Goal: Information Seeking & Learning: Find specific page/section

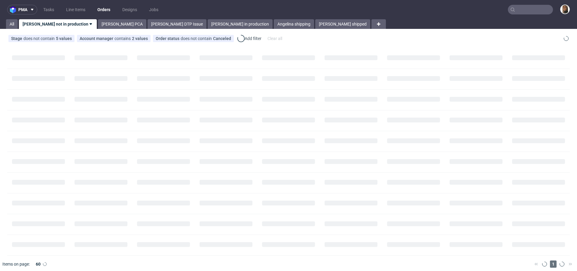
click at [537, 8] on input "text" at bounding box center [530, 10] width 45 height 10
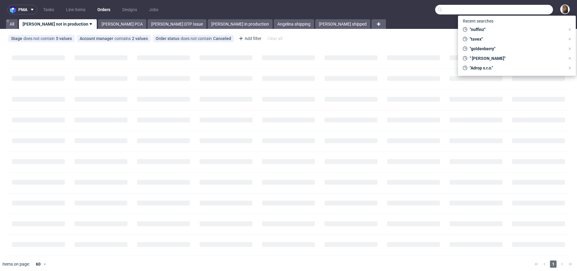
paste input "evocsports.com"
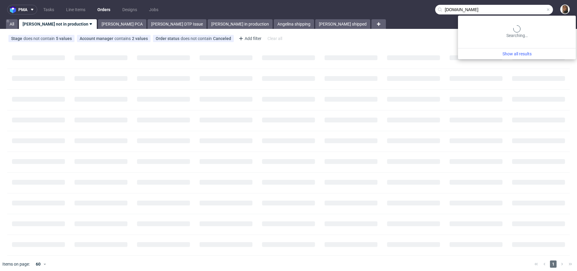
type input "evocsports.com"
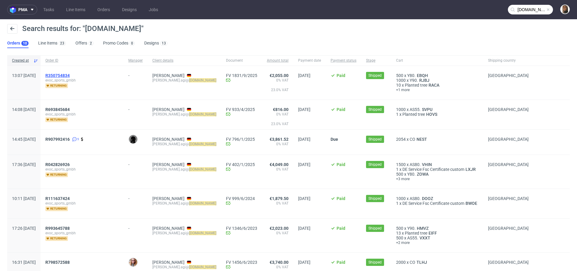
click at [70, 76] on span "R350754834" at bounding box center [57, 75] width 24 height 5
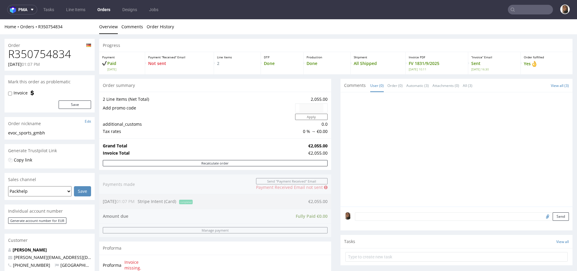
click at [166, 139] on div "Grand Total €2,055.00 Invoice Total €2,055.00" at bounding box center [215, 149] width 232 height 22
click at [179, 82] on div "Order summary" at bounding box center [215, 85] width 232 height 13
copy link "R350754834"
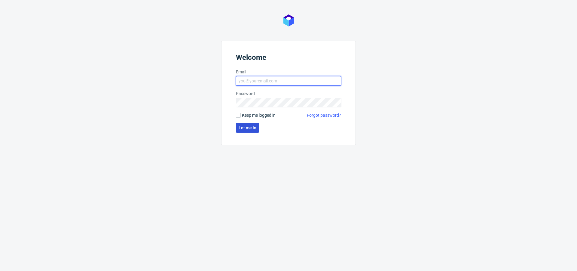
type input "[PERSON_NAME][EMAIL_ADDRESS][DOMAIN_NAME]"
click at [247, 129] on span "Let me in" at bounding box center [248, 128] width 18 height 4
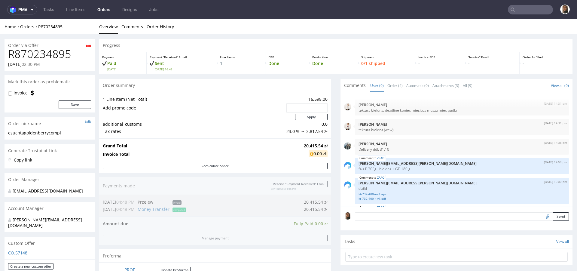
scroll to position [90, 0]
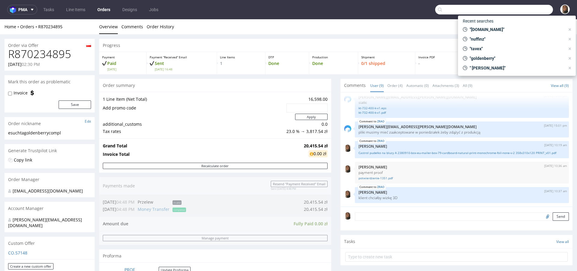
click at [535, 14] on input "text" at bounding box center [494, 10] width 118 height 10
paste input "Johannes Voß-Grassi"
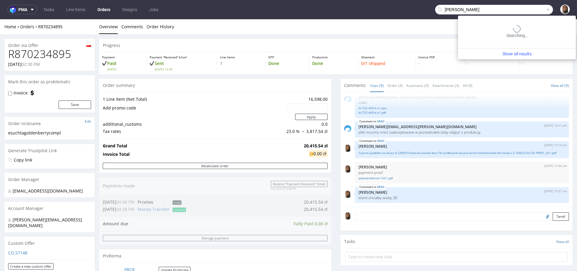
type input "Johannes Voß-Grassi"
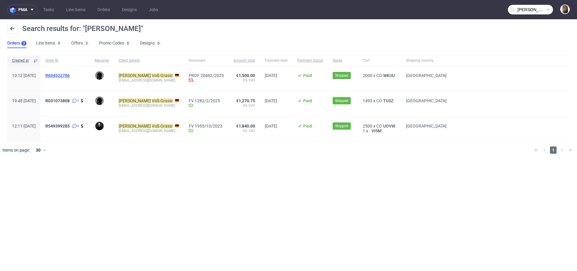
click at [70, 74] on span "R604522706" at bounding box center [57, 75] width 24 height 5
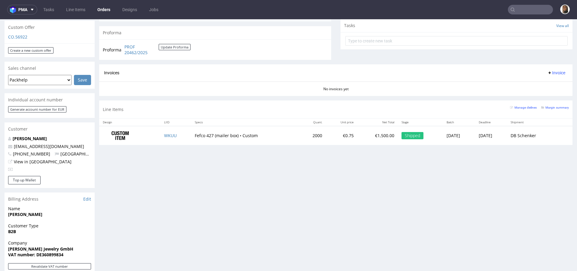
scroll to position [183, 0]
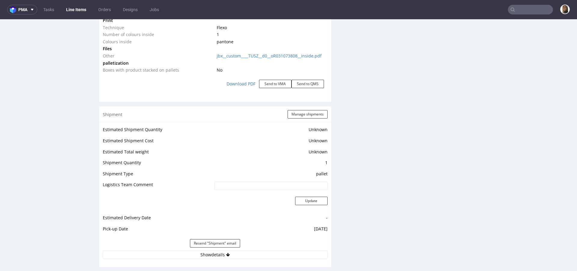
scroll to position [730, 0]
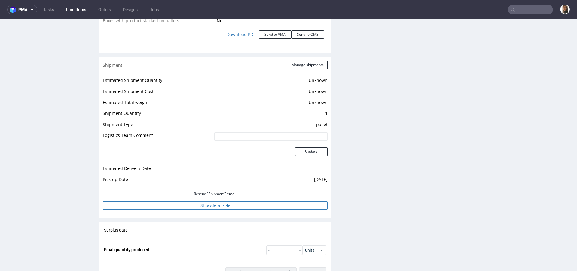
click at [206, 210] on button "Show details" at bounding box center [215, 205] width 225 height 8
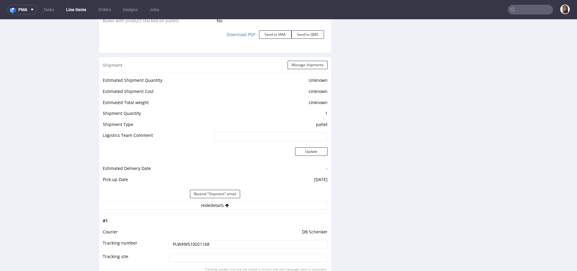
drag, startPoint x: 202, startPoint y: 249, endPoint x: 152, endPoint y: 249, distance: 50.2
click at [152, 249] on tr "Tracking number PLWAW510021168" at bounding box center [215, 246] width 225 height 14
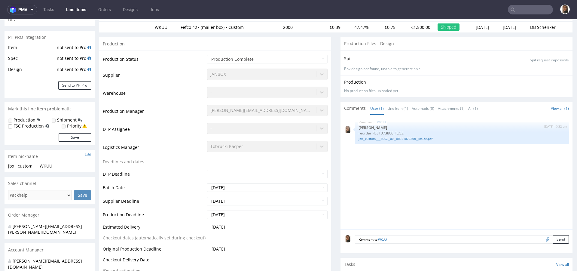
scroll to position [221, 0]
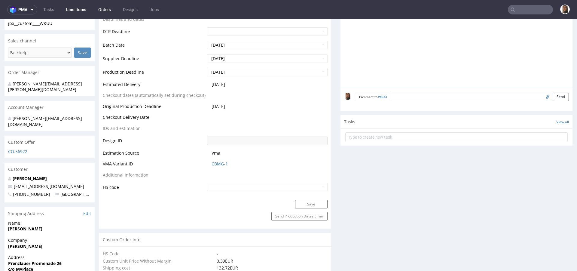
click at [102, 12] on link "Orders" at bounding box center [105, 10] width 20 height 10
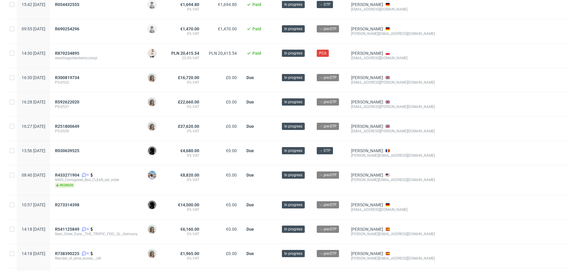
scroll to position [182, 0]
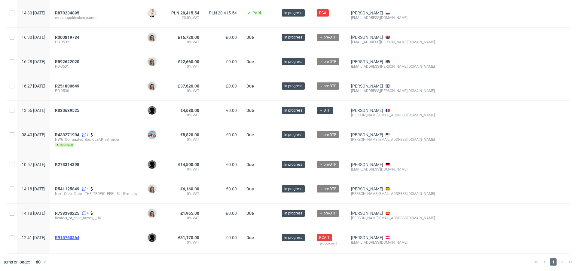
click at [87, 233] on div "R915760364" at bounding box center [96, 240] width 92 height 25
click at [79, 236] on span "R915760364" at bounding box center [67, 237] width 24 height 5
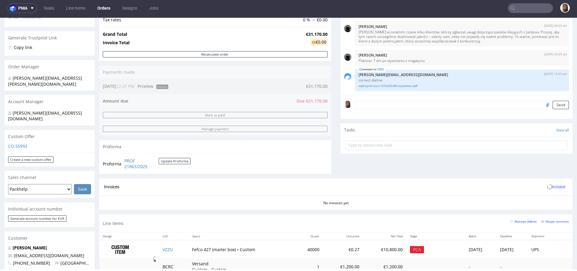
scroll to position [221, 0]
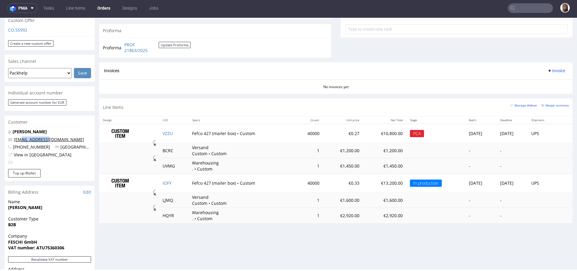
drag, startPoint x: 50, startPoint y: 127, endPoint x: 22, endPoint y: 127, distance: 28.6
click at [22, 136] on p "tim@feschi.shop" at bounding box center [49, 139] width 83 height 6
copy link "@feschi.shop"
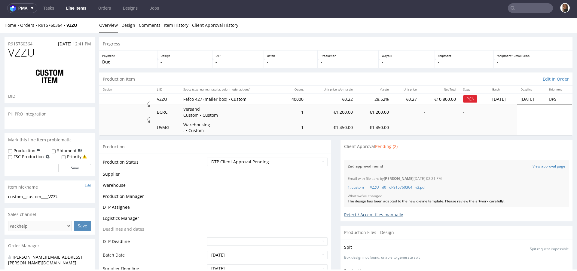
scroll to position [544, 0]
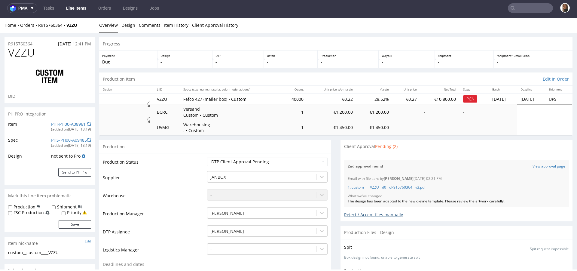
click at [382, 214] on div "Reject / Accept files manually" at bounding box center [456, 212] width 225 height 11
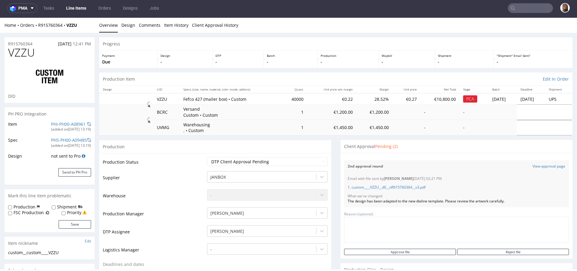
click at [390, 199] on div "The design has been adapted to the new dieline template. Please review the artw…" at bounding box center [457, 201] width 218 height 5
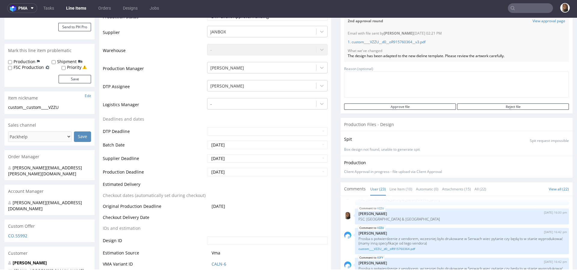
scroll to position [91, 0]
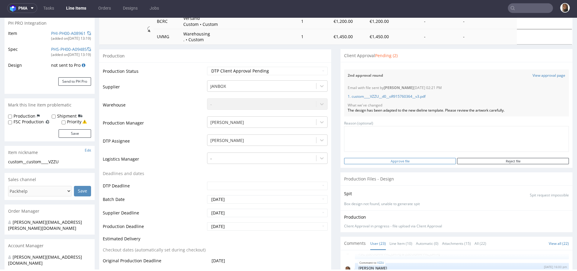
click at [385, 160] on input "Approve file" at bounding box center [400, 161] width 112 height 6
click at [395, 160] on input "Approve file" at bounding box center [400, 161] width 112 height 6
click at [399, 165] on div "Files for the Client Choose file What we've changed Create message I know e-mai…" at bounding box center [457, 115] width 232 height 106
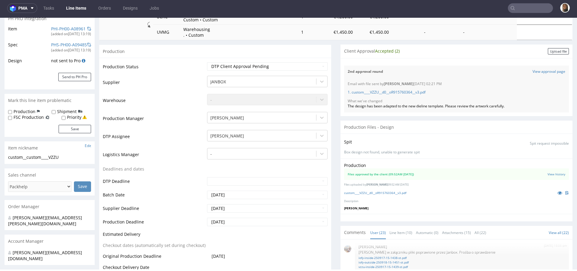
scroll to position [0, 0]
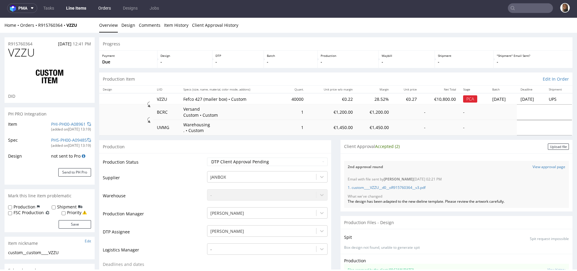
click at [102, 7] on link "Orders" at bounding box center [105, 8] width 20 height 10
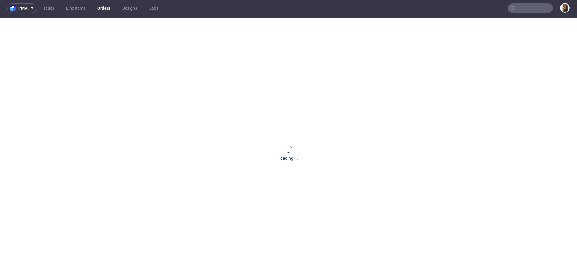
click at [106, 10] on link "Orders" at bounding box center [104, 8] width 20 height 10
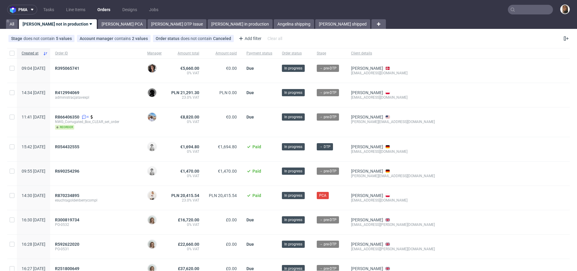
scroll to position [182, 0]
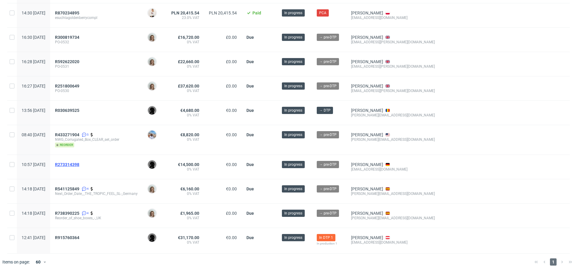
click at [79, 162] on span "R273314398" at bounding box center [67, 164] width 24 height 5
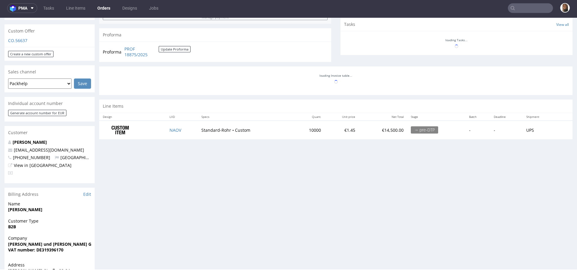
scroll to position [309, 0]
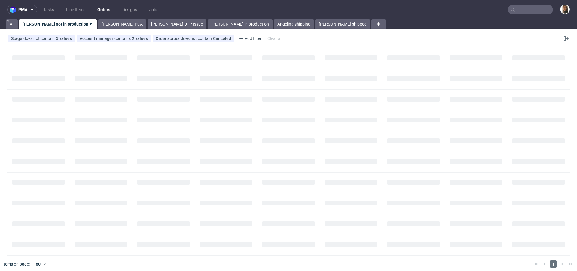
scroll to position [3, 0]
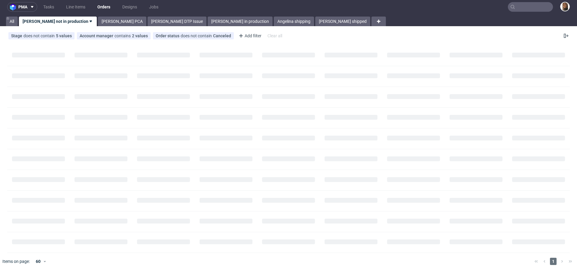
click at [529, 8] on input "text" at bounding box center [530, 7] width 45 height 10
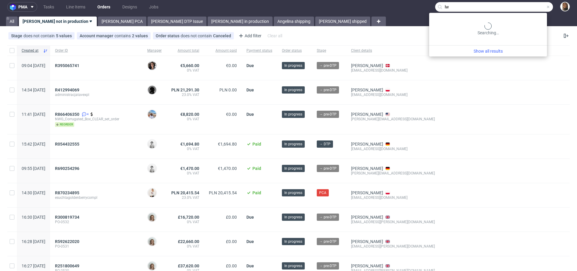
type input "l"
type input "lethal"
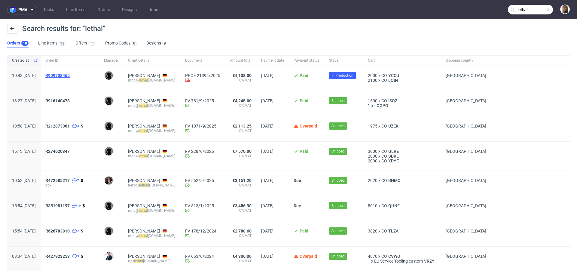
click at [67, 76] on span "R909708465" at bounding box center [57, 75] width 24 height 5
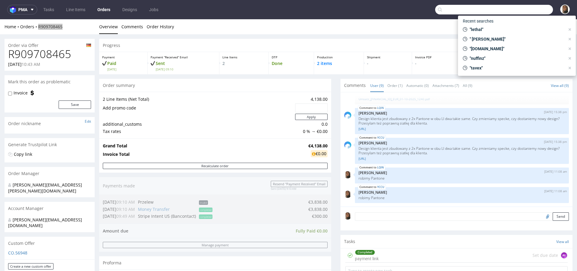
click at [530, 7] on input "text" at bounding box center [494, 10] width 118 height 10
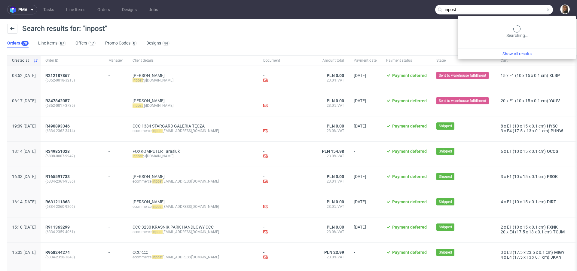
click at [525, 9] on input "inpost" at bounding box center [494, 10] width 118 height 10
paste input "R574846154"
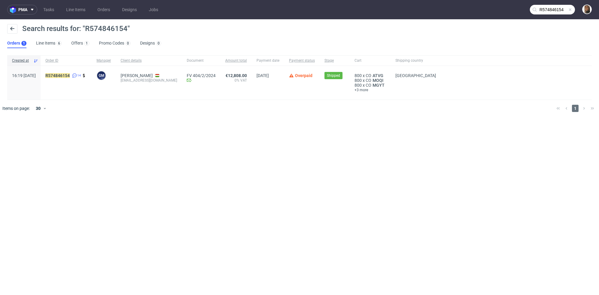
click at [549, 10] on input "R574846154" at bounding box center [552, 10] width 45 height 10
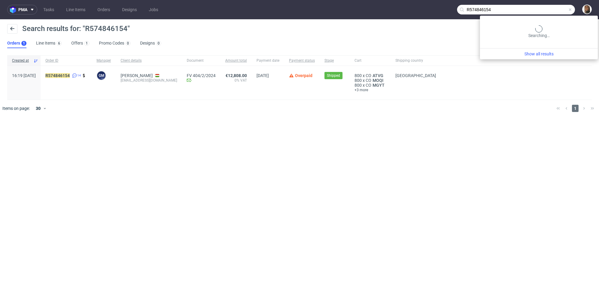
click at [549, 10] on input "R574846154" at bounding box center [516, 10] width 118 height 10
type input "wakuli"
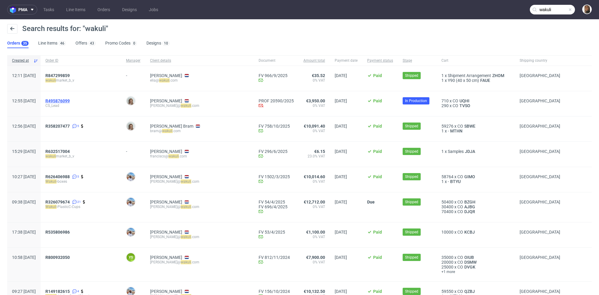
click at [70, 98] on span "R495876099" at bounding box center [57, 100] width 24 height 5
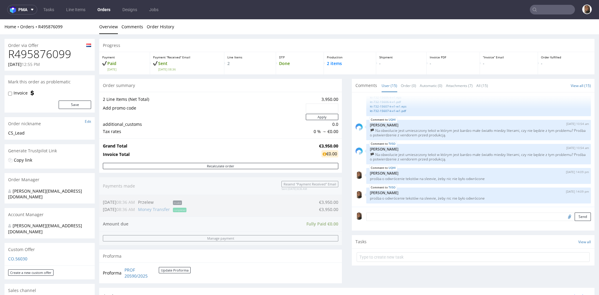
click at [55, 57] on h1 "R495876099" at bounding box center [49, 54] width 83 height 12
copy h1 "R495876099"
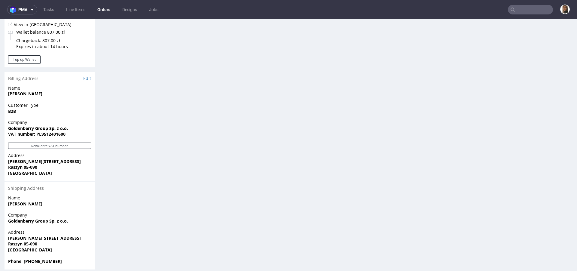
scroll to position [115, 0]
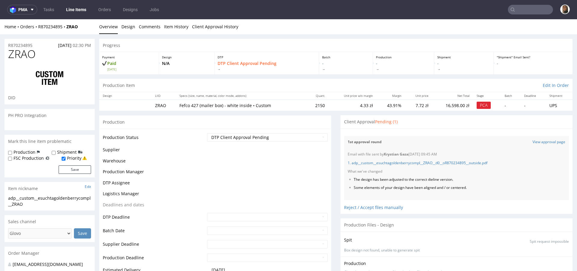
scroll to position [90, 0]
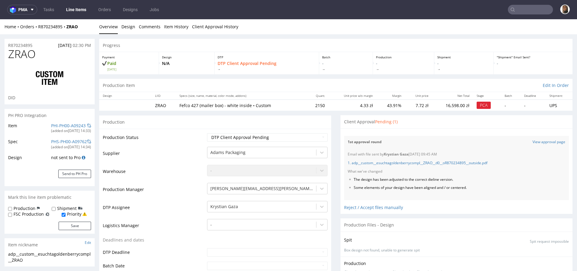
click at [158, 104] on td "ZRAO" at bounding box center [164, 105] width 24 height 11
copy td "ZRAO"
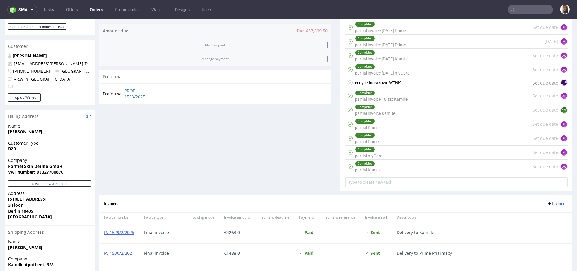
scroll to position [700, 0]
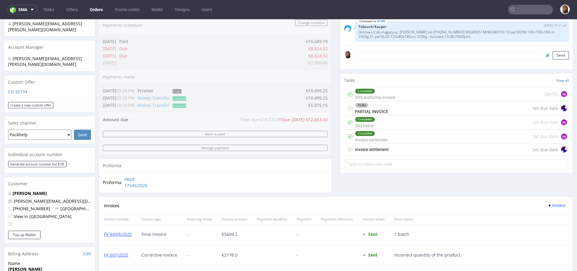
scroll to position [222, 0]
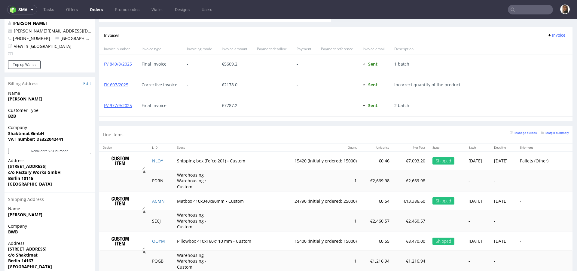
scroll to position [342, 0]
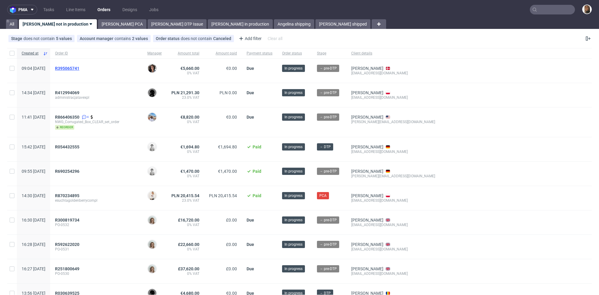
click at [79, 70] on span "R395065741" at bounding box center [67, 68] width 24 height 5
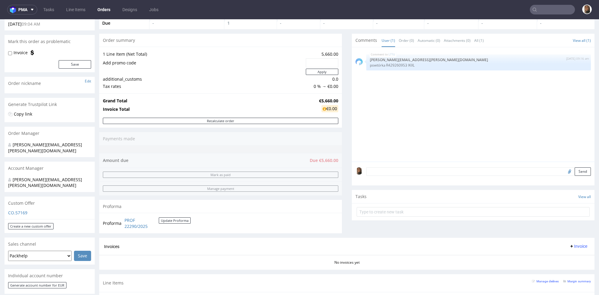
scroll to position [143, 0]
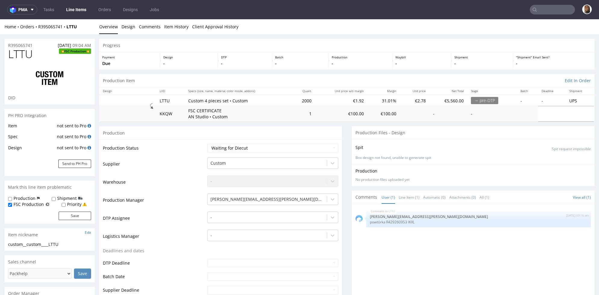
click at [556, 9] on input "text" at bounding box center [552, 10] width 45 height 10
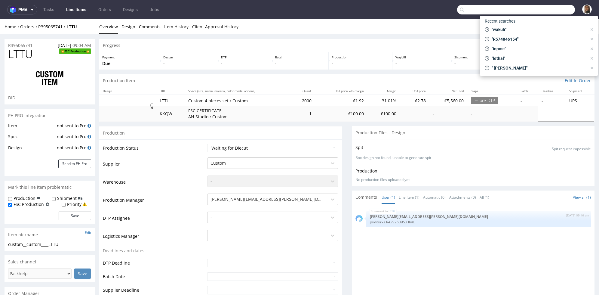
paste input "Johannes Boppre"
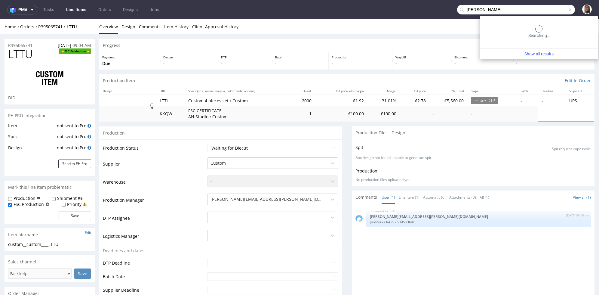
type input "Johannes Boppre"
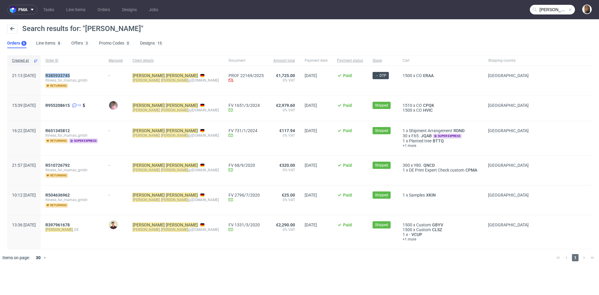
click at [85, 72] on div "R385933745 fitness_fur_mamas_gmbh returning" at bounding box center [72, 80] width 63 height 29
click at [70, 74] on span "R385933745" at bounding box center [57, 75] width 24 height 5
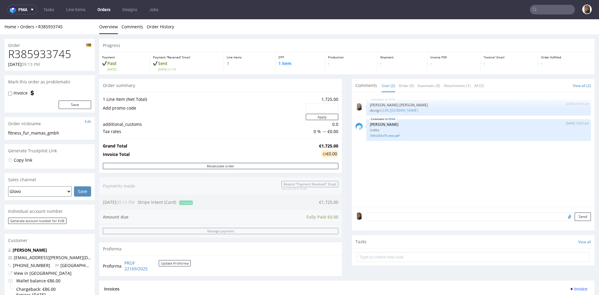
click at [221, 113] on td at bounding box center [203, 117] width 201 height 8
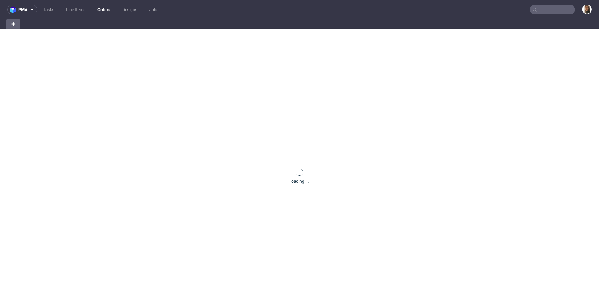
click at [558, 10] on input "text" at bounding box center [552, 10] width 45 height 10
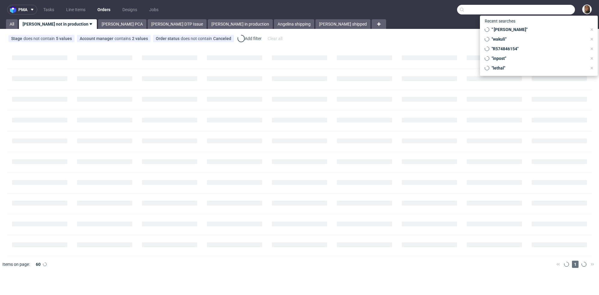
paste input "[EMAIL_ADDRESS][DOMAIN_NAME]"
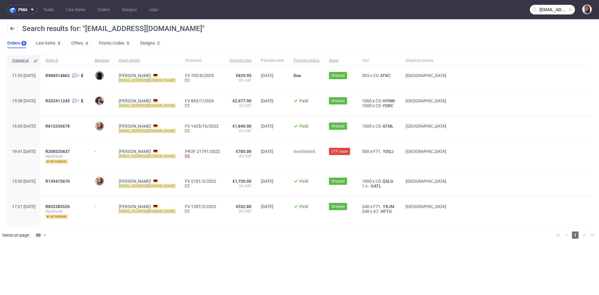
click at [560, 11] on input "contact@liquidroast.com" at bounding box center [552, 10] width 45 height 10
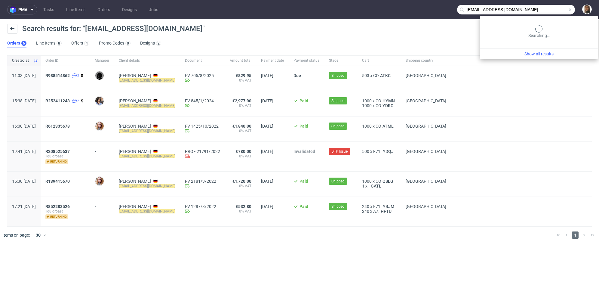
click at [560, 11] on input "contact@liquidroast.com" at bounding box center [516, 10] width 118 height 10
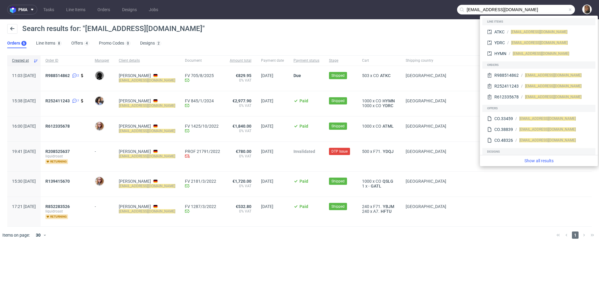
paste input "michael.brosche@brosche.at"
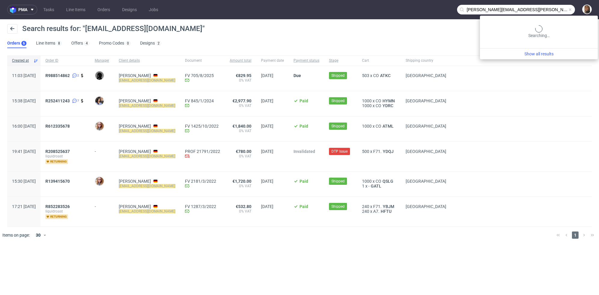
type input "michael.brosche@brosche.at"
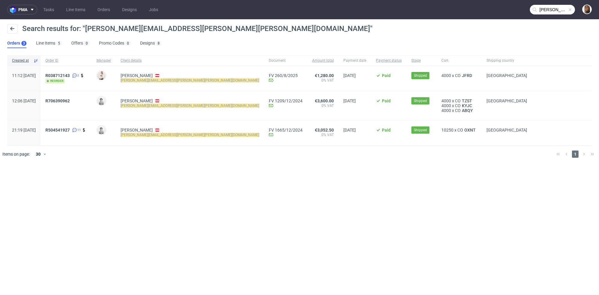
click at [571, 8] on span at bounding box center [570, 9] width 5 height 5
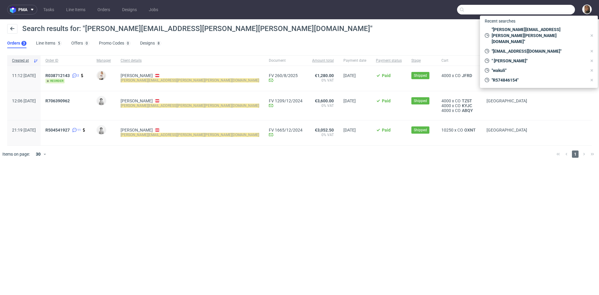
click at [571, 8] on input "text" at bounding box center [516, 10] width 118 height 10
paste input "accounts@candy-circle.de"
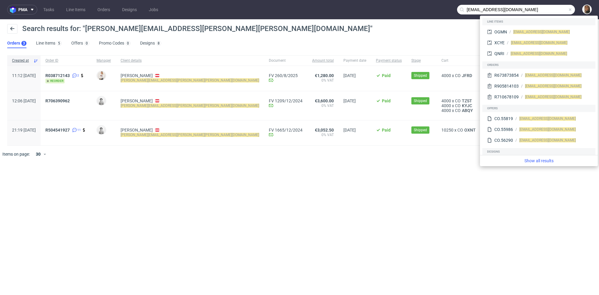
drag, startPoint x: 484, startPoint y: 10, endPoint x: 422, endPoint y: 1, distance: 62.5
click at [422, 1] on nav "pma Tasks Line Items Orders Designs Jobs accounts@candy-circle.de" at bounding box center [299, 9] width 599 height 19
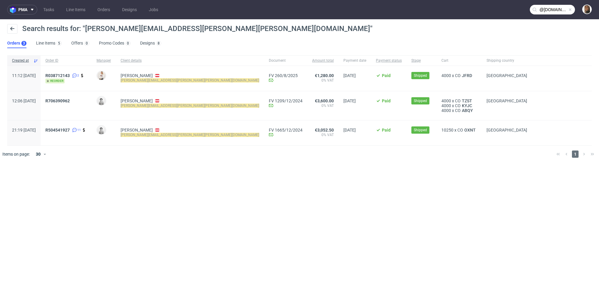
type input "@candy-circle.de"
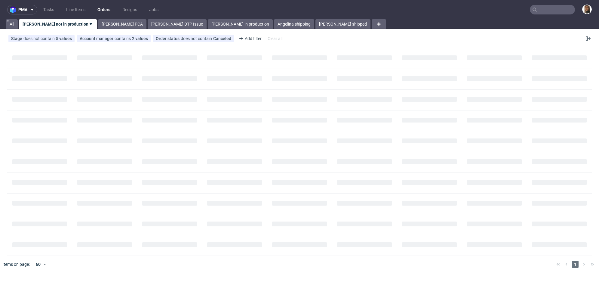
click at [562, 11] on input "text" at bounding box center [552, 10] width 45 height 10
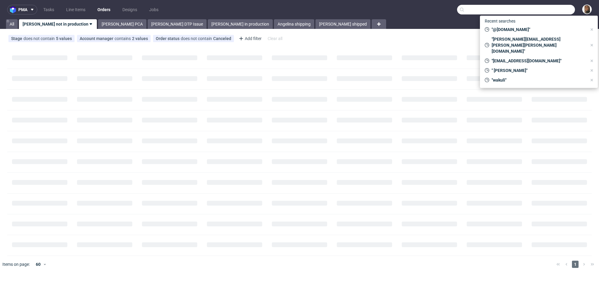
paste input "Herbac International"
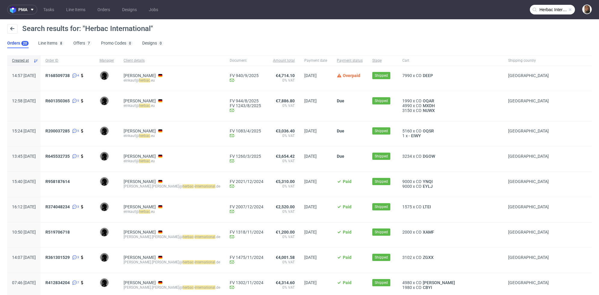
click at [550, 7] on input "Herbac International" at bounding box center [552, 10] width 45 height 10
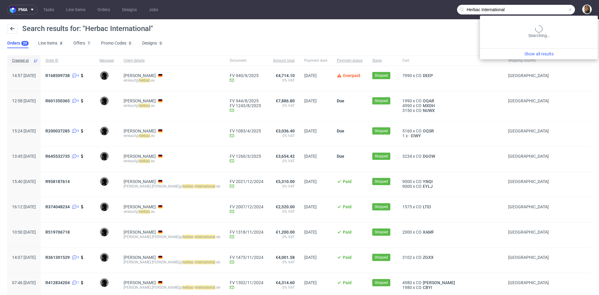
click at [550, 7] on input "Herbac International" at bounding box center [516, 10] width 118 height 10
paste input "R507245291"
type input "R507245291"
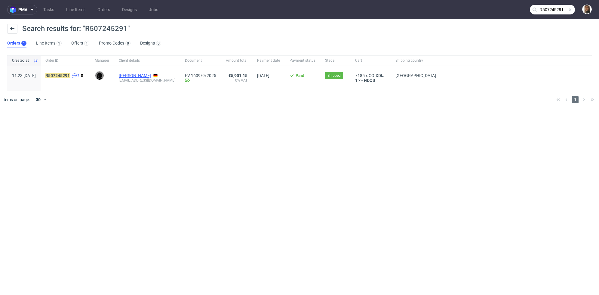
click at [143, 75] on link "Hannes Geng" at bounding box center [135, 75] width 32 height 5
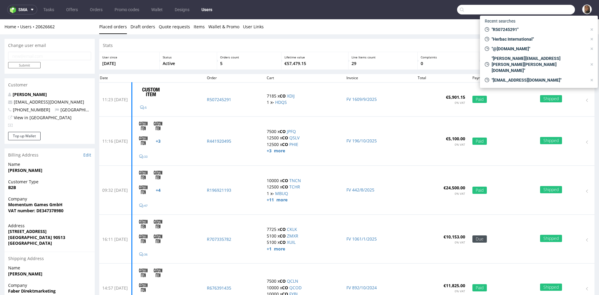
click at [554, 10] on input "text" at bounding box center [516, 10] width 118 height 10
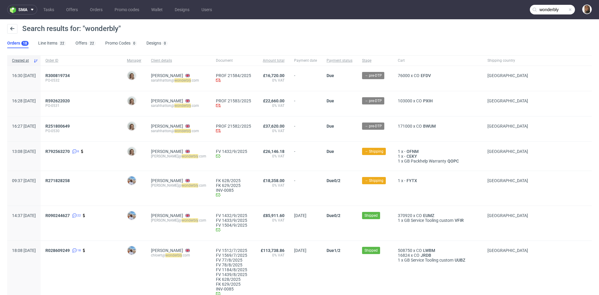
scroll to position [2, 0]
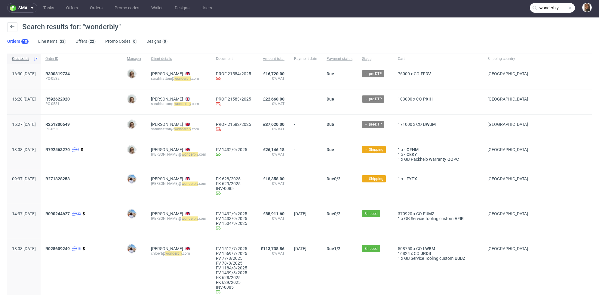
click at [547, 5] on input "wonderbly" at bounding box center [552, 8] width 45 height 10
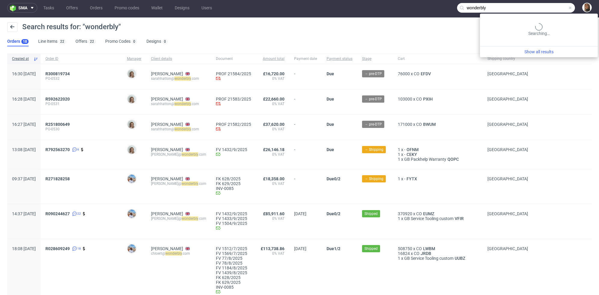
click at [547, 5] on input "wonderbly" at bounding box center [516, 8] width 118 height 10
paste input "felix@fink-time.com"
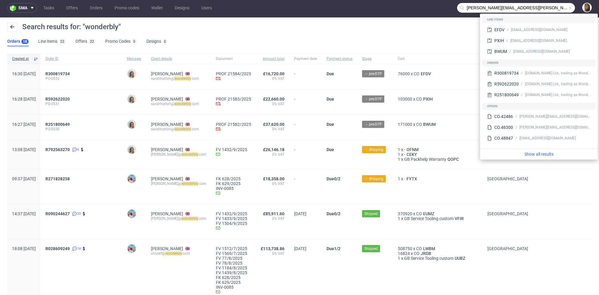
type input "felix@fink-time.com"
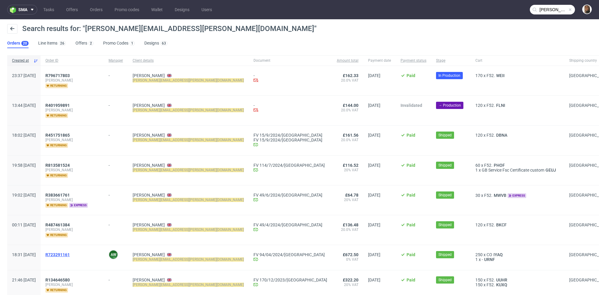
click at [70, 252] on span "R723291161" at bounding box center [57, 254] width 24 height 5
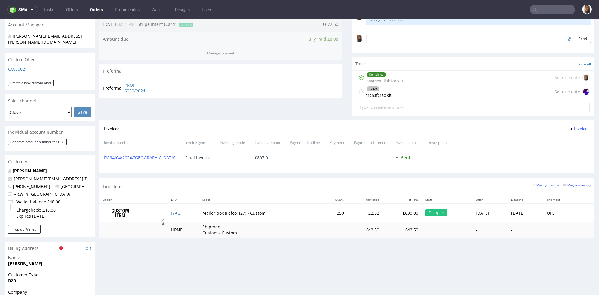
scroll to position [234, 0]
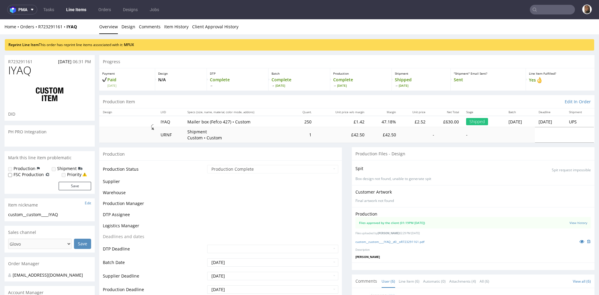
select select "in_progress"
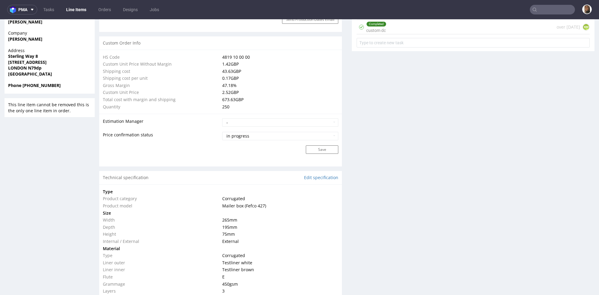
scroll to position [470, 0]
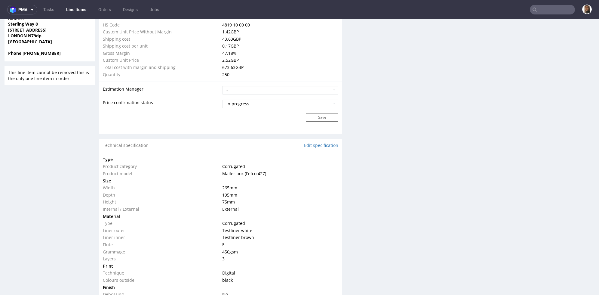
drag, startPoint x: 237, startPoint y: 201, endPoint x: 213, endPoint y: 185, distance: 28.9
click at [213, 185] on tbody "Type Product category Corrugated Product model Mailer box (Fefco 427) Size Widt…" at bounding box center [220, 234] width 235 height 156
copy tbody "265 mm Depth 195 mm Height 75 mm"
click at [258, 205] on td "External" at bounding box center [280, 208] width 118 height 7
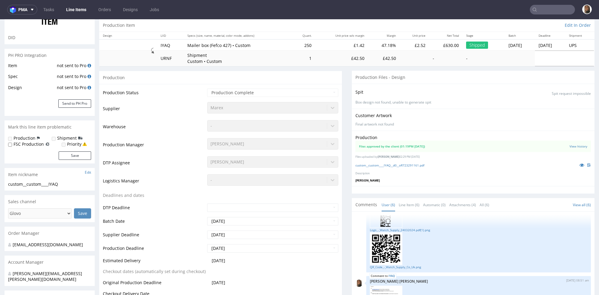
scroll to position [72, 0]
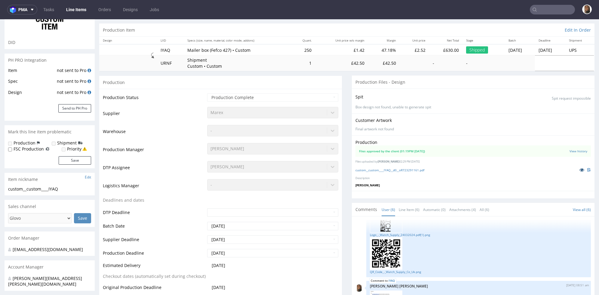
click at [579, 168] on icon at bounding box center [581, 169] width 5 height 4
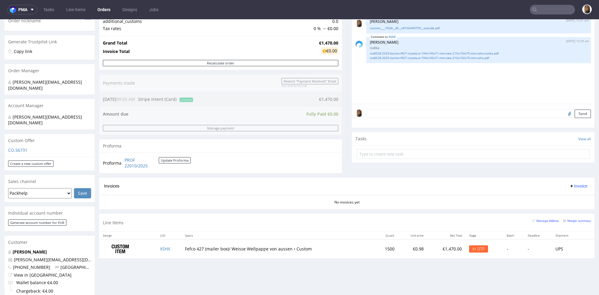
scroll to position [127, 0]
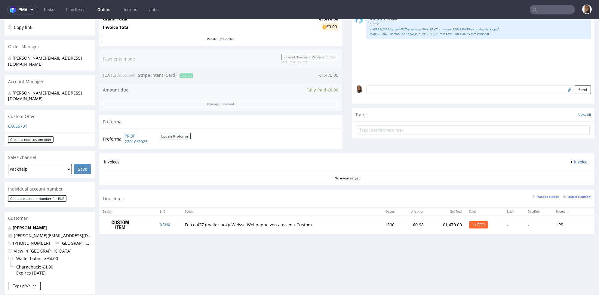
click at [165, 219] on td "XSHX" at bounding box center [168, 224] width 25 height 19
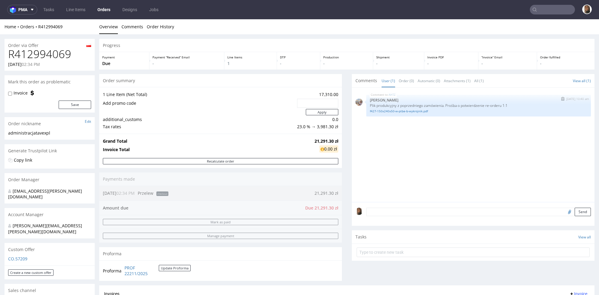
click at [405, 106] on p "Plik produkcyjny z poprzedniego zamówienia. Prośba o potwierdzenie re-orderu 1:1" at bounding box center [478, 105] width 217 height 5
click at [405, 109] on link "f427-150x240x50-w-ptbe-b-wykrojnik.pdf" at bounding box center [478, 111] width 217 height 5
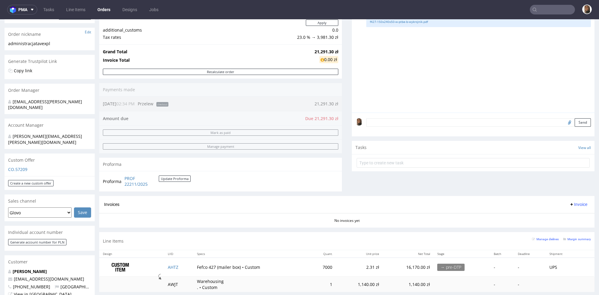
scroll to position [112, 0]
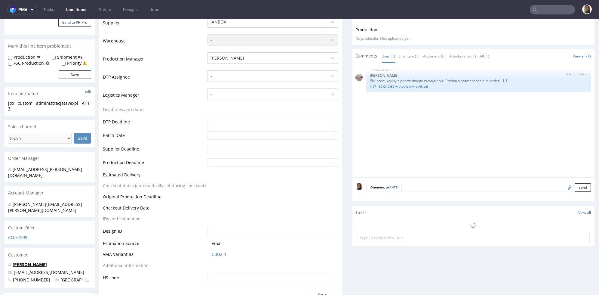
scroll to position [187, 0]
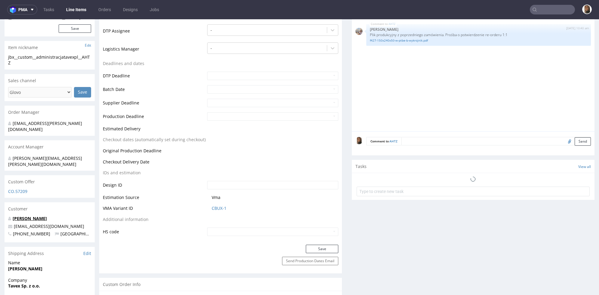
click at [28, 215] on link "[PERSON_NAME]" at bounding box center [30, 218] width 34 height 6
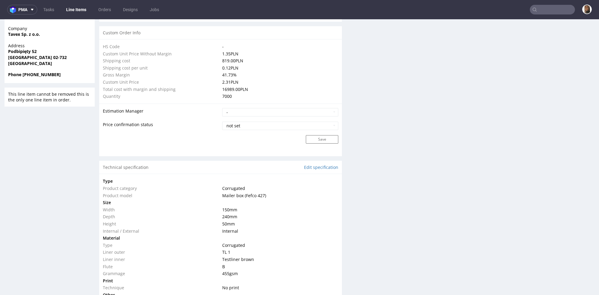
scroll to position [561, 0]
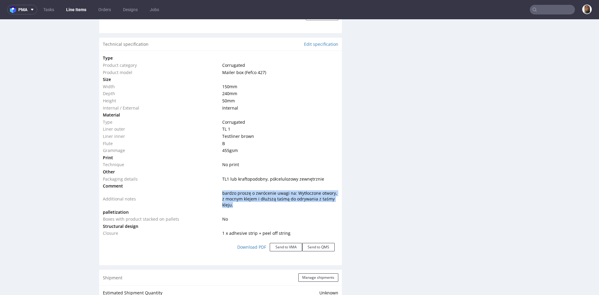
drag, startPoint x: 219, startPoint y: 191, endPoint x: 232, endPoint y: 202, distance: 17.1
click at [231, 203] on td "bardzo proszę o zwrócenie uwagi na: Wytłoczone otwory, z mocnym klejem i dłuższ…" at bounding box center [280, 198] width 118 height 19
copy span "bardzo proszę o zwrócenie uwagi na: Wytłoczone otwory, z mocnym klejem i dłuższ…"
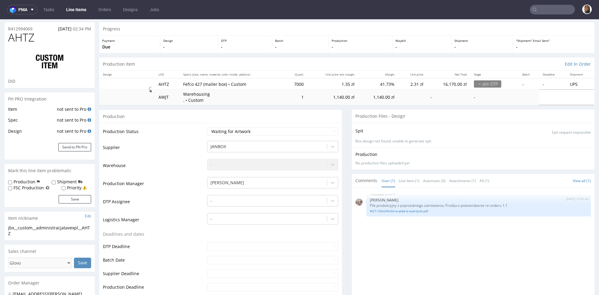
scroll to position [220, 0]
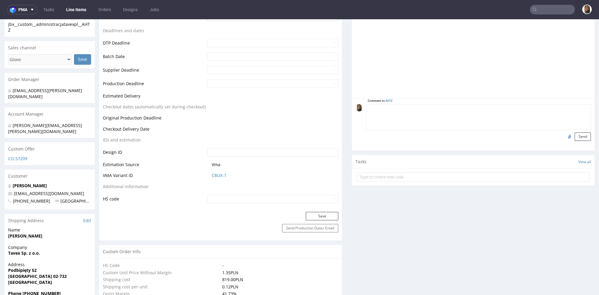
click at [420, 106] on textarea at bounding box center [478, 117] width 225 height 26
type textarea "potwierdzone"
click at [574, 136] on button "Send" at bounding box center [582, 136] width 16 height 8
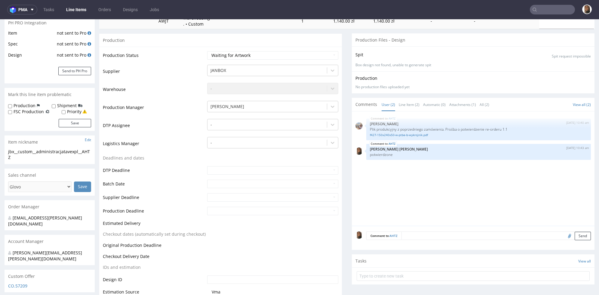
scroll to position [189, 0]
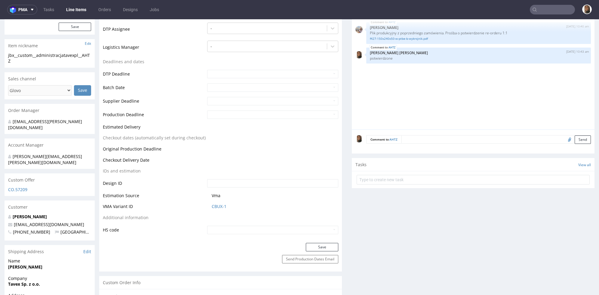
click at [421, 138] on textarea at bounding box center [495, 139] width 189 height 8
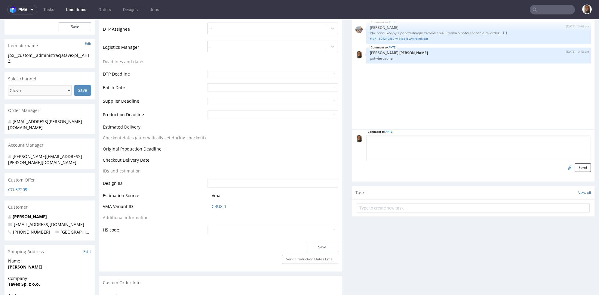
type textarea "E"
paste textarea "bardzo proszę o zwrócenie uwagi na: Wytłoczone otwory, z mocnym klejem i dłuższ…"
type textarea "WAŻNE: bardzo proszę o zwrócenie uwagi na: Wytłoczone otwory, z mocnym klejem i…"
click at [574, 165] on button "Send" at bounding box center [582, 167] width 16 height 8
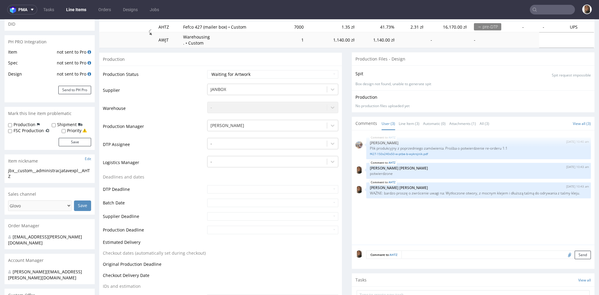
scroll to position [40, 0]
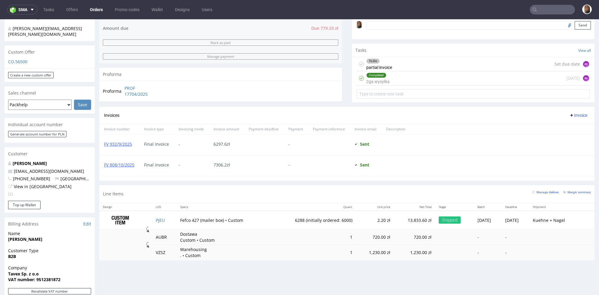
scroll to position [280, 0]
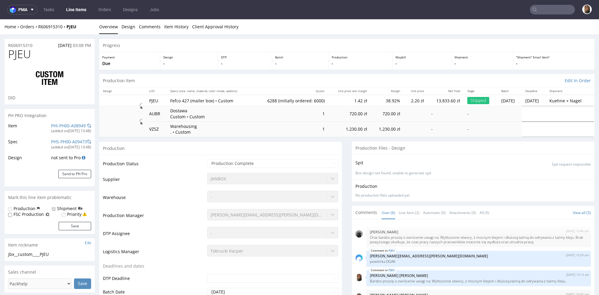
scroll to position [24, 0]
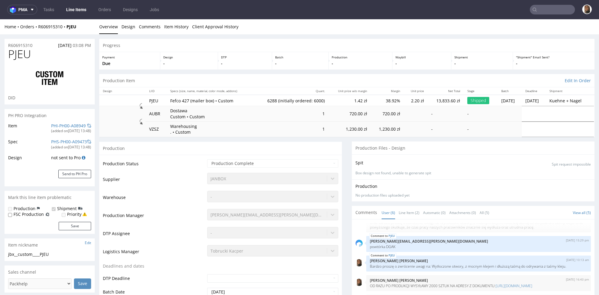
select select "in_progress"
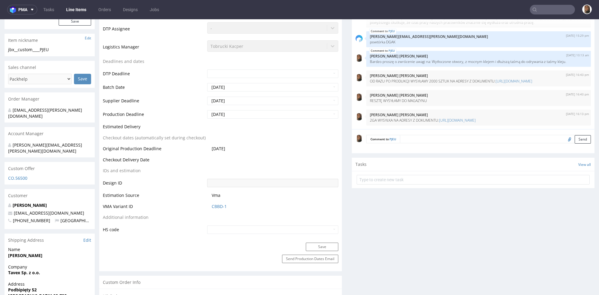
scroll to position [110, 0]
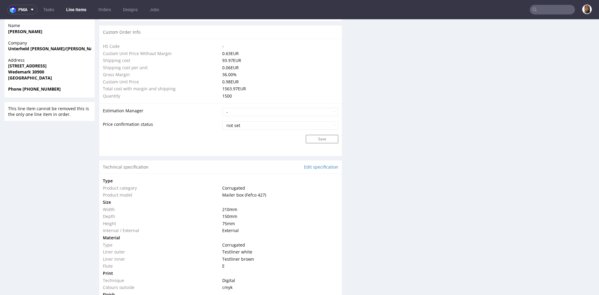
scroll to position [258, 0]
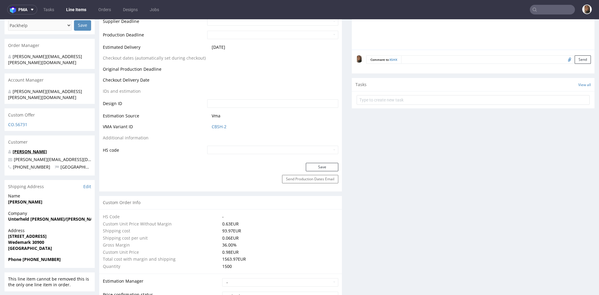
click at [40, 149] on link "[PERSON_NAME]" at bounding box center [30, 152] width 34 height 6
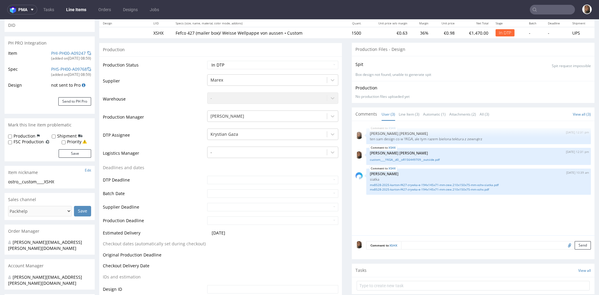
scroll to position [191, 0]
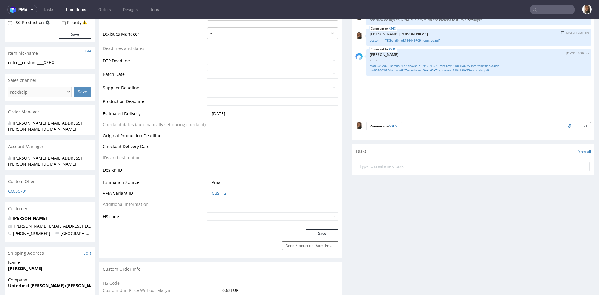
click at [418, 41] on link "custom____YKGA__d0__oR156449709__outside.pdf" at bounding box center [478, 40] width 217 height 5
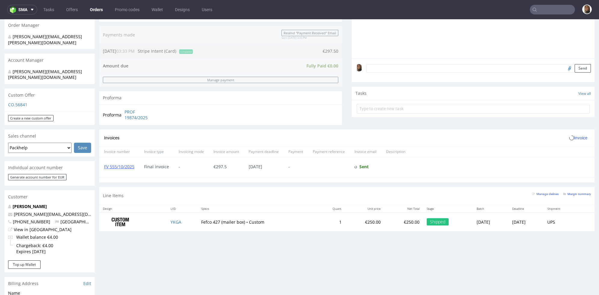
scroll to position [308, 0]
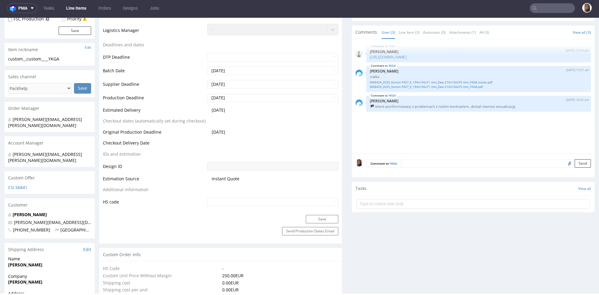
scroll to position [250, 0]
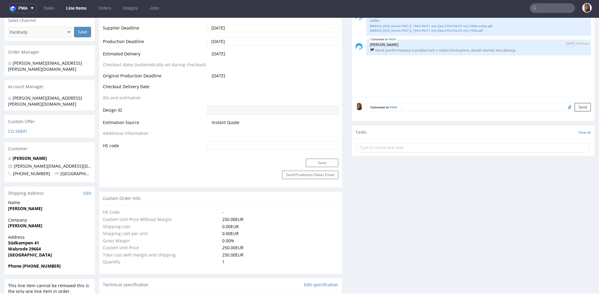
select select "in_progress"
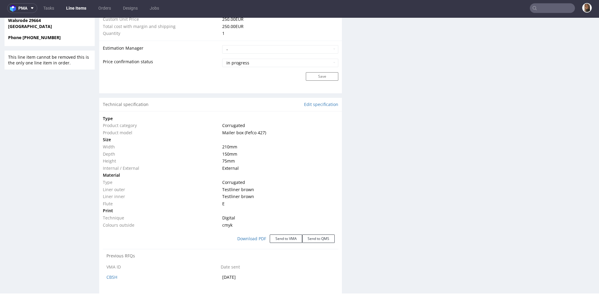
scroll to position [489, 0]
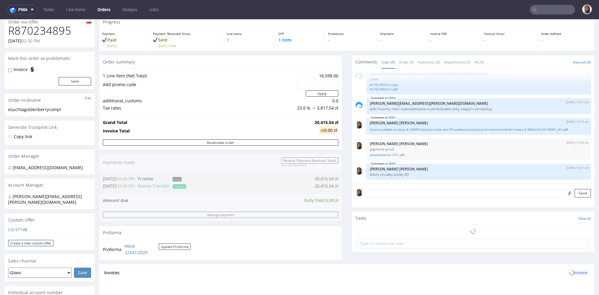
scroll to position [196, 0]
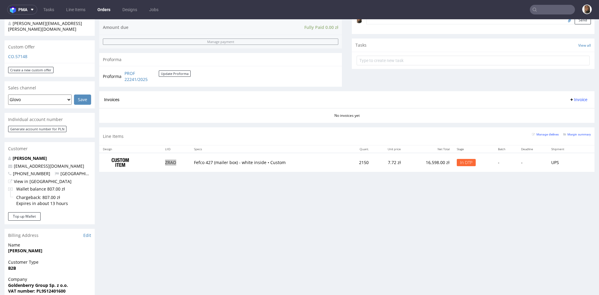
click at [548, 8] on input "text" at bounding box center [552, 10] width 45 height 10
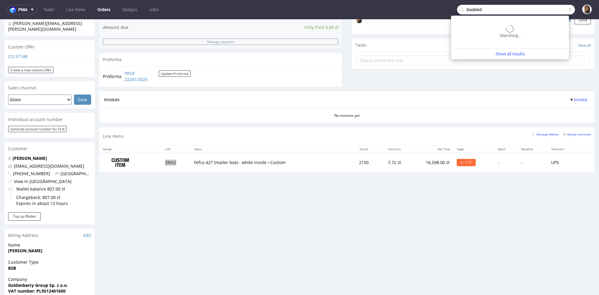
type input "bookted"
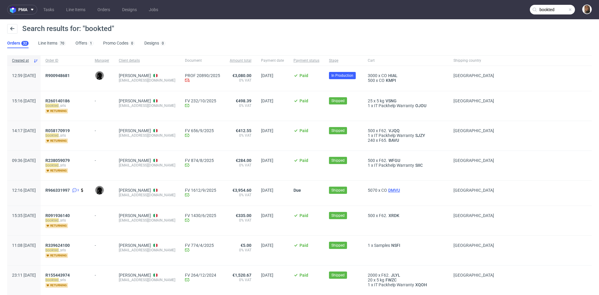
click at [397, 190] on span "DMVU" at bounding box center [394, 190] width 14 height 5
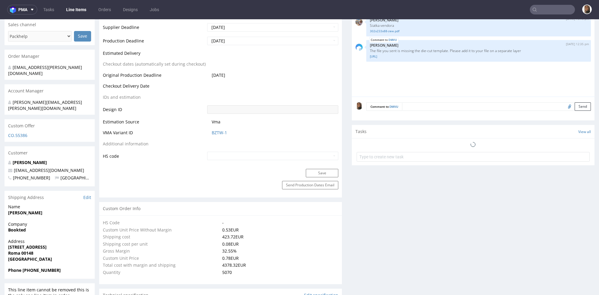
scroll to position [303, 0]
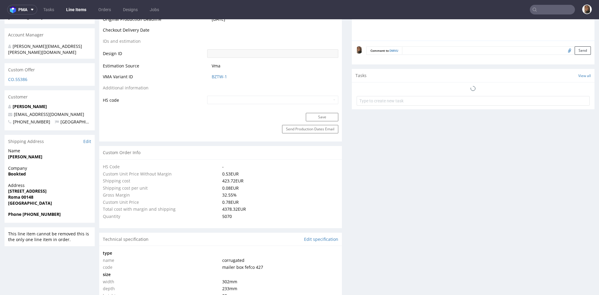
select select "in_progress"
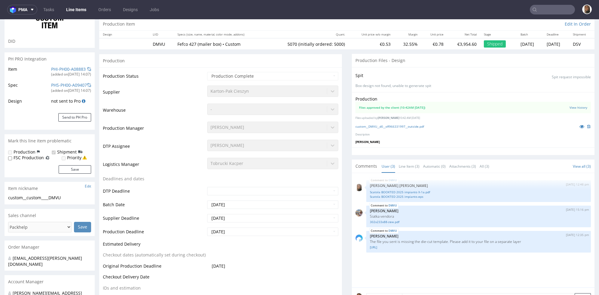
scroll to position [0, 0]
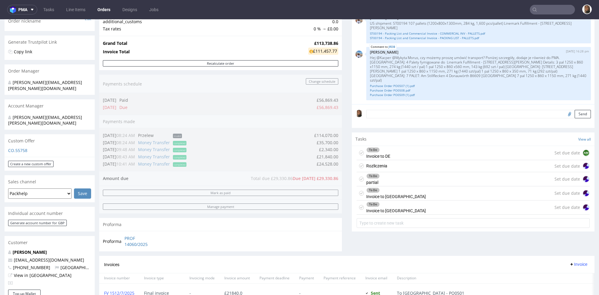
scroll to position [75, 0]
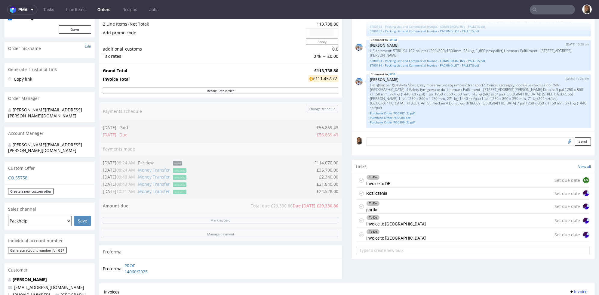
click at [390, 237] on div "To Do Invoice to UK Set due date" at bounding box center [473, 235] width 233 height 14
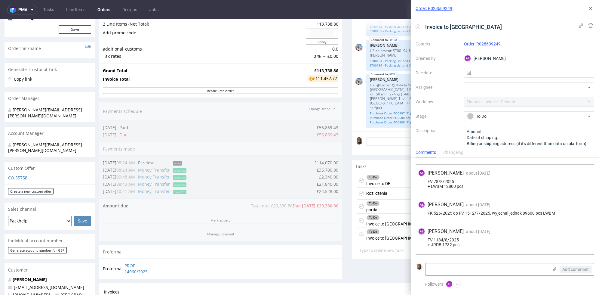
scroll to position [55, 0]
click at [589, 7] on icon at bounding box center [590, 8] width 5 height 5
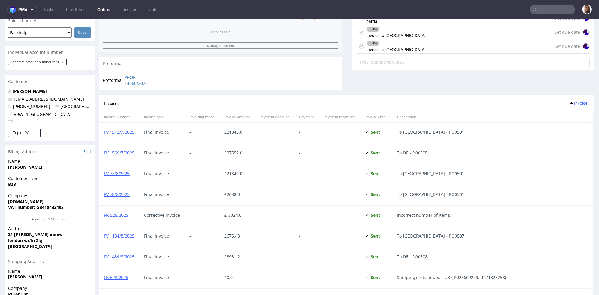
scroll to position [402, 0]
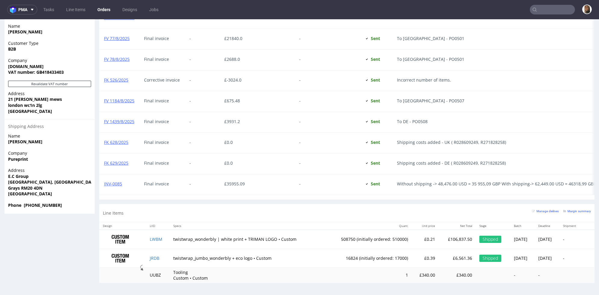
drag, startPoint x: 160, startPoint y: 238, endPoint x: 144, endPoint y: 238, distance: 15.9
click at [146, 238] on td "LWBM" at bounding box center [157, 238] width 23 height 19
copy link "LWBM"
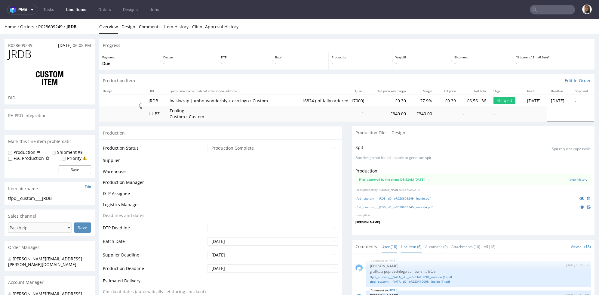
click at [407, 247] on link "Line Item (6)" at bounding box center [411, 246] width 21 height 13
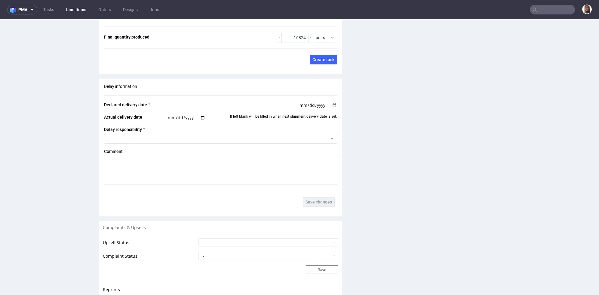
scroll to position [1051, 0]
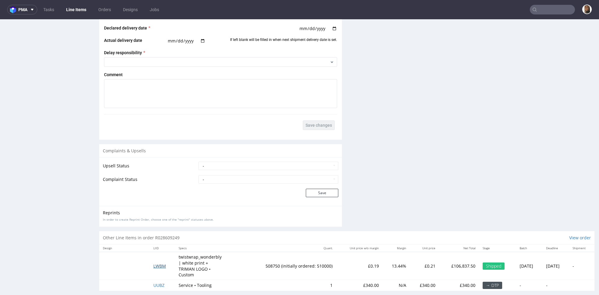
click at [157, 263] on span "LWBM" at bounding box center [159, 266] width 13 height 6
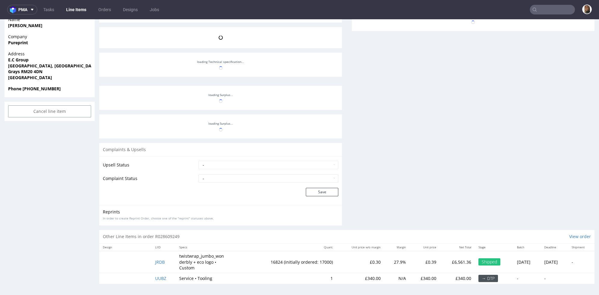
scroll to position [435, 0]
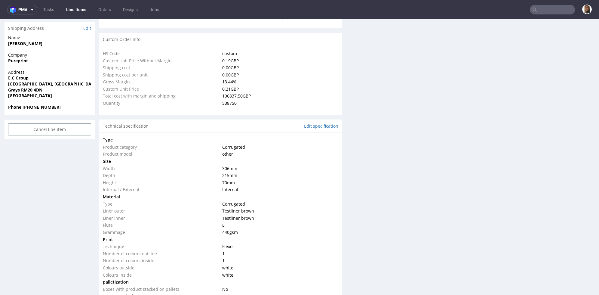
select select "in_progress"
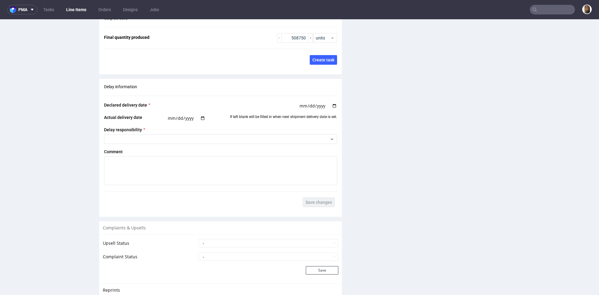
scroll to position [0, 0]
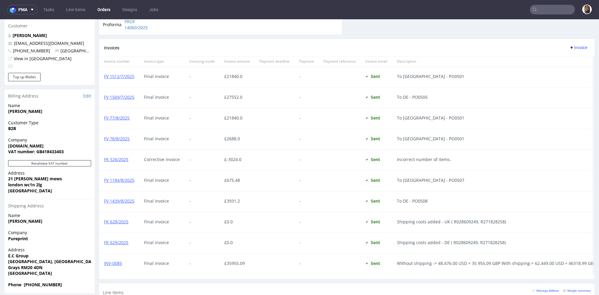
scroll to position [320, 0]
click at [122, 115] on link "FV 77/8/2025" at bounding box center [117, 117] width 26 height 6
click at [120, 136] on link "FV 78/8/2025" at bounding box center [117, 138] width 26 height 6
click at [124, 176] on link "FV 1184/8/2025" at bounding box center [119, 179] width 30 height 6
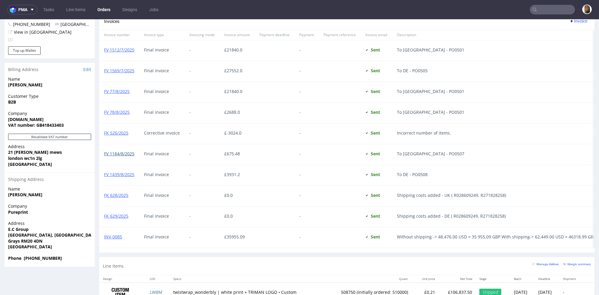
scroll to position [349, 0]
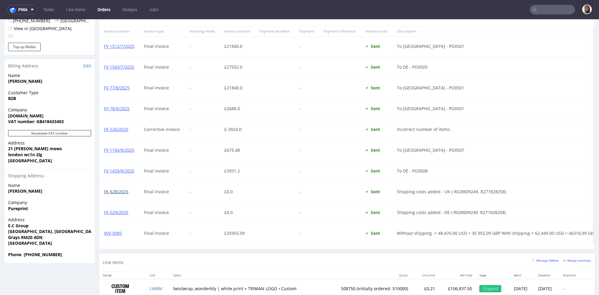
click at [125, 190] on link "FK 628/2025" at bounding box center [116, 191] width 24 height 6
click at [117, 148] on link "FV 1184/8/2025" at bounding box center [119, 150] width 30 height 6
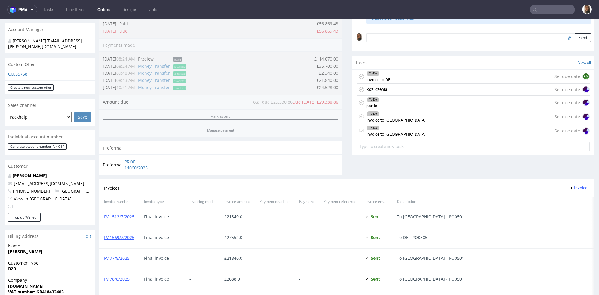
scroll to position [180, 0]
click at [398, 133] on div "To Do Invoice to UK Set due date" at bounding box center [473, 130] width 233 height 14
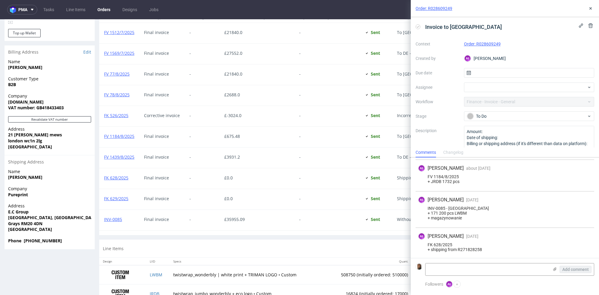
scroll to position [402, 0]
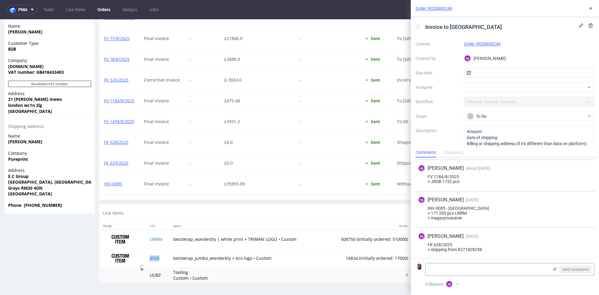
click at [163, 263] on td "JRDB" at bounding box center [157, 257] width 23 height 19
click at [589, 9] on icon at bounding box center [590, 8] width 5 height 5
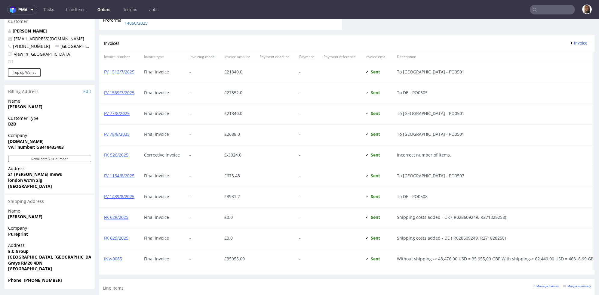
scroll to position [323, 0]
click at [126, 71] on link "FV 1512/7/2025" at bounding box center [119, 72] width 30 height 6
click at [123, 111] on link "FV 77/8/2025" at bounding box center [117, 114] width 26 height 6
click at [124, 133] on link "FV 78/8/2025" at bounding box center [117, 134] width 26 height 6
click at [124, 176] on link "FV 1184/8/2025" at bounding box center [119, 176] width 30 height 6
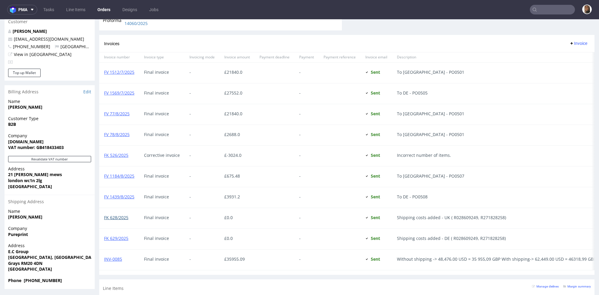
click at [125, 216] on link "FK 628/2025" at bounding box center [116, 217] width 24 height 6
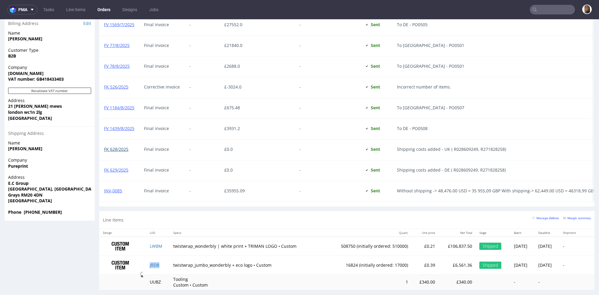
scroll to position [402, 0]
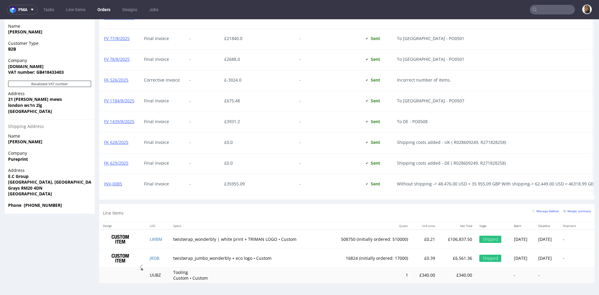
click at [175, 188] on div "Final invoice" at bounding box center [161, 184] width 45 height 20
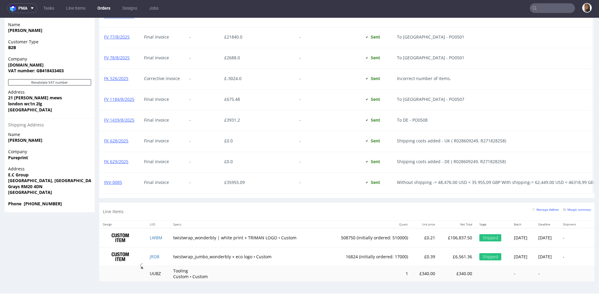
click at [162, 239] on td "LWBM" at bounding box center [157, 237] width 23 height 19
copy link "LWBM"
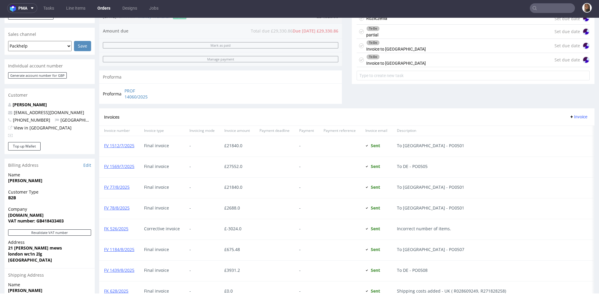
scroll to position [243, 0]
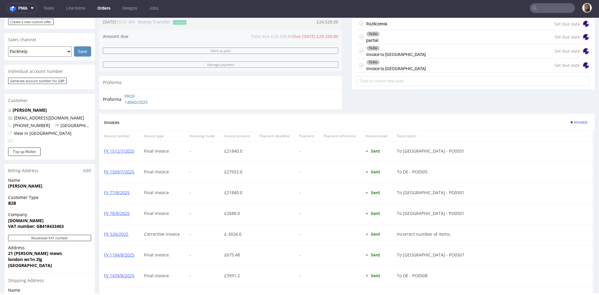
click at [400, 66] on div "To Do Invoice to UK Set due date" at bounding box center [473, 65] width 233 height 14
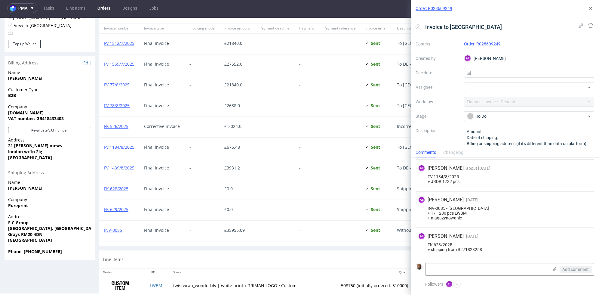
scroll to position [350, 0]
click at [588, 11] on button at bounding box center [590, 8] width 7 height 7
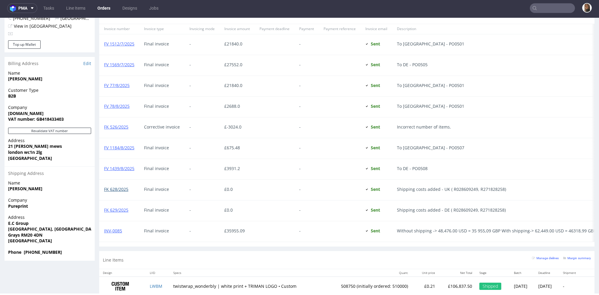
click at [123, 186] on link "FK 628/2025" at bounding box center [116, 189] width 24 height 6
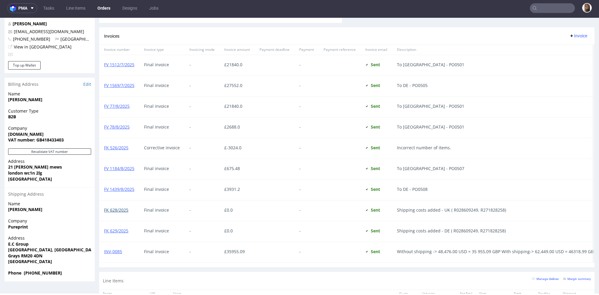
scroll to position [325, 0]
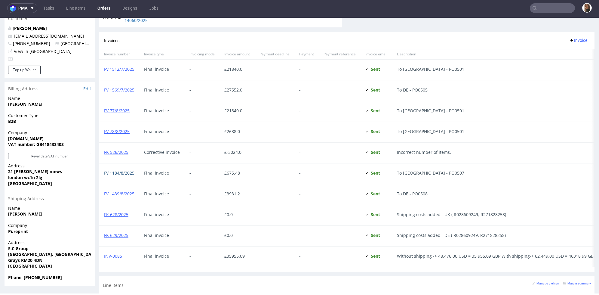
click at [124, 170] on link "FV 1184/8/2025" at bounding box center [119, 173] width 30 height 6
click at [120, 131] on link "FV 78/8/2025" at bounding box center [117, 131] width 26 height 6
click at [120, 111] on link "FV 77/8/2025" at bounding box center [117, 111] width 26 height 6
click at [122, 70] on link "FV 1512/7/2025" at bounding box center [119, 69] width 30 height 6
click at [122, 152] on link "FK 526/2025" at bounding box center [116, 152] width 24 height 6
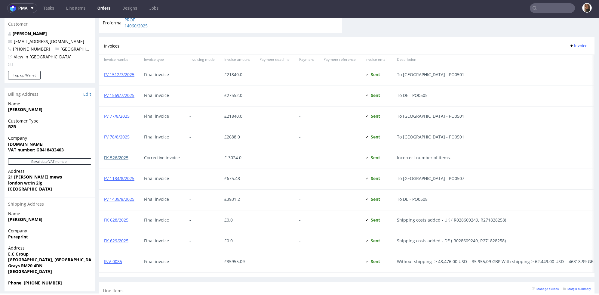
scroll to position [318, 0]
click at [122, 220] on link "FK 628/2025" at bounding box center [116, 221] width 24 height 6
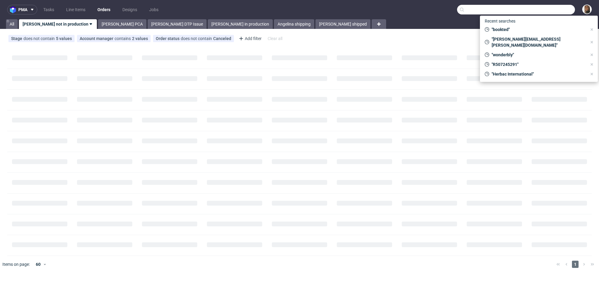
click at [557, 13] on input "text" at bounding box center [516, 10] width 118 height 10
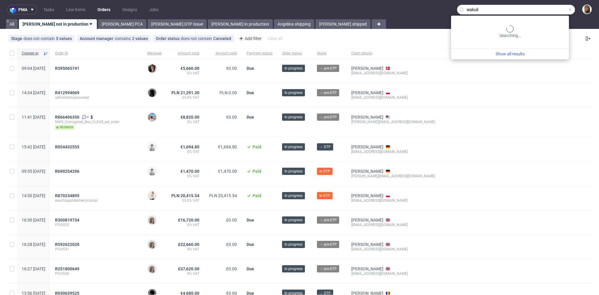
type input "wakuli"
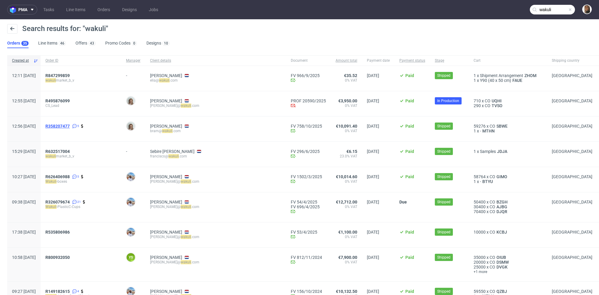
click at [70, 126] on span "R358207477" at bounding box center [57, 126] width 24 height 5
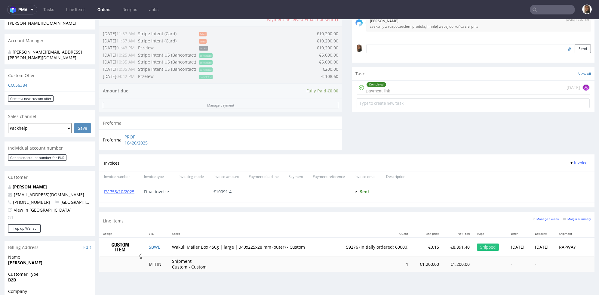
scroll to position [231, 0]
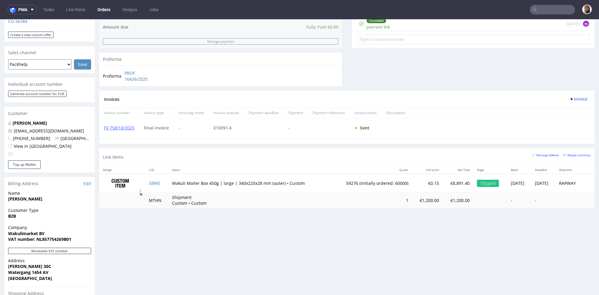
type input "wakuli"
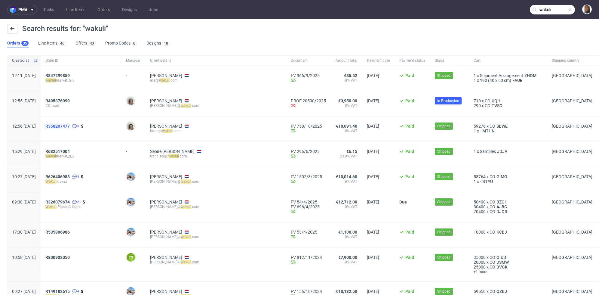
click at [70, 125] on span "R358207477" at bounding box center [57, 126] width 24 height 5
click at [260, 19] on nav "pma Tasks Line Items Orders Designs Jobs wakuli" at bounding box center [299, 9] width 599 height 19
click at [260, 25] on div "Search results for: "wakuli"" at bounding box center [299, 31] width 584 height 14
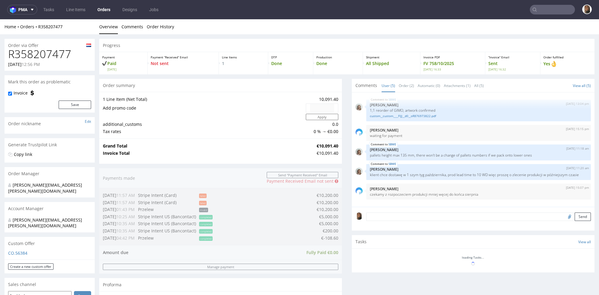
scroll to position [1, 0]
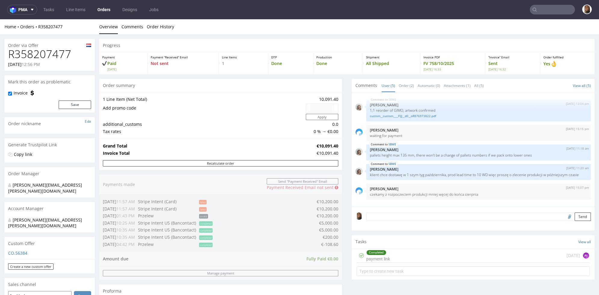
click at [555, 9] on input "text" at bounding box center [552, 10] width 45 height 10
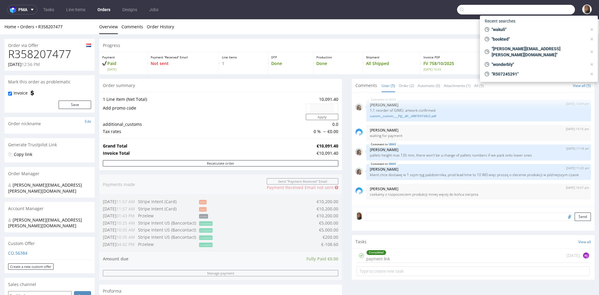
click at [536, 11] on input "text" at bounding box center [516, 10] width 118 height 10
paste input "[PERSON_NAME][EMAIL_ADDRESS][PERSON_NAME][DOMAIN_NAME]"
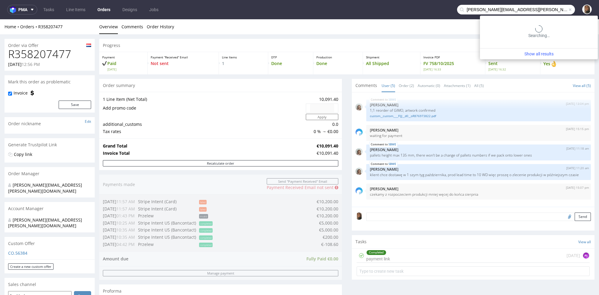
type input "[PERSON_NAME][EMAIL_ADDRESS][PERSON_NAME][DOMAIN_NAME]"
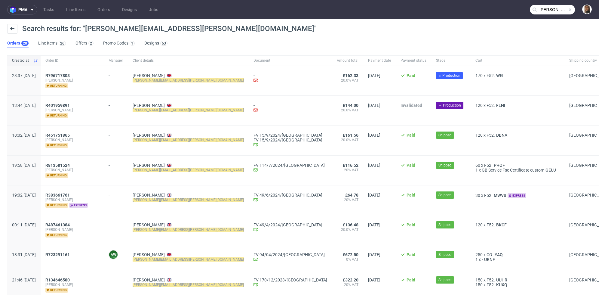
click at [195, 38] on div "Search results for: "felix@fink-time.com" Orders 20 Line Items 26 Offers 2 Prom…" at bounding box center [299, 36] width 599 height 34
click at [199, 25] on div "Search results for: "felix@fink-time.com"" at bounding box center [299, 31] width 584 height 14
click at [199, 26] on div "Search results for: "felix@fink-time.com"" at bounding box center [299, 31] width 584 height 14
copy span "R723291161"
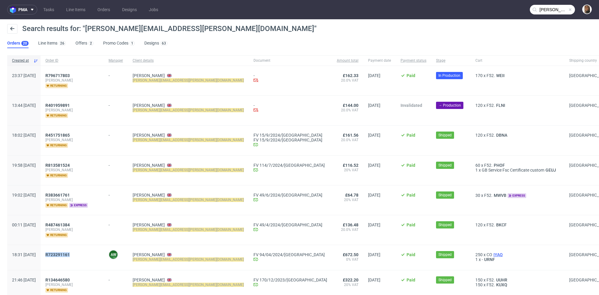
click at [492, 255] on span "IYAQ" at bounding box center [498, 254] width 12 height 5
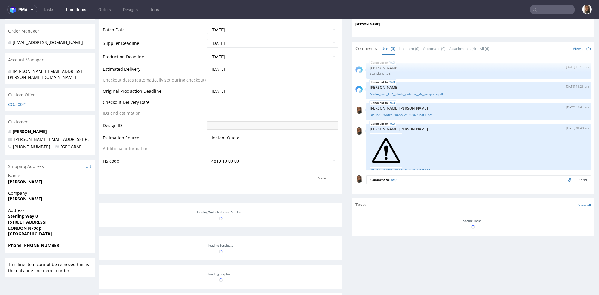
scroll to position [135, 0]
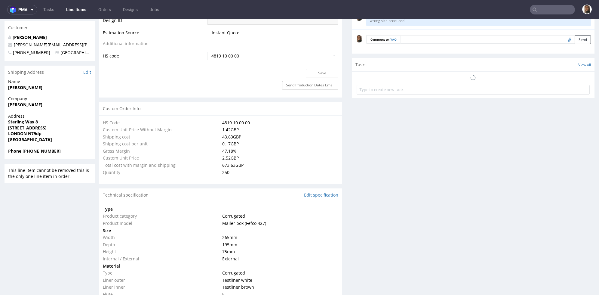
select select "in_progress"
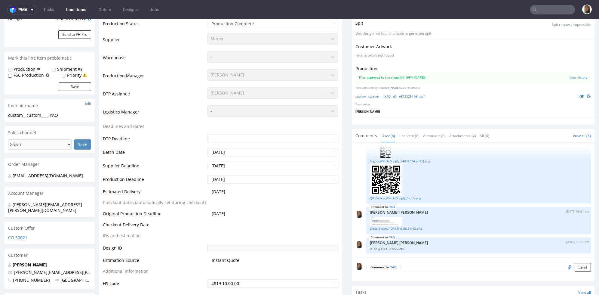
scroll to position [145, 0]
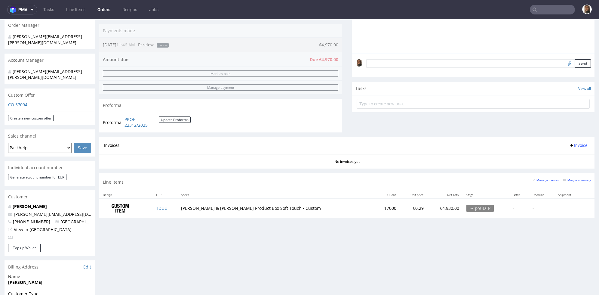
scroll to position [150, 0]
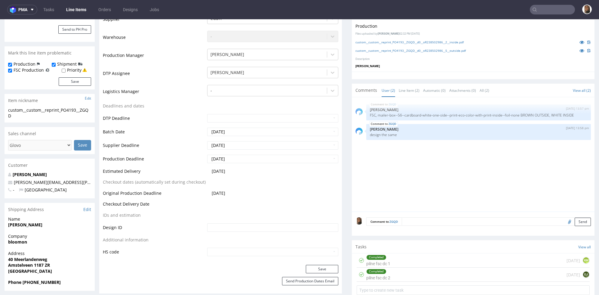
scroll to position [58, 0]
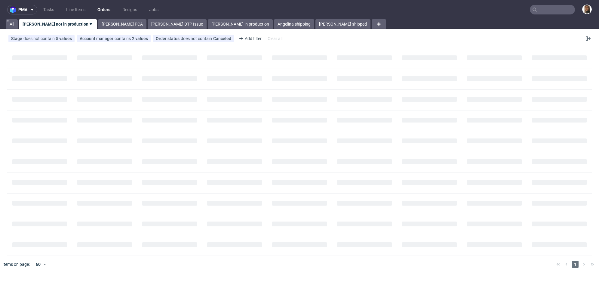
click at [559, 10] on input "text" at bounding box center [552, 10] width 45 height 10
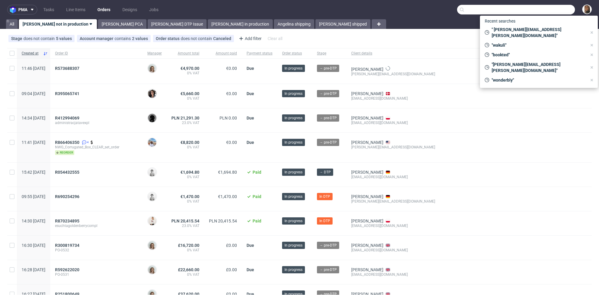
paste input "info@bentos-matcha.de"
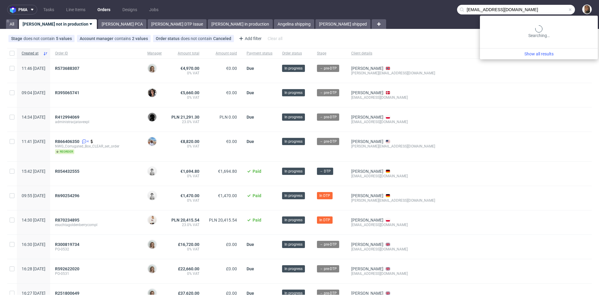
type input "info@bentos-matcha.de"
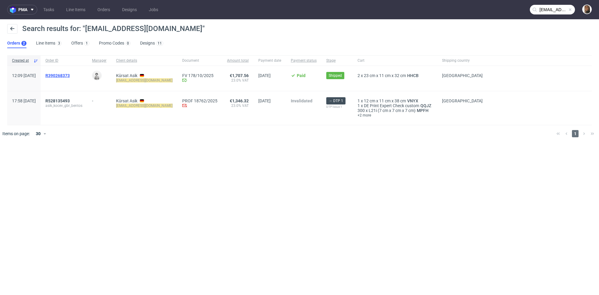
click at [70, 77] on span "R390268373" at bounding box center [57, 75] width 24 height 5
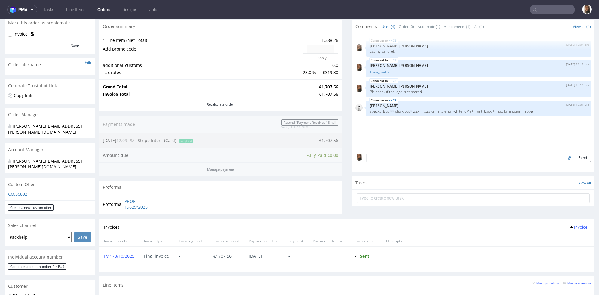
scroll to position [76, 0]
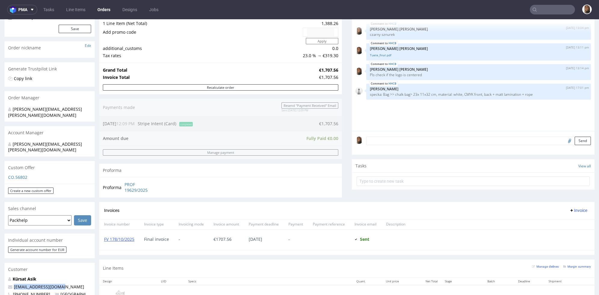
drag, startPoint x: 71, startPoint y: 277, endPoint x: -4, endPoint y: 271, distance: 75.4
click at [0, 271] on html "Production Shipped DTP Orders Offers Shipments Designs Promotions Users Jobs Ad…" at bounding box center [299, 240] width 599 height 594
copy span "info@bentos-matcha.de"
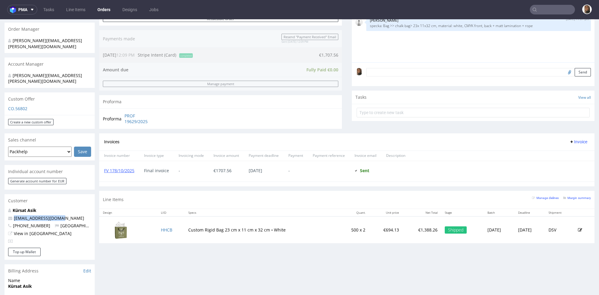
scroll to position [198, 0]
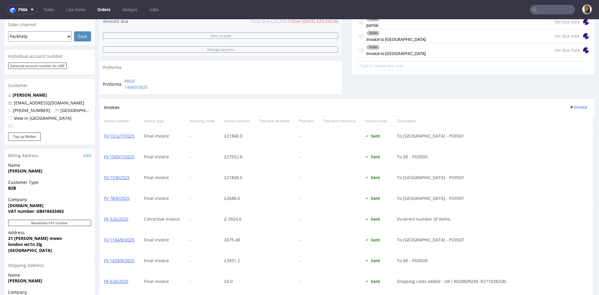
scroll to position [257, 0]
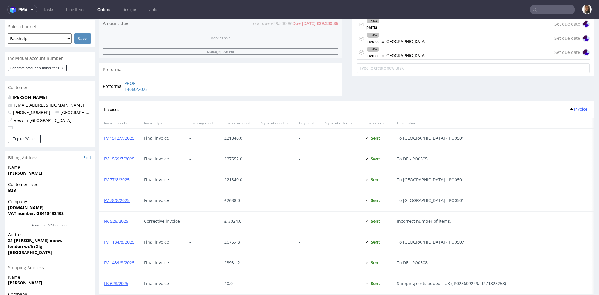
click at [119, 175] on div "FV 77/8/2025" at bounding box center [119, 180] width 40 height 20
click at [120, 179] on link "FV 77/8/2025" at bounding box center [117, 179] width 26 height 6
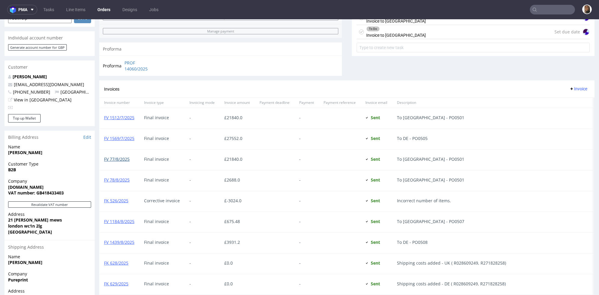
scroll to position [280, 0]
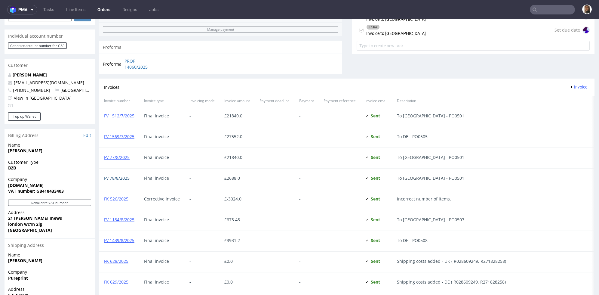
click at [120, 176] on link "FV 78/8/2025" at bounding box center [117, 178] width 26 height 6
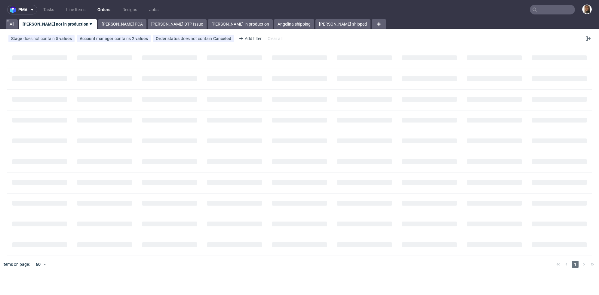
click at [549, 7] on input "text" at bounding box center [552, 10] width 45 height 10
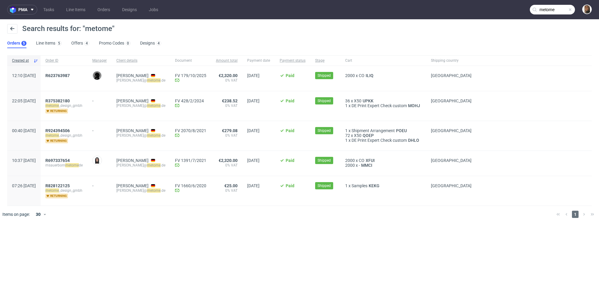
click at [158, 80] on mark "metome" at bounding box center [154, 80] width 14 height 4
copy div "m.sauerborn@ metome .de"
click at [564, 10] on input "metome" at bounding box center [552, 10] width 45 height 10
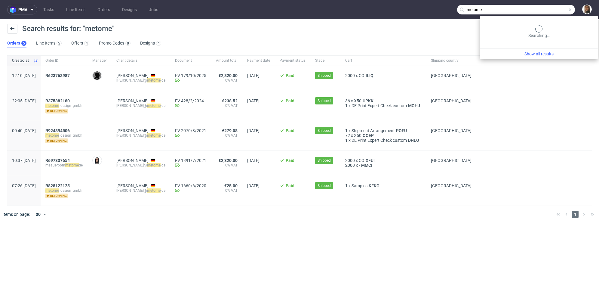
click at [564, 10] on input "metome" at bounding box center [516, 10] width 118 height 10
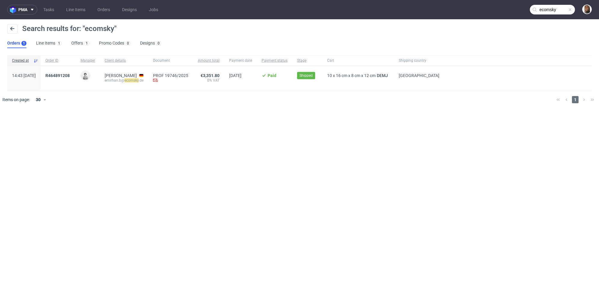
click at [559, 10] on input "ecomsky" at bounding box center [552, 10] width 45 height 10
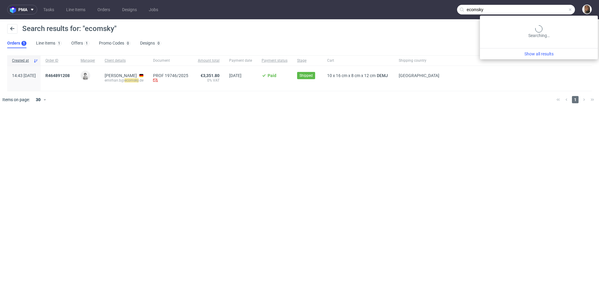
click at [559, 10] on input "ecomsky" at bounding box center [516, 10] width 118 height 10
type input "irene"
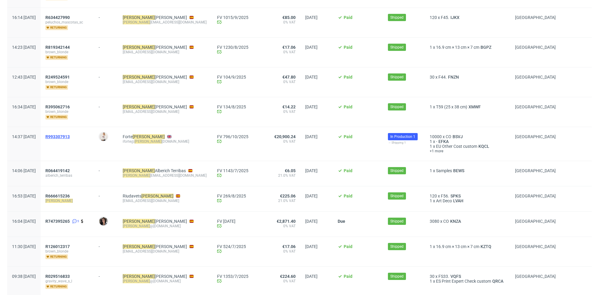
click at [70, 135] on span "R993307913" at bounding box center [57, 136] width 24 height 5
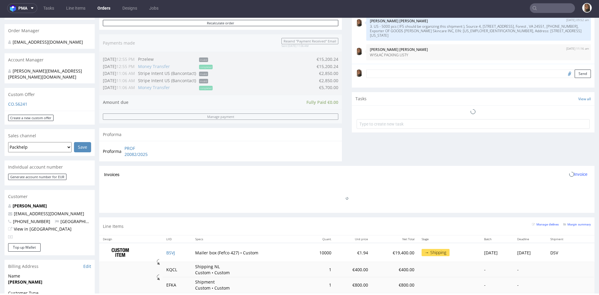
scroll to position [213, 0]
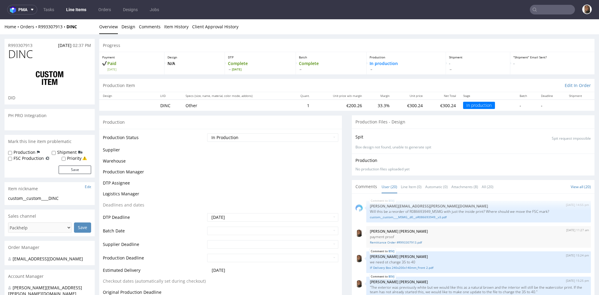
scroll to position [484, 0]
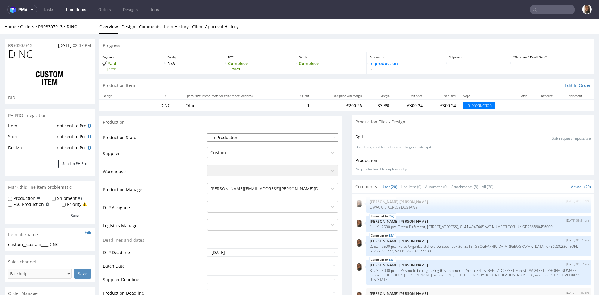
click at [231, 140] on select "Waiting for Artwork Waiting for Diecut Waiting for Mockup Waiting for DTP Waiti…" at bounding box center [272, 137] width 131 height 8
select select "production_complete"
click at [207, 133] on select "Waiting for Artwork Waiting for Diecut Waiting for Mockup Waiting for DTP Waiti…" at bounding box center [272, 137] width 131 height 8
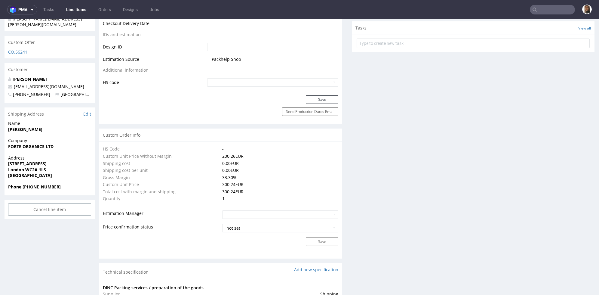
scroll to position [330, 0]
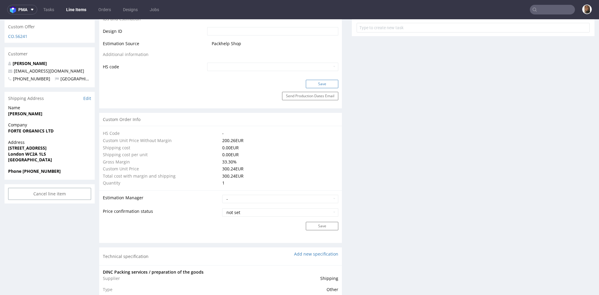
click at [323, 86] on button "Save" at bounding box center [322, 84] width 32 height 8
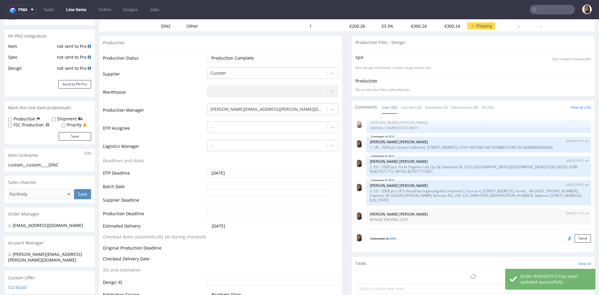
scroll to position [0, 0]
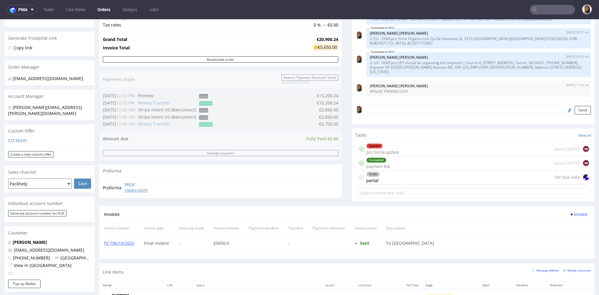
scroll to position [215, 0]
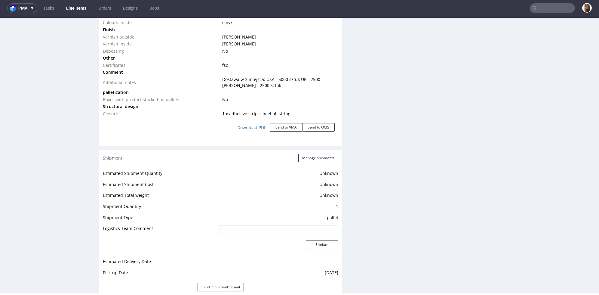
scroll to position [813, 0]
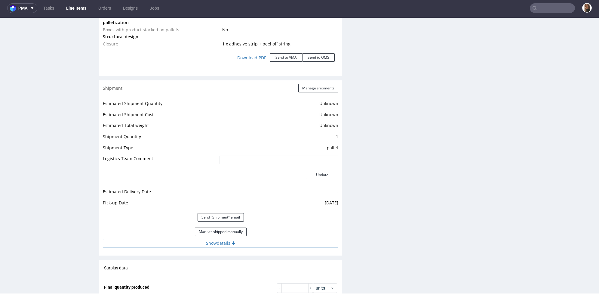
click at [204, 239] on button "Show details" at bounding box center [220, 243] width 235 height 8
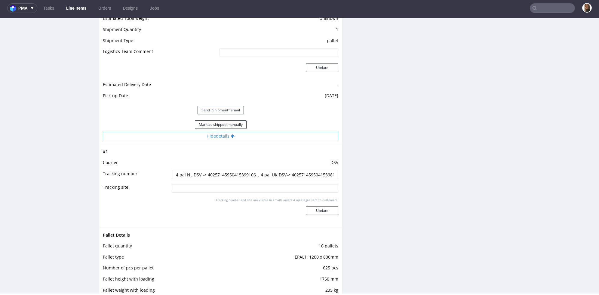
scroll to position [943, 0]
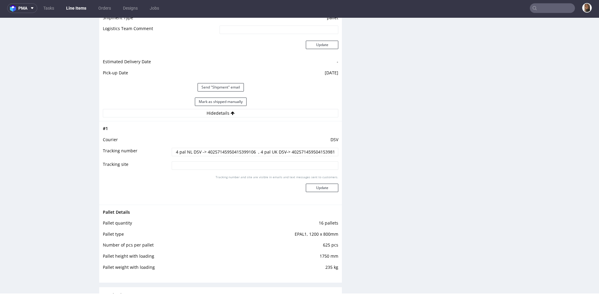
click at [218, 151] on input "4 pal NL DSV -> 40257145950415399106 , 4 pal UK DSV-> 40257145950415398161 8 pa…" at bounding box center [255, 152] width 167 height 8
click at [282, 151] on input "4 pal NL DSV -> 40257145950415399106 , 4 pal UK DSV-> 40257145950415398161 8 pa…" at bounding box center [255, 152] width 167 height 8
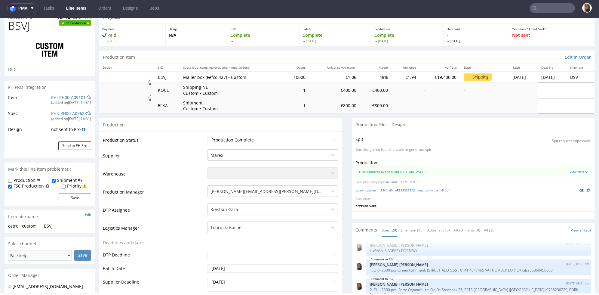
scroll to position [0, 0]
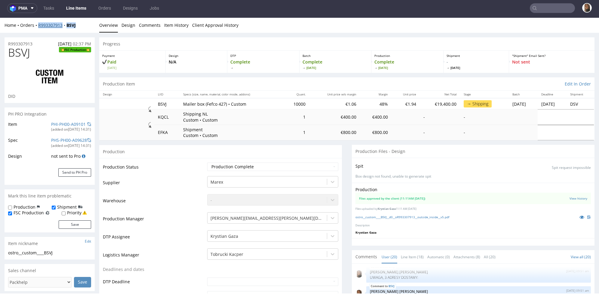
drag, startPoint x: 88, startPoint y: 26, endPoint x: 39, endPoint y: 25, distance: 48.7
click at [39, 25] on div "Home Orders R993307913 BSVJ" at bounding box center [50, 25] width 90 height 6
copy div "R993307913 BSVJ"
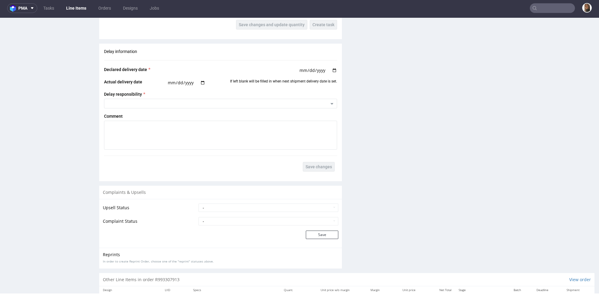
scroll to position [1299, 0]
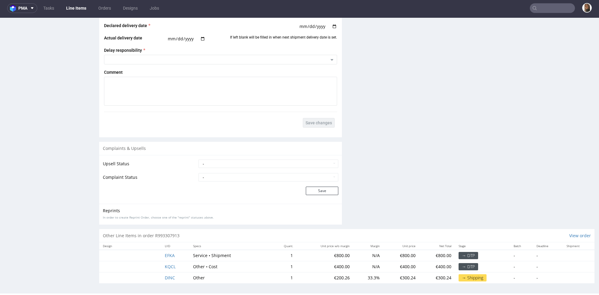
click at [549, 8] on input "text" at bounding box center [552, 8] width 45 height 10
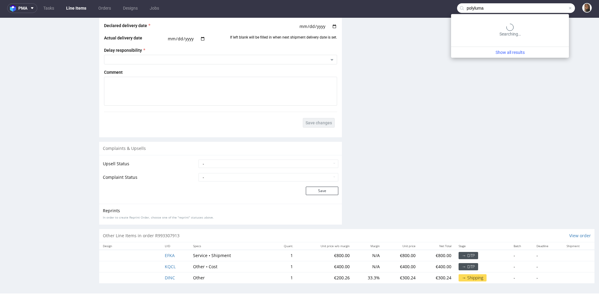
type input "polyluma"
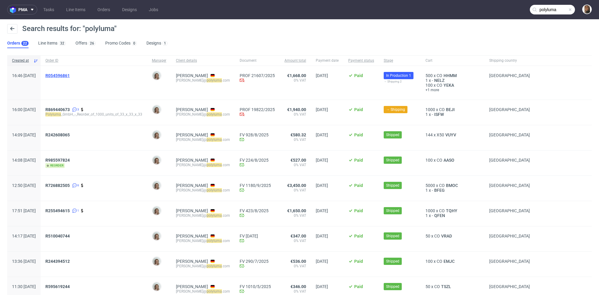
click at [70, 74] on span "R054596861" at bounding box center [57, 75] width 24 height 5
click at [70, 108] on span "R869440673" at bounding box center [57, 109] width 24 height 5
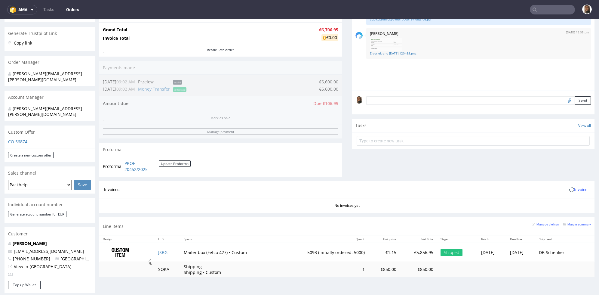
scroll to position [136, 0]
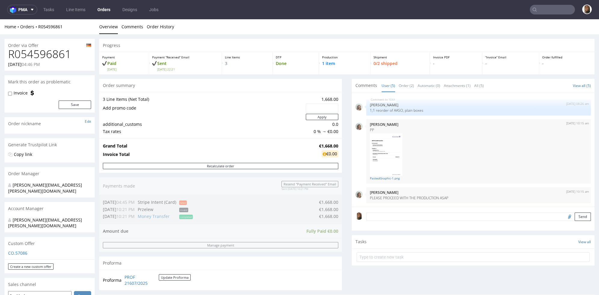
click at [46, 57] on h1 "R054596861" at bounding box center [49, 54] width 83 height 12
copy h1 "R054596861"
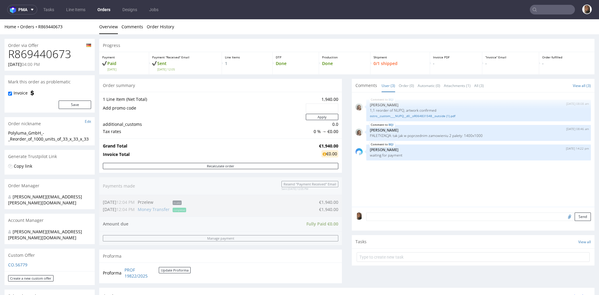
click at [40, 57] on h1 "R869440673" at bounding box center [49, 54] width 83 height 12
copy h1 "R869440673"
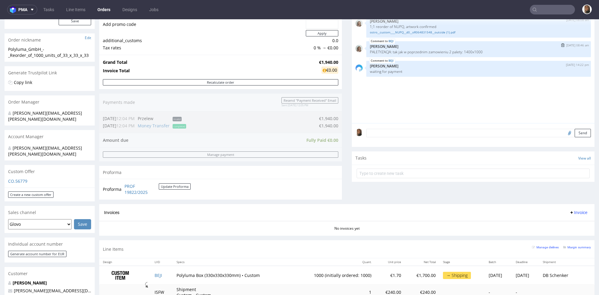
scroll to position [200, 0]
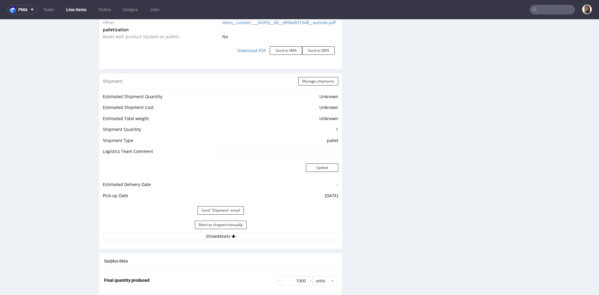
scroll to position [819, 0]
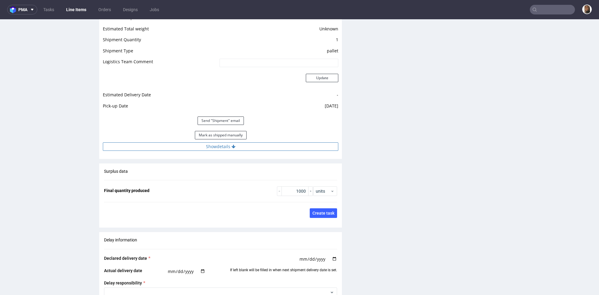
click at [220, 151] on button "Show details" at bounding box center [220, 146] width 235 height 8
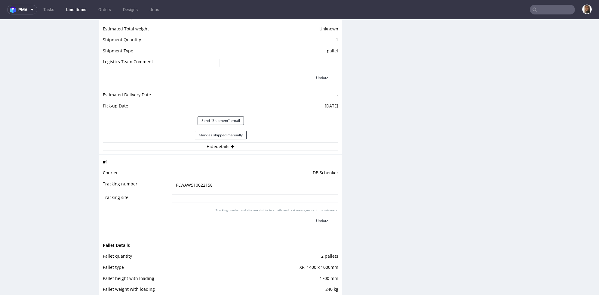
drag, startPoint x: 212, startPoint y: 189, endPoint x: 136, endPoint y: 189, distance: 76.1
click at [136, 189] on tr "Tracking number PLWAW510022158" at bounding box center [220, 187] width 235 height 14
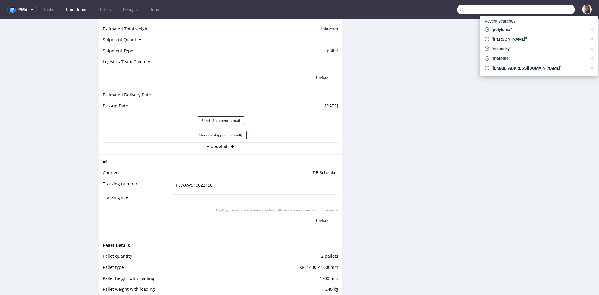
click at [547, 8] on input "text" at bounding box center [516, 10] width 118 height 10
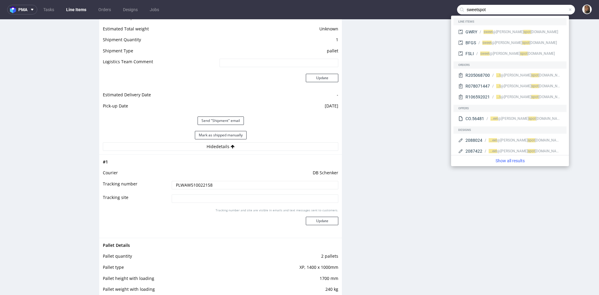
type input "sweetspot"
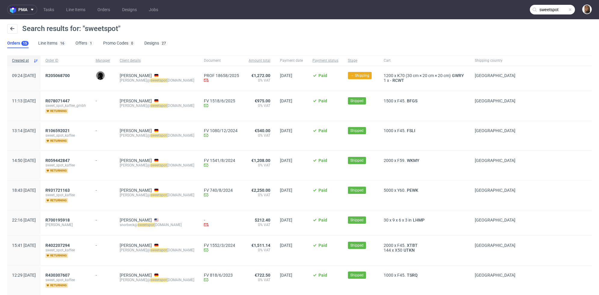
click at [74, 78] on span "R205068700" at bounding box center [65, 78] width 41 height 11
click at [70, 75] on span "R205068700" at bounding box center [57, 75] width 24 height 5
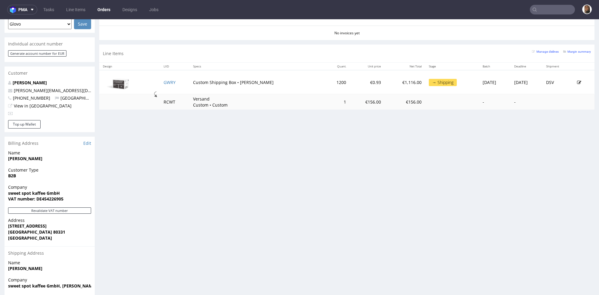
scroll to position [266, 0]
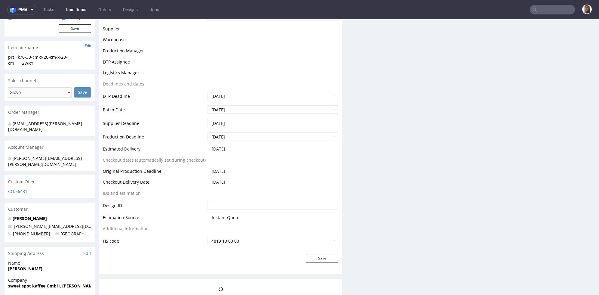
scroll to position [208, 0]
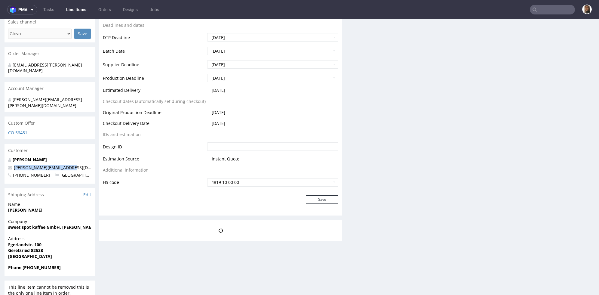
drag, startPoint x: 77, startPoint y: 156, endPoint x: 5, endPoint y: 156, distance: 72.1
click at [5, 157] on div "Markus Pyttel markus@sweetspotkaffee.de +491736438966 Germany" at bounding box center [50, 170] width 90 height 27
copy span "[PERSON_NAME][EMAIL_ADDRESS][DOMAIN_NAME]"
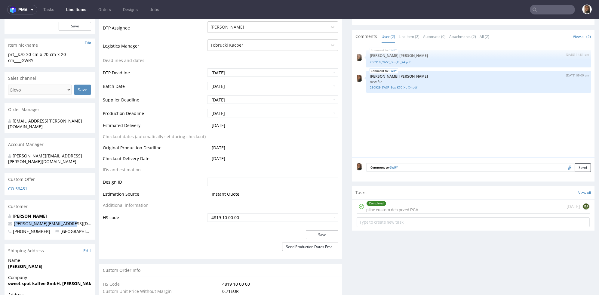
scroll to position [264, 0]
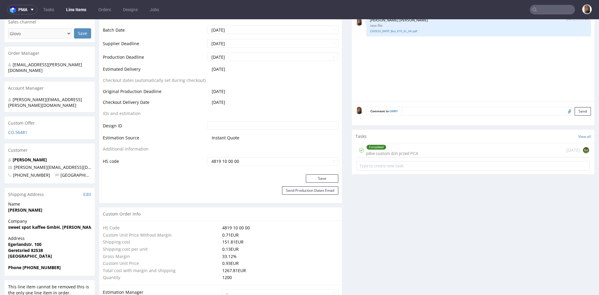
click at [268, 178] on div "Save" at bounding box center [220, 180] width 243 height 12
drag, startPoint x: 82, startPoint y: 155, endPoint x: -3, endPoint y: 155, distance: 85.1
copy span "markus@sweetspotkaffee.de"
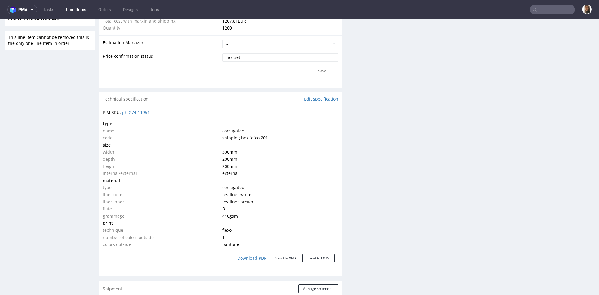
scroll to position [867, 0]
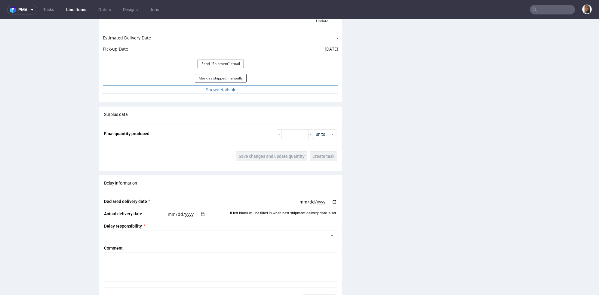
click at [208, 91] on button "Show details" at bounding box center [220, 89] width 235 height 8
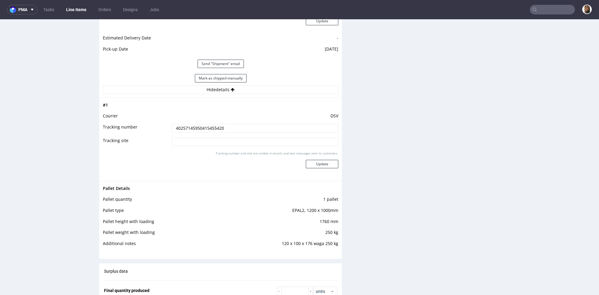
drag, startPoint x: 234, startPoint y: 127, endPoint x: 132, endPoint y: 125, distance: 102.5
click at [132, 125] on tr "Tracking number 40257145950415455420" at bounding box center [220, 130] width 235 height 14
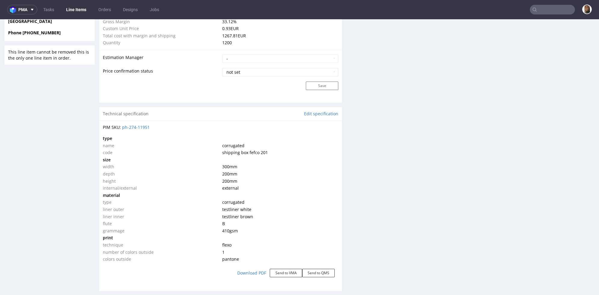
scroll to position [324, 0]
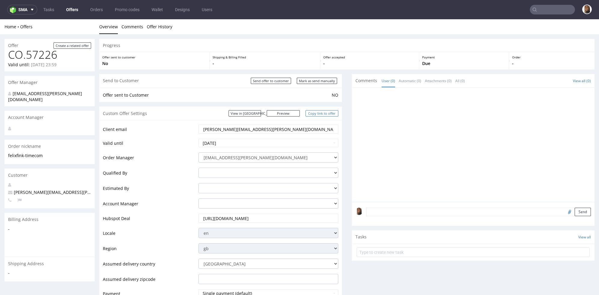
click at [315, 115] on link "Copy link to offer" at bounding box center [321, 113] width 33 height 6
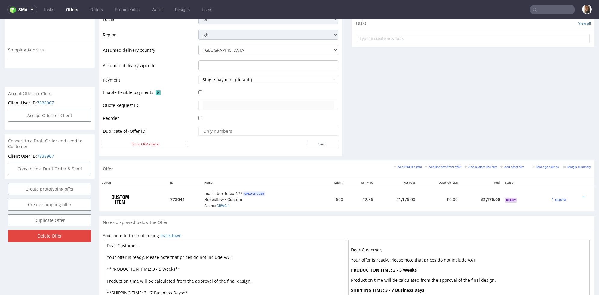
scroll to position [261, 0]
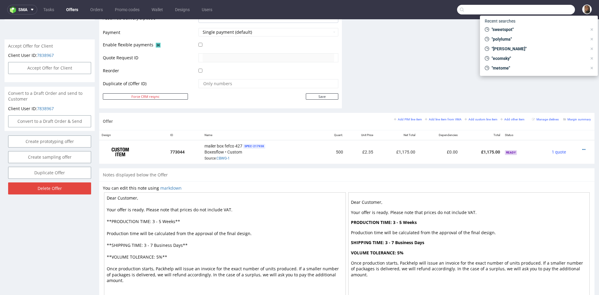
click at [556, 10] on input "text" at bounding box center [516, 10] width 118 height 10
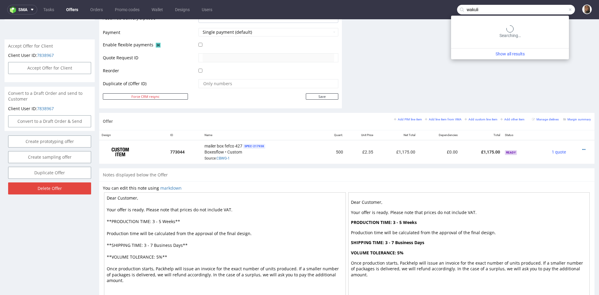
type input "wakuli"
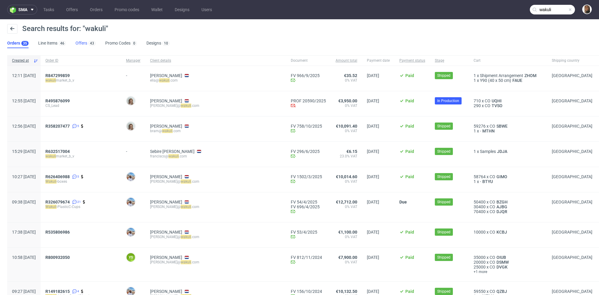
click at [83, 43] on link "Offers 43" at bounding box center [85, 43] width 20 height 10
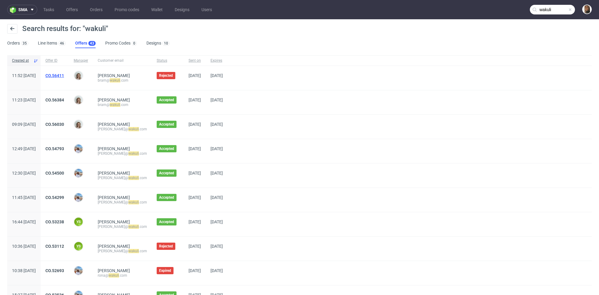
click at [64, 73] on link "CO.56411" at bounding box center [54, 75] width 19 height 5
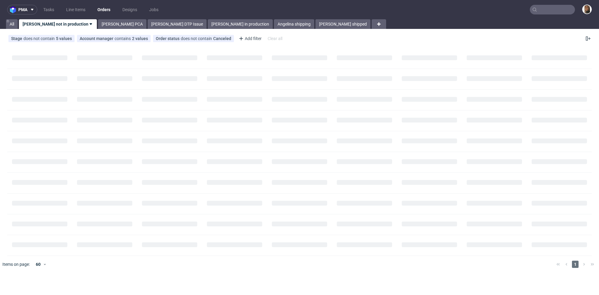
click at [555, 9] on input "text" at bounding box center [552, 10] width 45 height 10
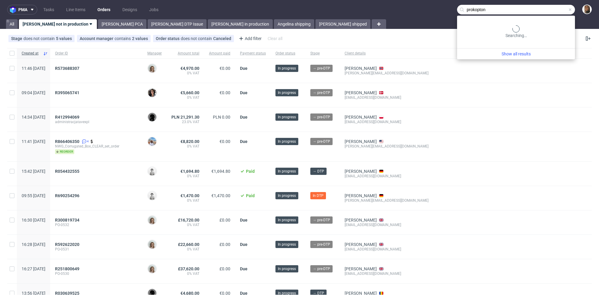
type input "prokopton"
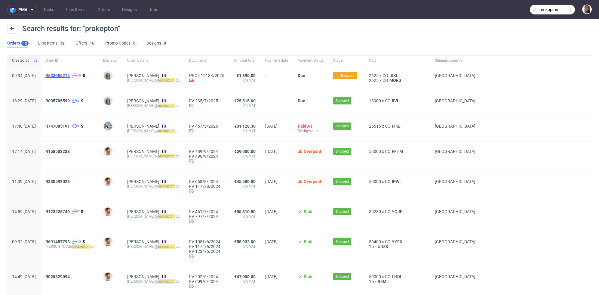
click at [70, 74] on span "R633086274" at bounding box center [57, 75] width 24 height 5
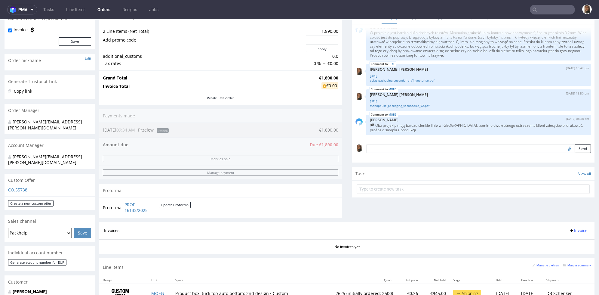
scroll to position [134, 0]
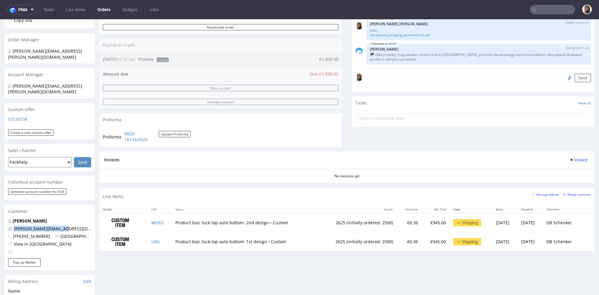
drag, startPoint x: 73, startPoint y: 217, endPoint x: -14, endPoint y: 217, distance: 87.2
click at [0, 217] on html "Production Shipped DTP Orders Offers Shipments Designs Promotions Users Jobs Ad…" at bounding box center [299, 188] width 599 height 606
copy span "gabrielle@prokopton.co"
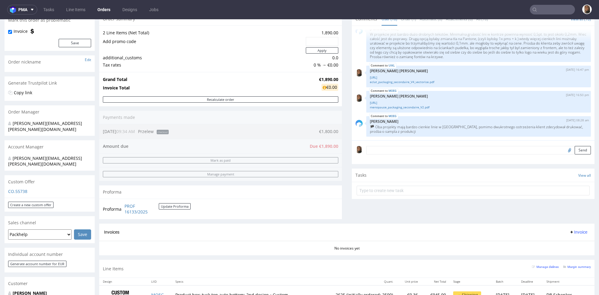
scroll to position [175, 0]
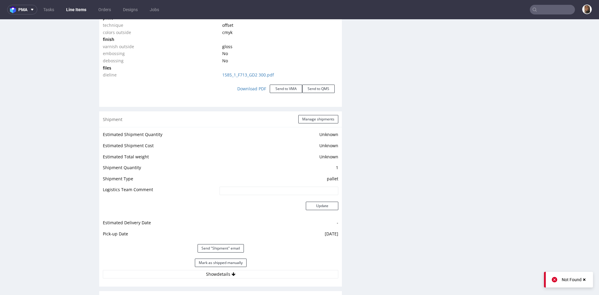
scroll to position [732, 0]
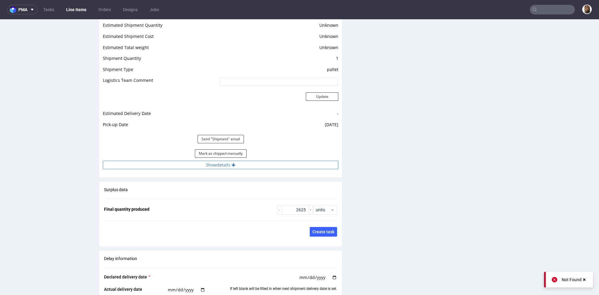
click at [204, 164] on button "Show details" at bounding box center [220, 165] width 235 height 8
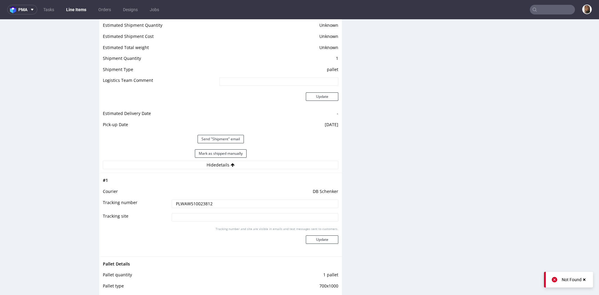
drag, startPoint x: 213, startPoint y: 202, endPoint x: 147, endPoint y: 202, distance: 66.1
click at [146, 202] on tr "Tracking number PLWAW510023812" at bounding box center [220, 206] width 235 height 14
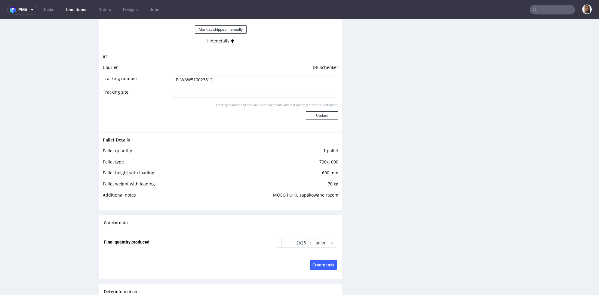
scroll to position [1126, 0]
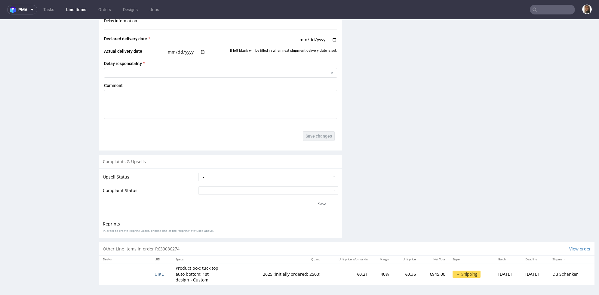
click at [151, 274] on td "UIKL" at bounding box center [161, 274] width 21 height 22
click at [155, 271] on span "UIKL" at bounding box center [159, 274] width 9 height 6
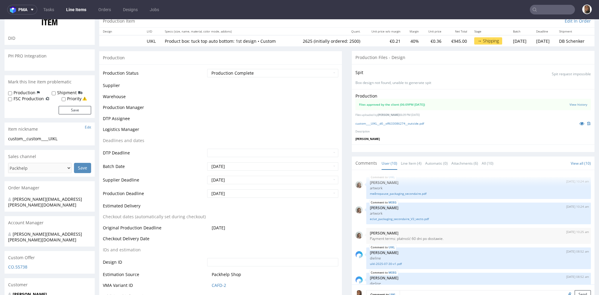
scroll to position [172, 0]
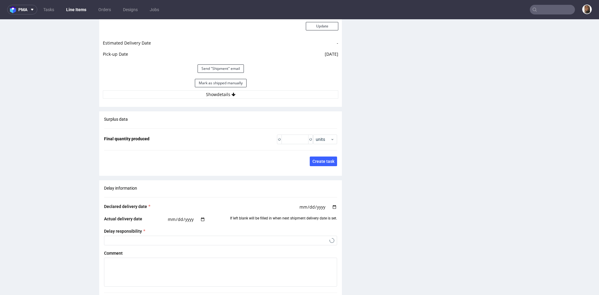
type input "2625"
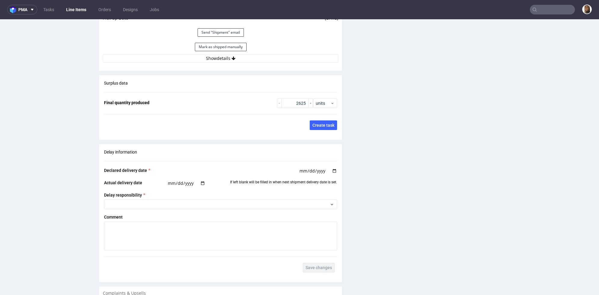
scroll to position [887, 0]
click at [227, 57] on button "Show details" at bounding box center [220, 58] width 235 height 8
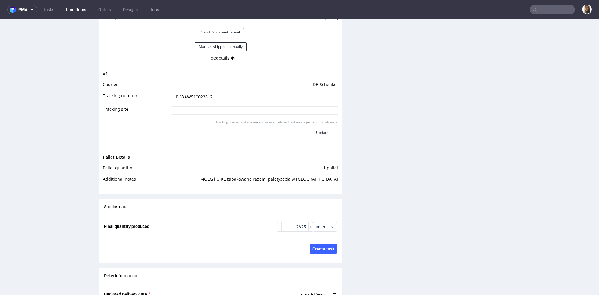
scroll to position [1141, 0]
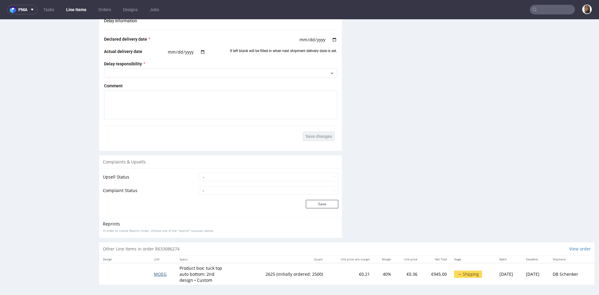
click at [156, 272] on span "MOEG" at bounding box center [160, 274] width 13 height 6
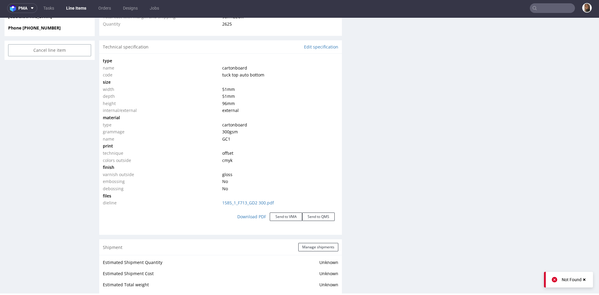
scroll to position [793, 0]
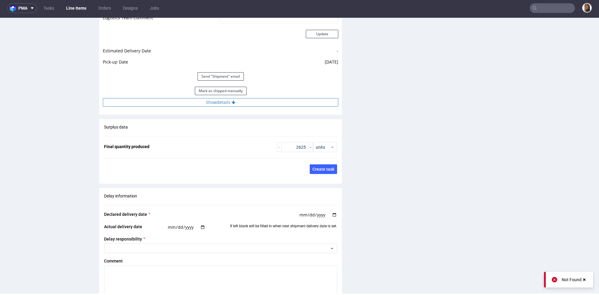
click at [204, 99] on button "Show details" at bounding box center [220, 102] width 235 height 8
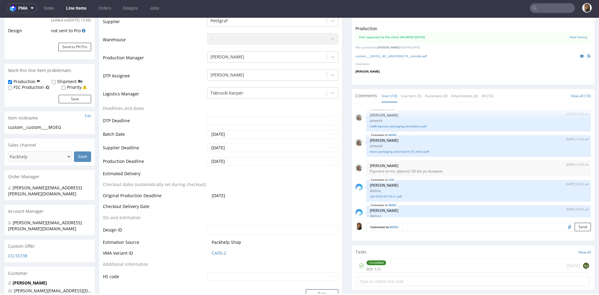
scroll to position [0, 0]
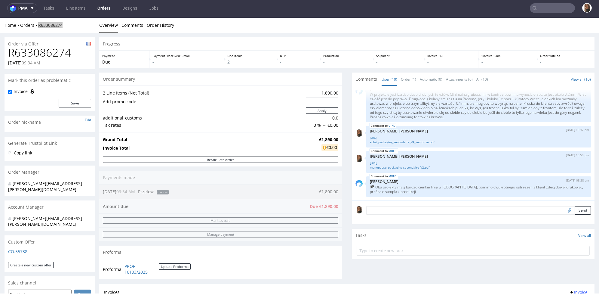
click at [105, 11] on link "Orders" at bounding box center [104, 8] width 20 height 10
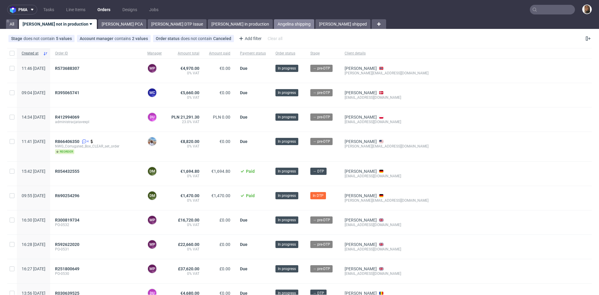
click at [274, 21] on link "Angelina shipping" at bounding box center [294, 24] width 40 height 10
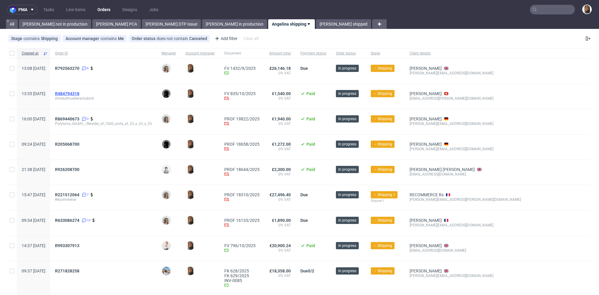
click at [79, 92] on span "R484794318" at bounding box center [67, 93] width 24 height 5
click at [79, 118] on span "R869440673" at bounding box center [67, 118] width 24 height 5
click at [79, 144] on span "R205068700" at bounding box center [67, 144] width 24 height 5
click at [79, 169] on span "R926208700" at bounding box center [67, 169] width 24 height 5
click at [79, 193] on span "R221512064" at bounding box center [67, 194] width 24 height 5
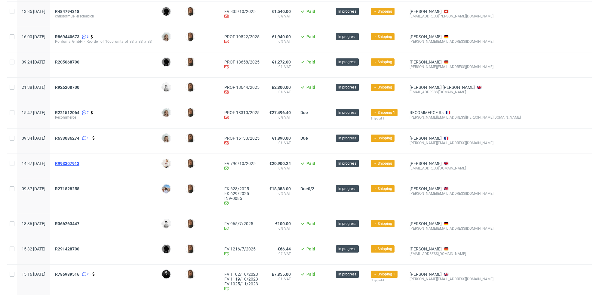
scroll to position [72, 0]
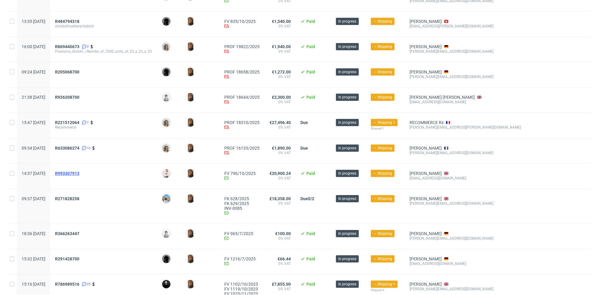
click at [79, 173] on span "R993307913" at bounding box center [67, 173] width 24 height 5
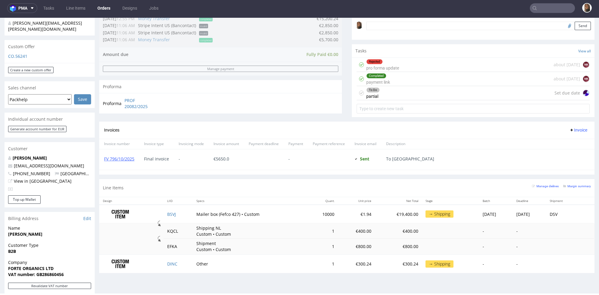
scroll to position [195, 0]
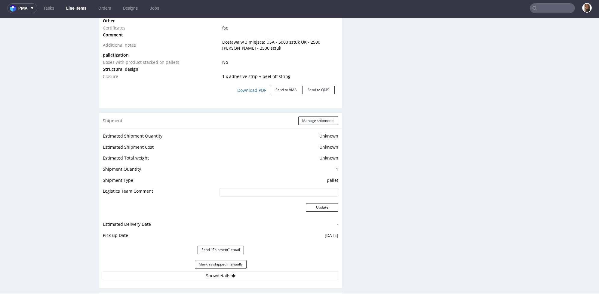
scroll to position [811, 0]
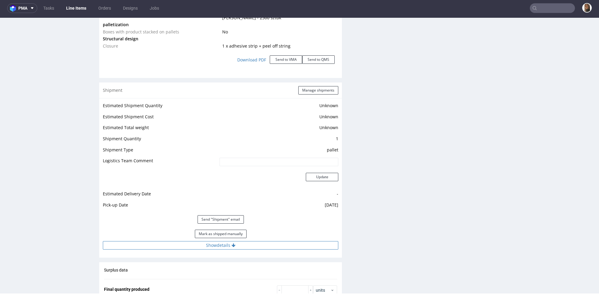
click at [206, 244] on button "Show details" at bounding box center [220, 245] width 235 height 8
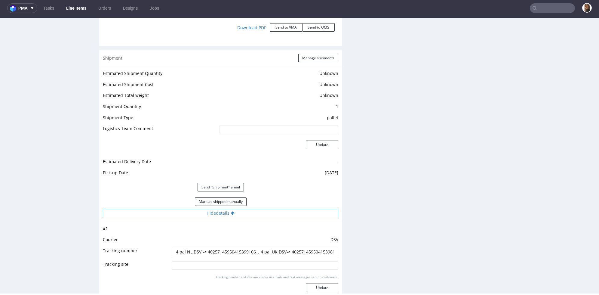
scroll to position [844, 0]
drag, startPoint x: 204, startPoint y: 250, endPoint x: 254, endPoint y: 250, distance: 49.3
click at [254, 250] on input "4 pal NL DSV -> 40257145950415399106 , 4 pal UK DSV-> 40257145950415398161 8 pa…" at bounding box center [255, 250] width 167 height 8
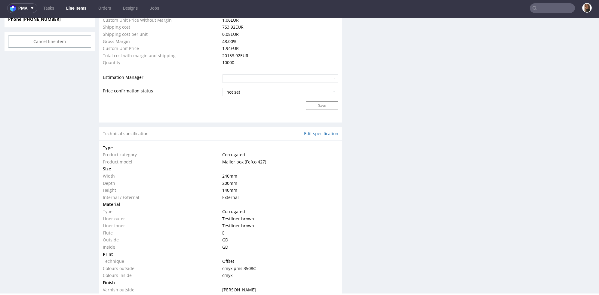
scroll to position [0, 0]
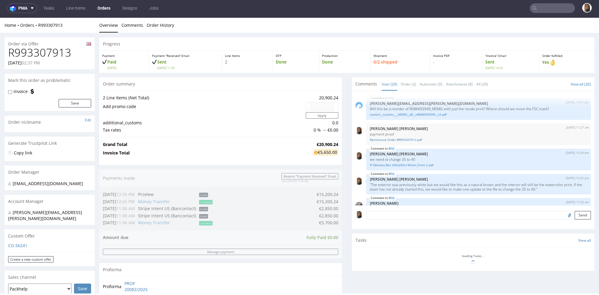
scroll to position [484, 0]
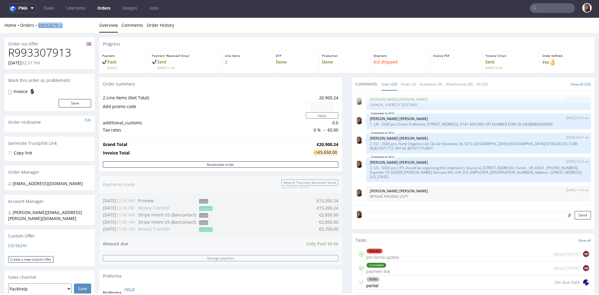
copy link "R993307913"
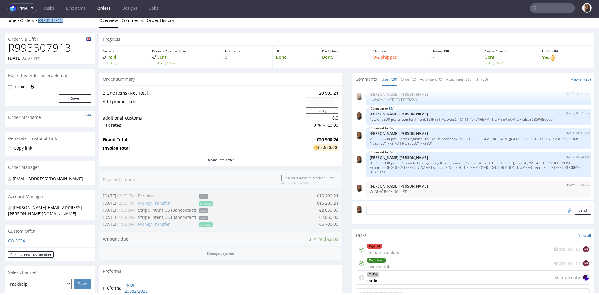
scroll to position [164, 0]
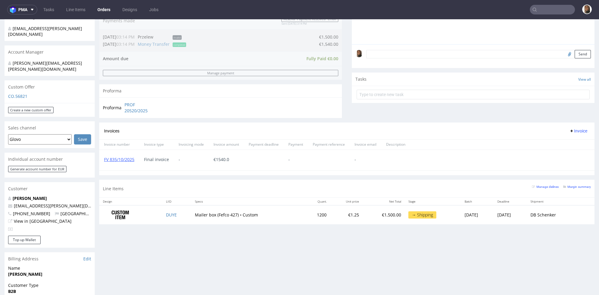
scroll to position [210, 0]
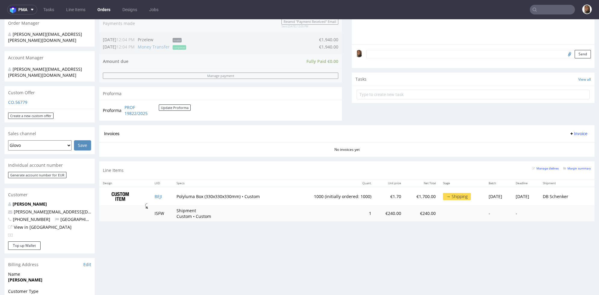
scroll to position [201, 0]
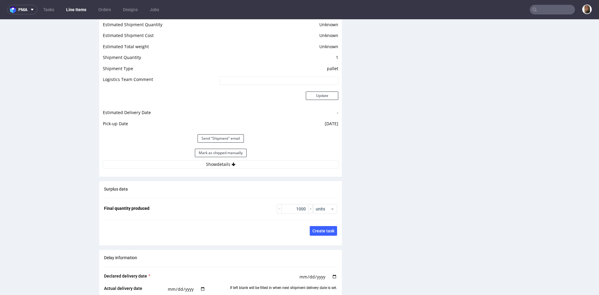
scroll to position [833, 0]
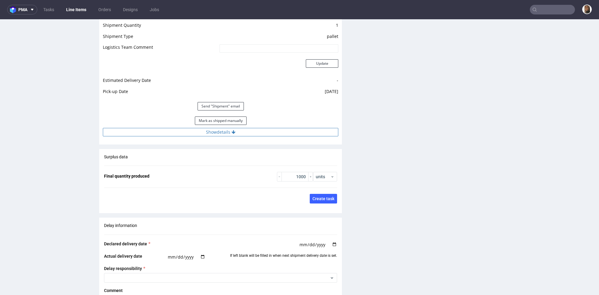
click at [215, 134] on button "Show details" at bounding box center [220, 132] width 235 height 8
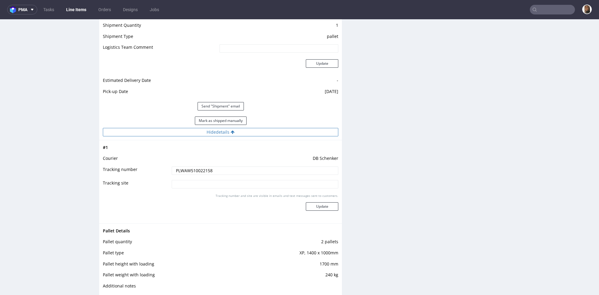
scroll to position [0, 0]
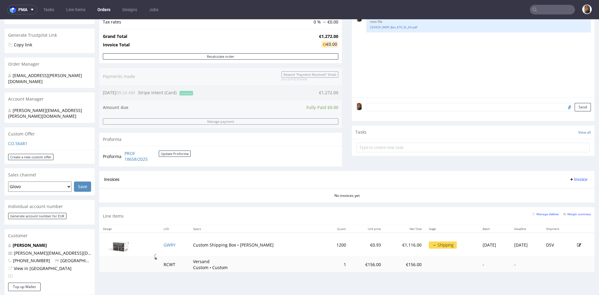
scroll to position [178, 0]
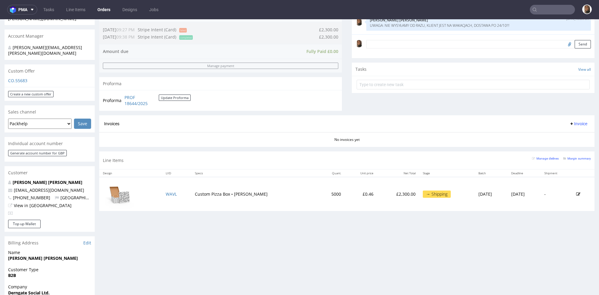
scroll to position [160, 0]
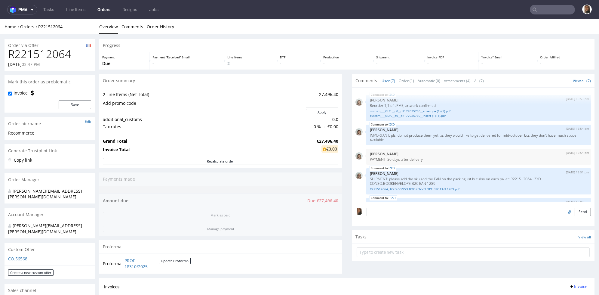
scroll to position [80, 0]
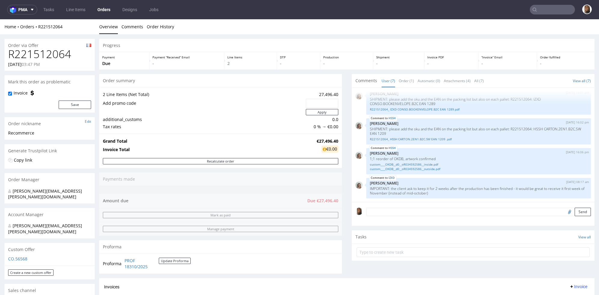
click at [226, 118] on td "additional_customs" at bounding box center [203, 119] width 201 height 7
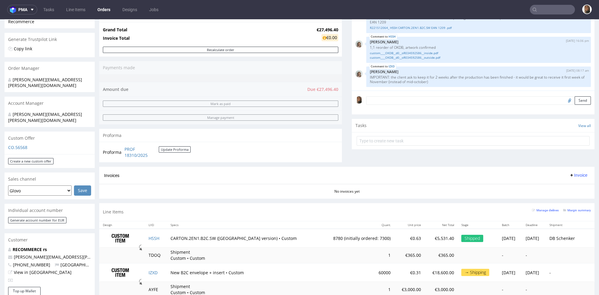
scroll to position [0, 0]
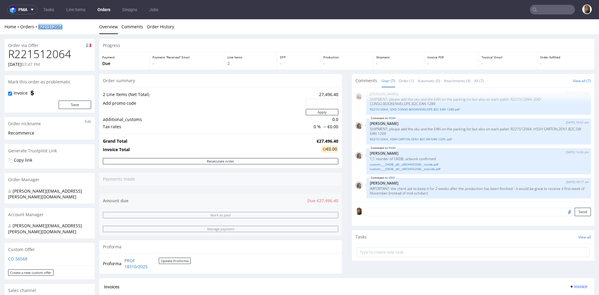
copy link "R221512064"
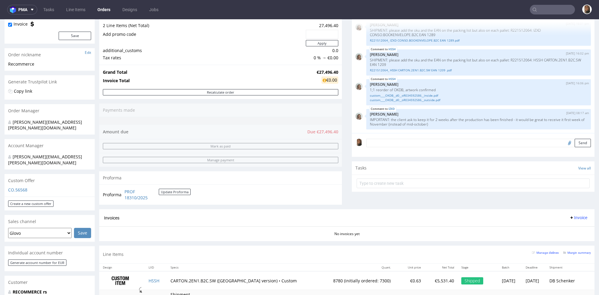
scroll to position [167, 0]
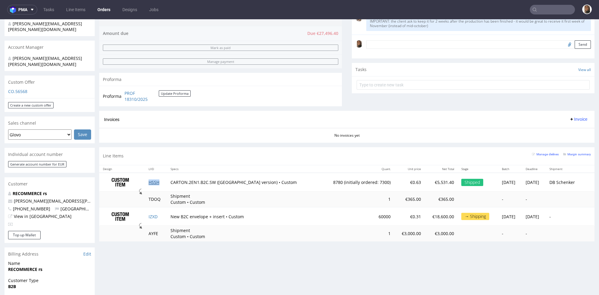
copy link "HSSH"
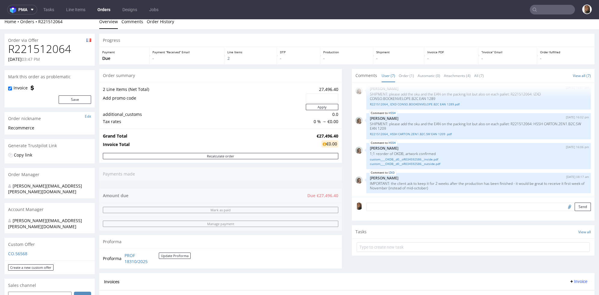
scroll to position [0, 0]
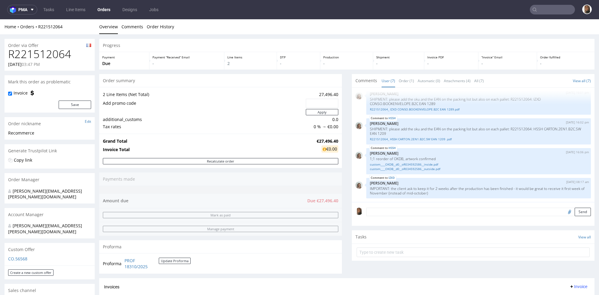
click at [106, 11] on link "Orders" at bounding box center [104, 10] width 20 height 10
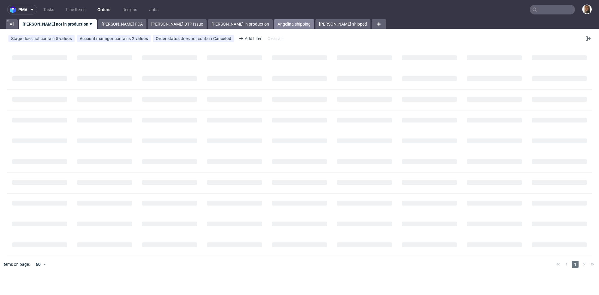
click at [274, 22] on link "Angelina shipping" at bounding box center [294, 24] width 40 height 10
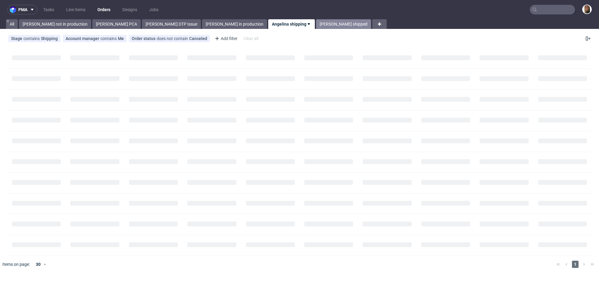
click at [316, 26] on link "Angelina shipped" at bounding box center [343, 24] width 55 height 10
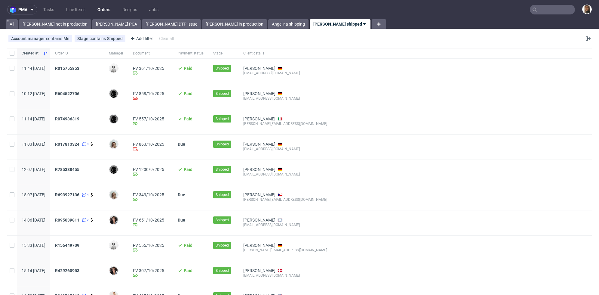
click at [351, 11] on nav "pma Tasks Line Items Orders Designs Jobs" at bounding box center [299, 9] width 599 height 19
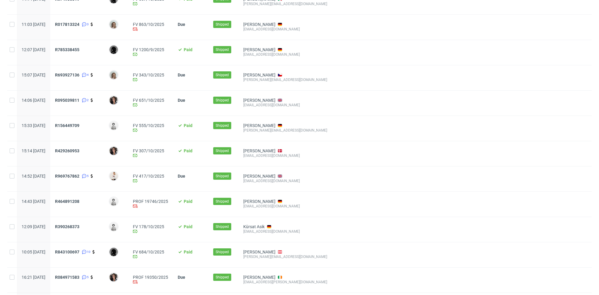
scroll to position [123, 0]
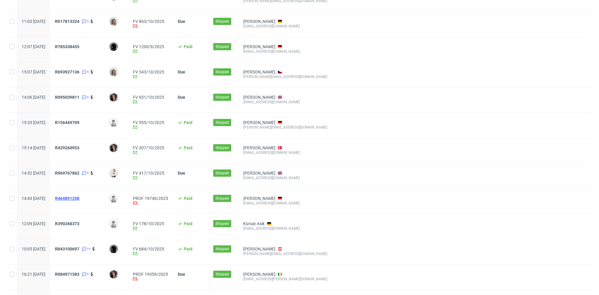
click at [79, 198] on span "R464891208" at bounding box center [67, 198] width 24 height 5
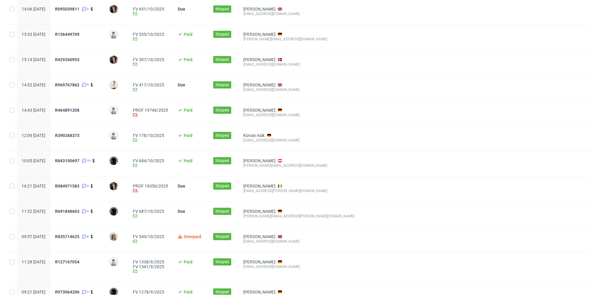
scroll to position [213, 0]
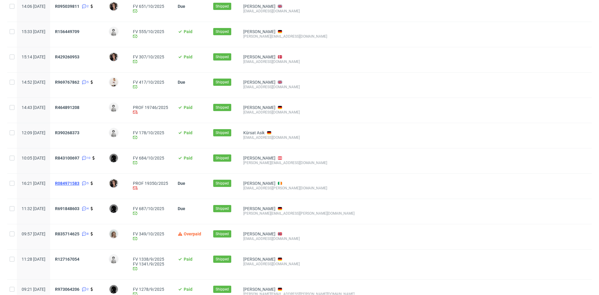
click at [79, 182] on span "R084971583" at bounding box center [67, 183] width 24 height 5
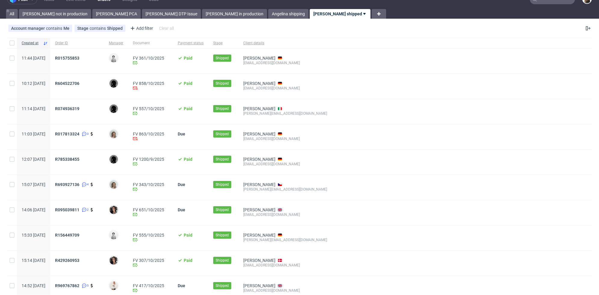
scroll to position [0, 0]
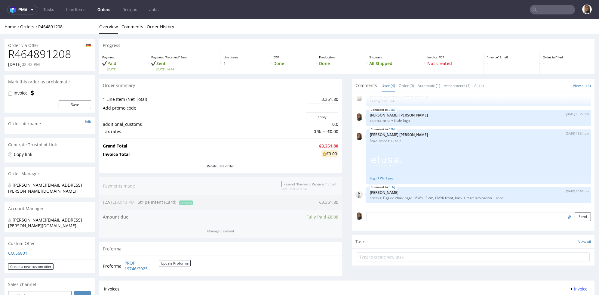
click at [49, 49] on h1 "R464891208" at bounding box center [49, 54] width 83 height 12
copy h1 "R464891208"
copy link "R464891208"
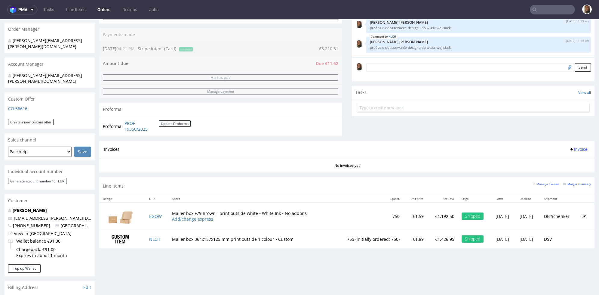
scroll to position [156, 0]
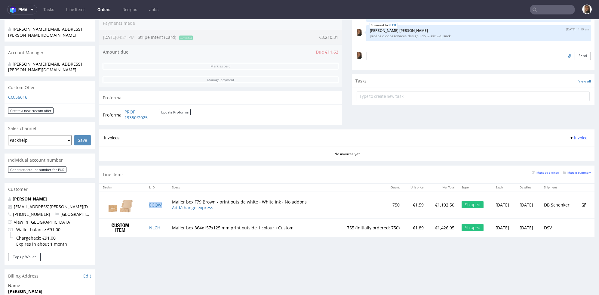
click at [156, 200] on td "EGQW" at bounding box center [156, 204] width 23 height 27
click at [154, 203] on link "EGQW" at bounding box center [155, 205] width 13 height 6
click at [153, 225] on link "NLCH" at bounding box center [154, 228] width 11 height 6
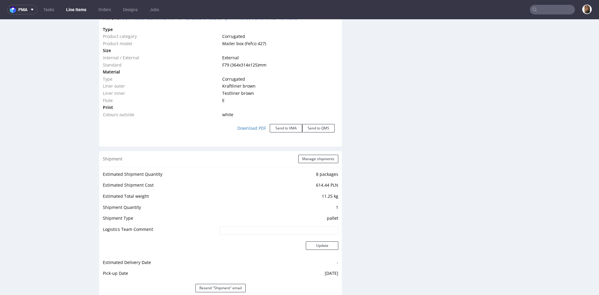
scroll to position [780, 0]
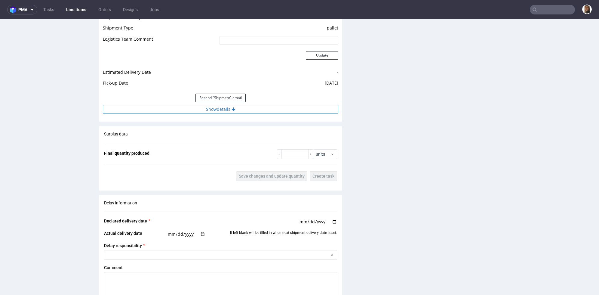
click at [219, 106] on button "Show details" at bounding box center [220, 109] width 235 height 8
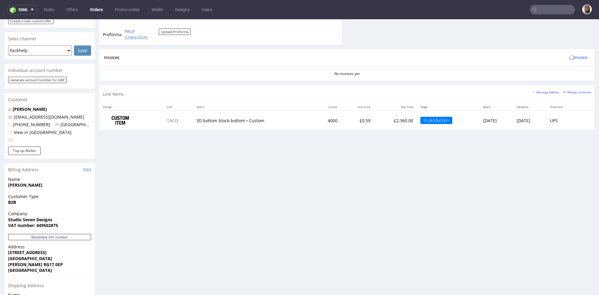
scroll to position [263, 0]
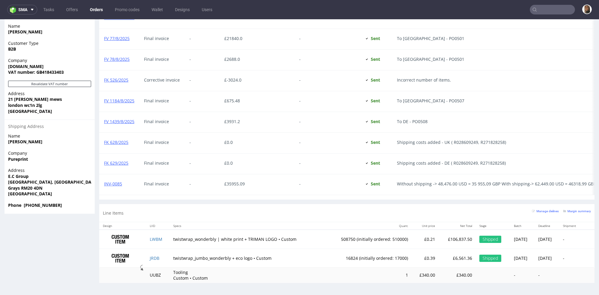
scroll to position [2, 0]
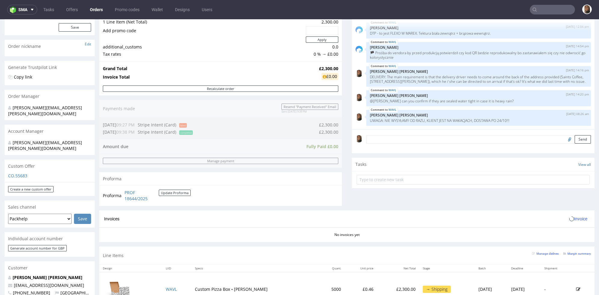
scroll to position [170, 0]
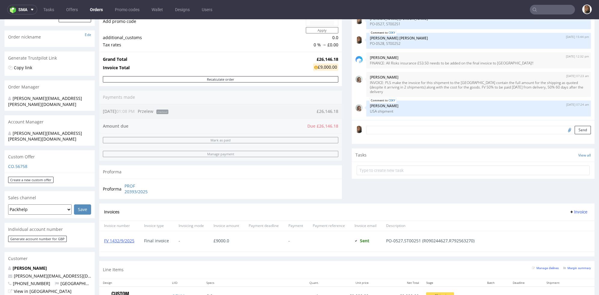
scroll to position [103, 0]
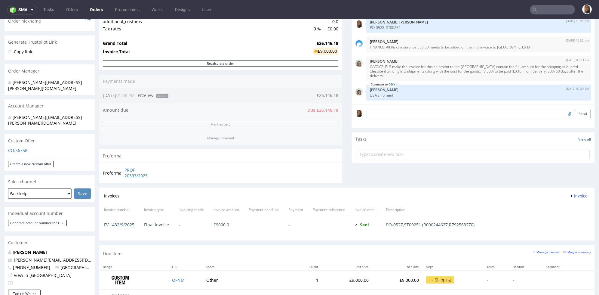
click at [112, 223] on link "FV 1432/9/2025" at bounding box center [119, 225] width 30 height 6
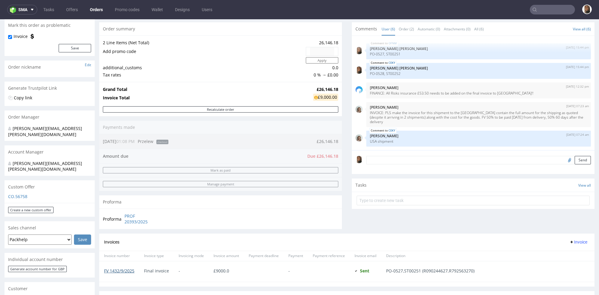
scroll to position [0, 0]
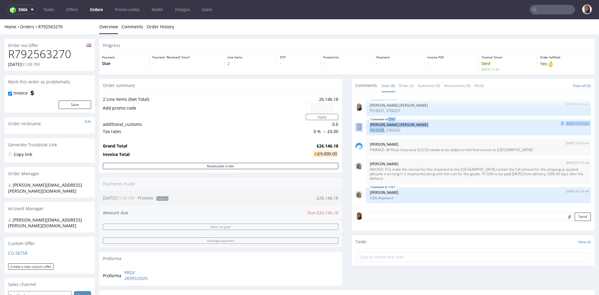
drag, startPoint x: 379, startPoint y: 128, endPoint x: 357, endPoint y: 128, distance: 22.2
click at [357, 128] on div "CEKY [DATE] 15:44 pm [PERSON_NAME] [PERSON_NAME] PO-0528, ST00252" at bounding box center [472, 127] width 235 height 16
click at [371, 130] on p "PO-0528, ST00252" at bounding box center [478, 130] width 217 height 5
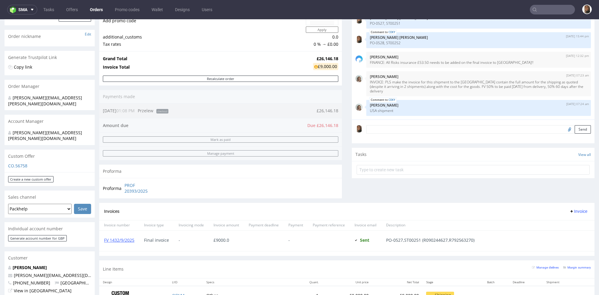
scroll to position [100, 0]
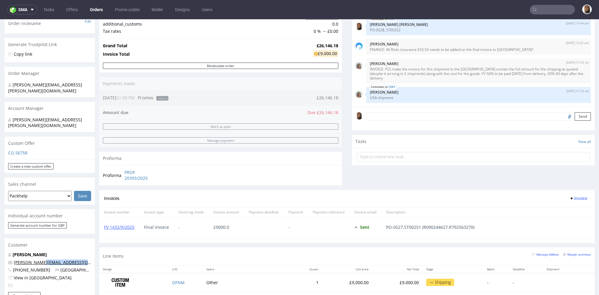
drag, startPoint x: 80, startPoint y: 254, endPoint x: 39, endPoint y: 250, distance: 40.8
click at [39, 251] on div "[PERSON_NAME] [PERSON_NAME][EMAIL_ADDRESS][DOMAIN_NAME] [PHONE_NUMBER] [GEOGRAP…" at bounding box center [50, 271] width 90 height 40
copy link "@[DOMAIN_NAME]"
click at [276, 105] on div "Order summary 2 Line Items (Net Total) 26,146.18 Add promo code Apply additiona…" at bounding box center [220, 84] width 243 height 211
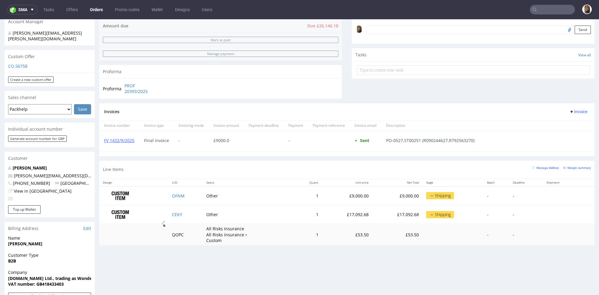
scroll to position [188, 0]
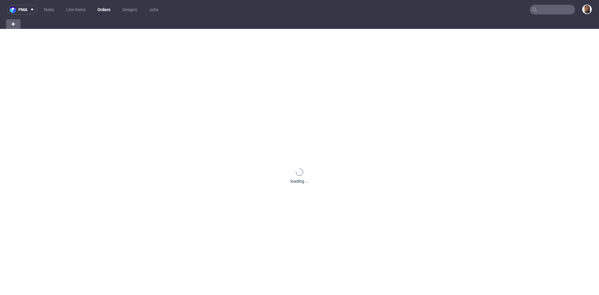
click at [550, 7] on input "text" at bounding box center [552, 10] width 45 height 10
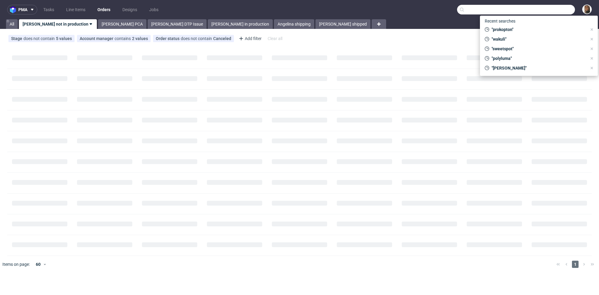
paste input "@[DOMAIN_NAME]"
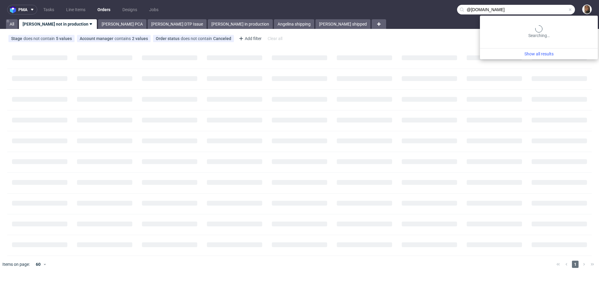
type input "@[DOMAIN_NAME]"
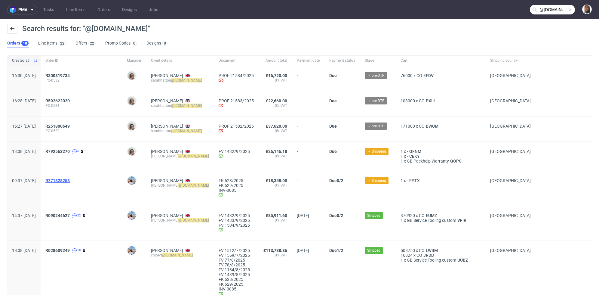
click at [69, 181] on span "R271828258" at bounding box center [57, 180] width 24 height 5
click at [70, 149] on span "R792563270" at bounding box center [57, 151] width 24 height 5
click at [70, 216] on span "R090244627" at bounding box center [57, 215] width 24 height 5
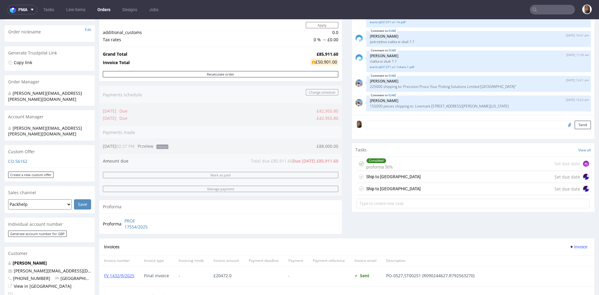
scroll to position [93, 0]
click at [362, 224] on div "Comments User (22) Order (3) Automatic (0) Attachments (8) All (22) View all (2…" at bounding box center [473, 111] width 243 height 251
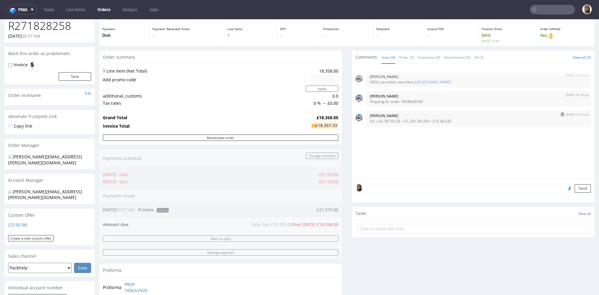
scroll to position [25, 0]
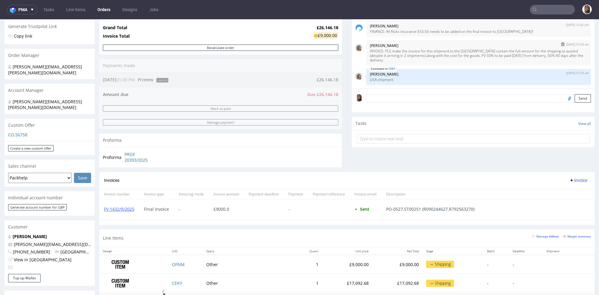
scroll to position [124, 0]
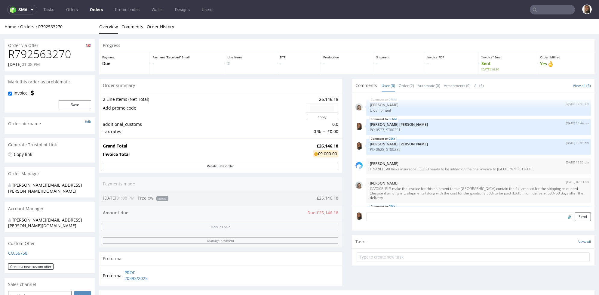
scroll to position [19, 0]
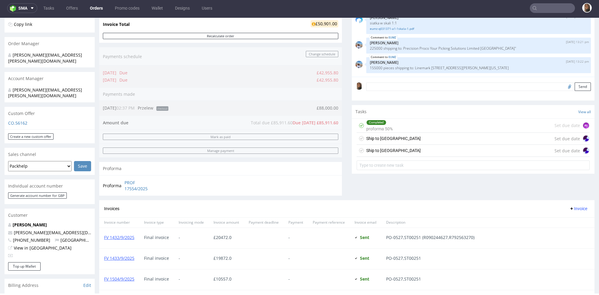
scroll to position [66, 0]
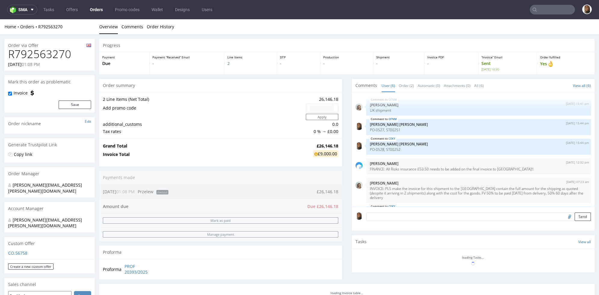
scroll to position [19, 0]
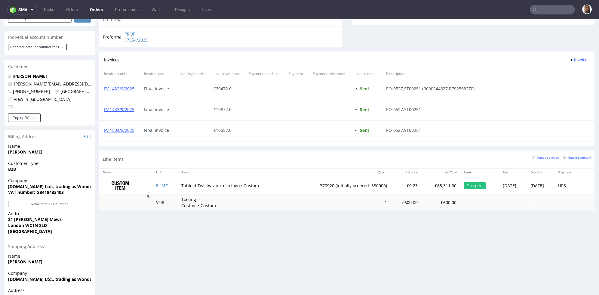
scroll to position [307, 0]
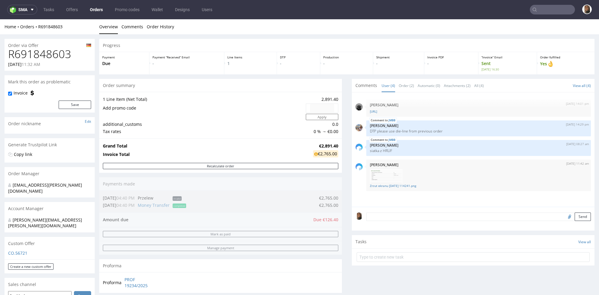
scroll to position [167, 0]
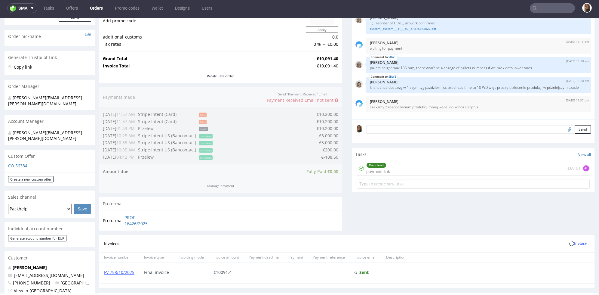
scroll to position [247, 0]
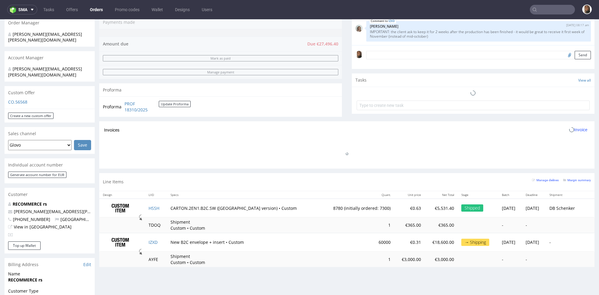
scroll to position [179, 0]
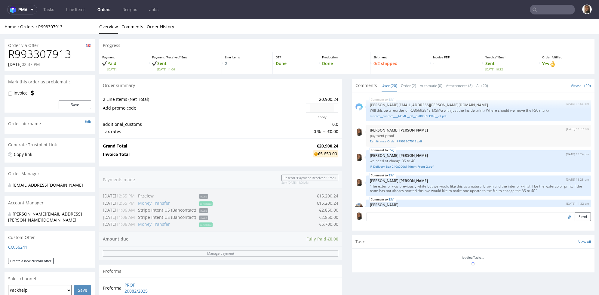
scroll to position [484, 0]
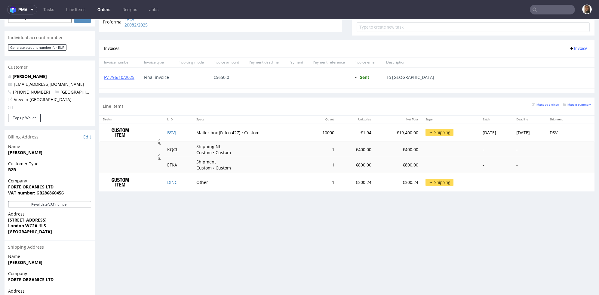
click at [550, 10] on input "text" at bounding box center [552, 10] width 45 height 10
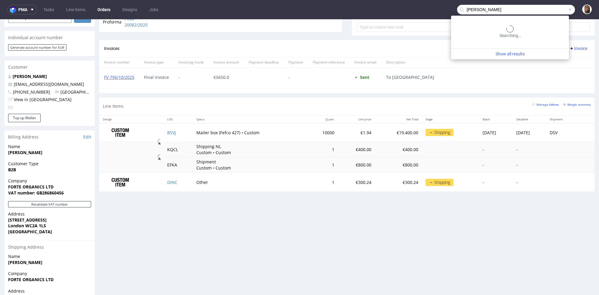
type input "johannes boppre"
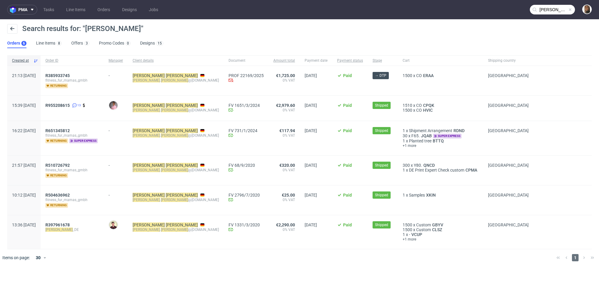
click at [82, 72] on div "R385933745 fitness_fur_mamas_gmbh returning" at bounding box center [72, 80] width 63 height 29
click at [70, 73] on span "R385933745" at bounding box center [57, 75] width 24 height 5
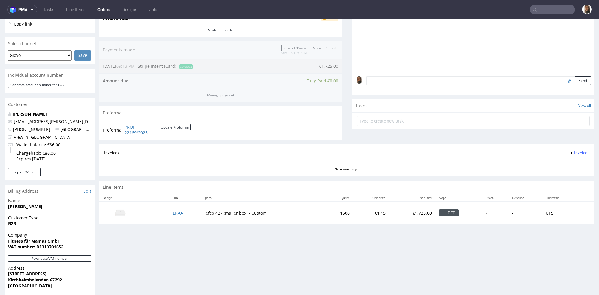
scroll to position [148, 0]
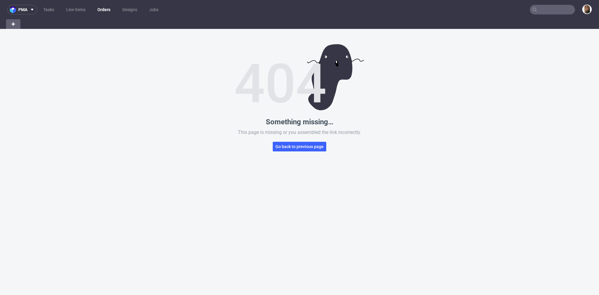
click at [101, 10] on link "Orders" at bounding box center [104, 10] width 20 height 10
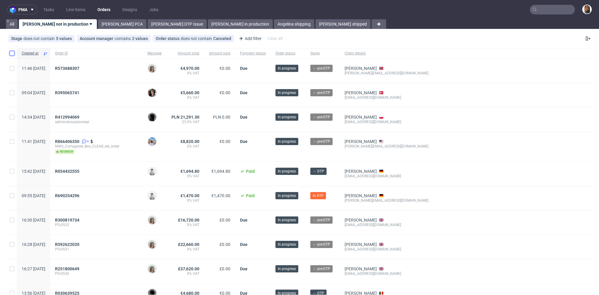
click at [12, 53] on input "checkbox" at bounding box center [12, 53] width 5 height 5
checkbox input "true"
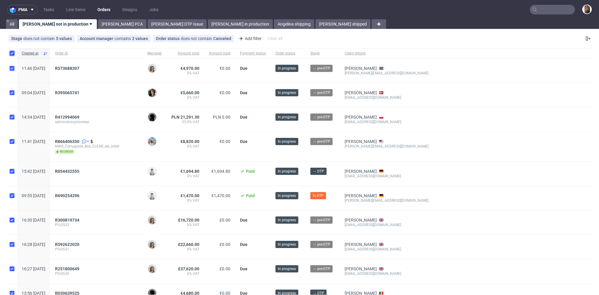
checkbox input "true"
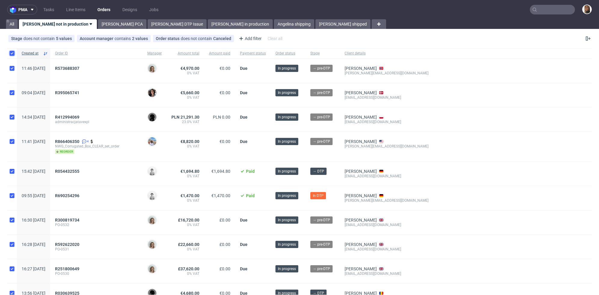
checkbox input "true"
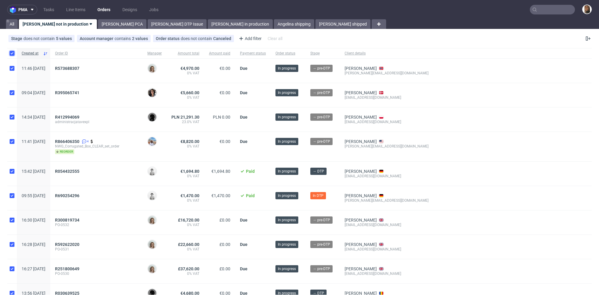
checkbox input "true"
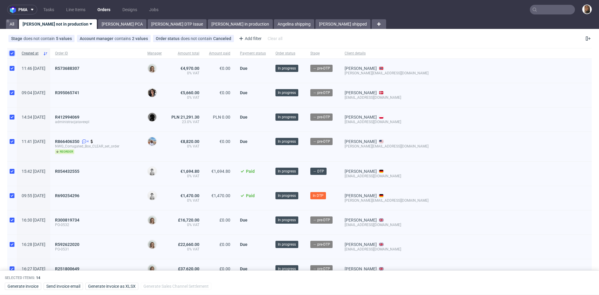
click at [12, 53] on input "checkbox" at bounding box center [12, 53] width 5 height 5
checkbox input "false"
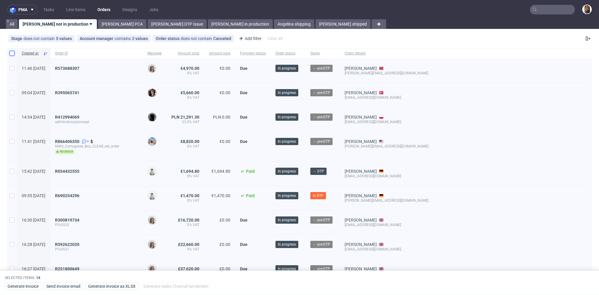
checkbox input "false"
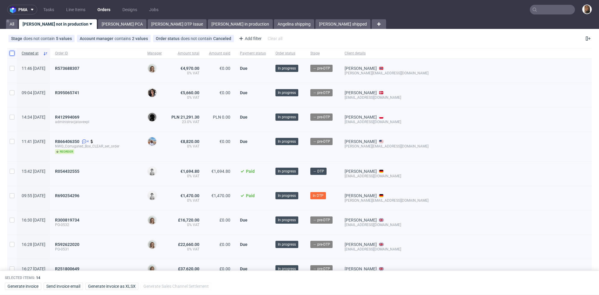
checkbox input "false"
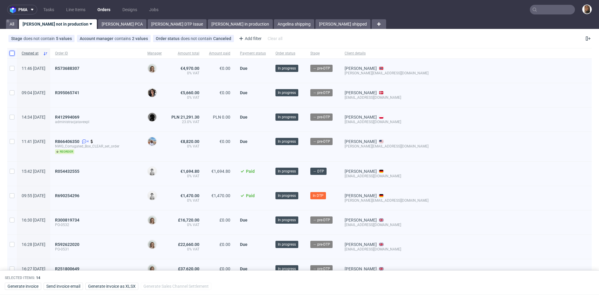
checkbox input "false"
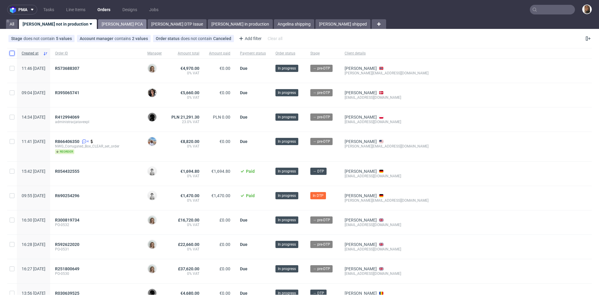
click at [104, 26] on link "[PERSON_NAME] PCA" at bounding box center [122, 24] width 48 height 10
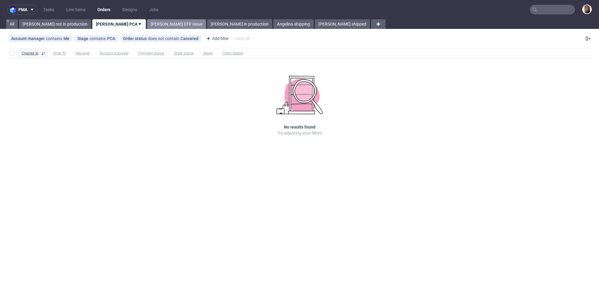
click at [147, 21] on link "[PERSON_NAME] DTP Issue" at bounding box center [176, 24] width 59 height 10
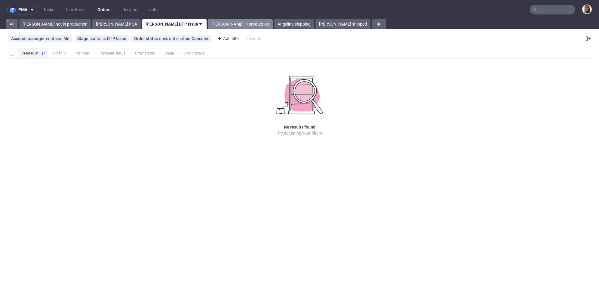
click at [208, 24] on link "[PERSON_NAME] in production" at bounding box center [240, 24] width 65 height 10
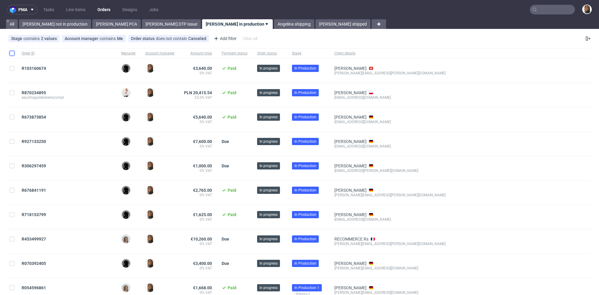
click at [12, 54] on input "checkbox" at bounding box center [12, 53] width 5 height 5
checkbox input "true"
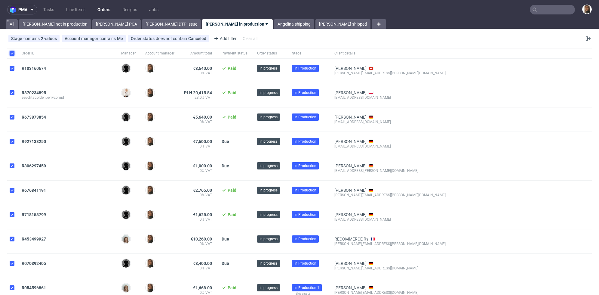
checkbox input "true"
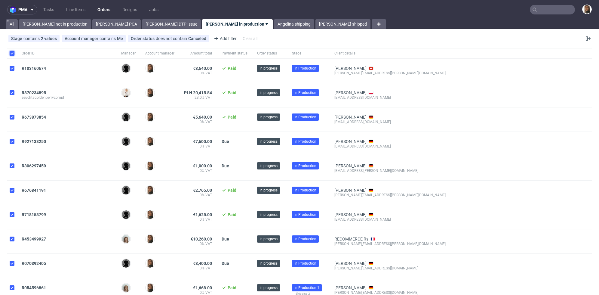
checkbox input "true"
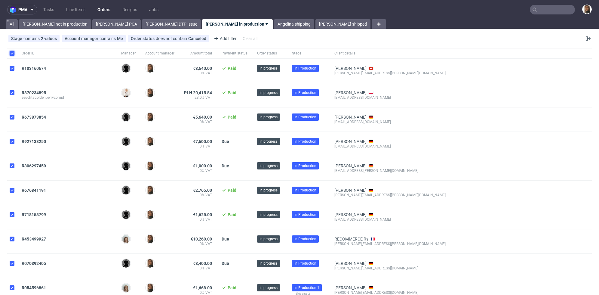
checkbox input "true"
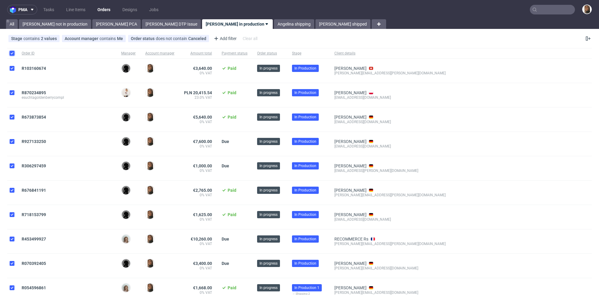
checkbox input "true"
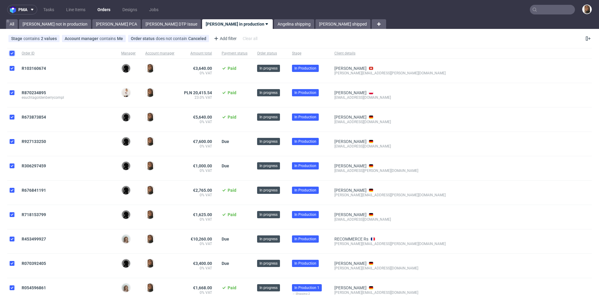
checkbox input "true"
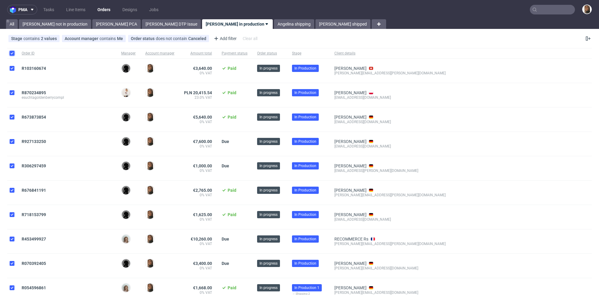
checkbox input "true"
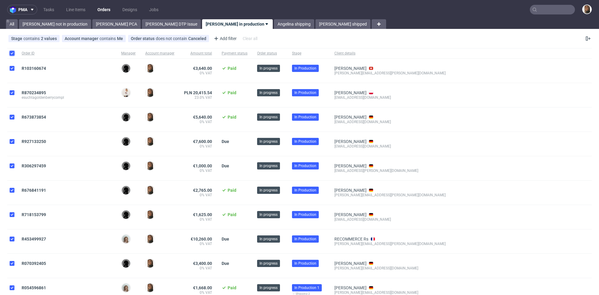
checkbox input "true"
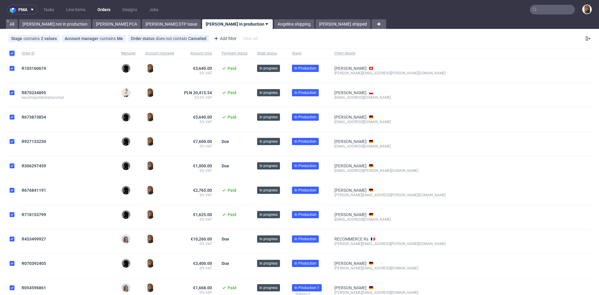
checkbox input "true"
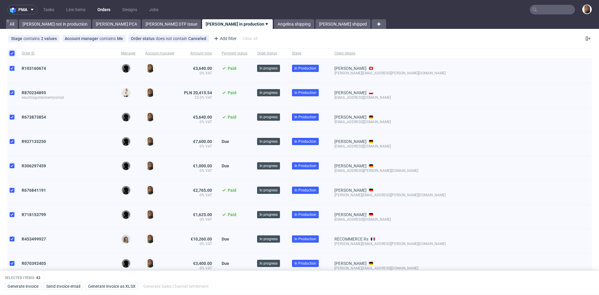
click at [12, 54] on input "checkbox" at bounding box center [12, 53] width 5 height 5
checkbox input "false"
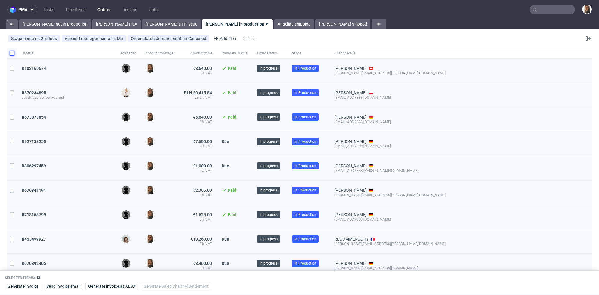
checkbox input "false"
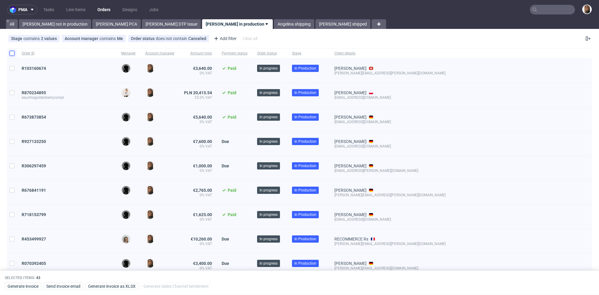
checkbox input "false"
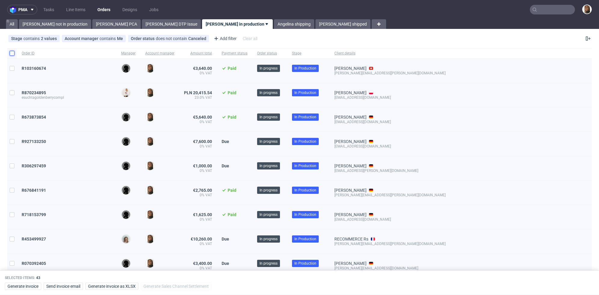
checkbox input "false"
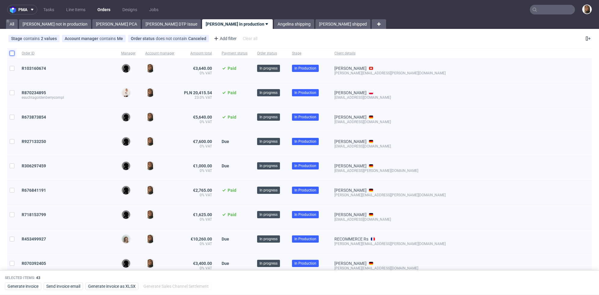
checkbox input "false"
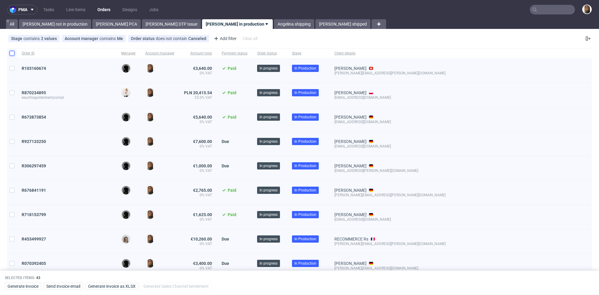
checkbox input "false"
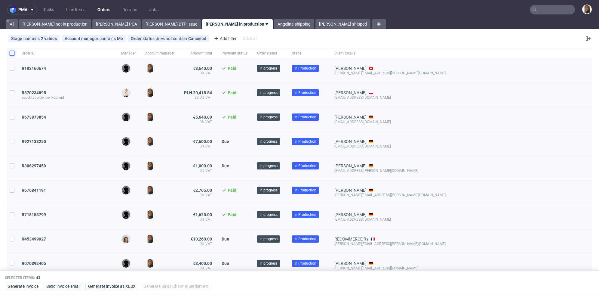
checkbox input "false"
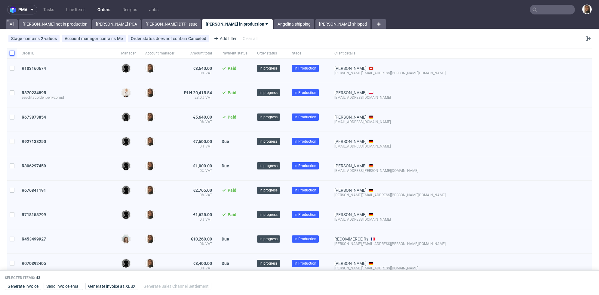
checkbox input "false"
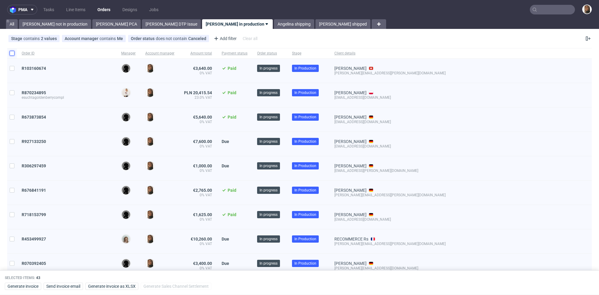
checkbox input "false"
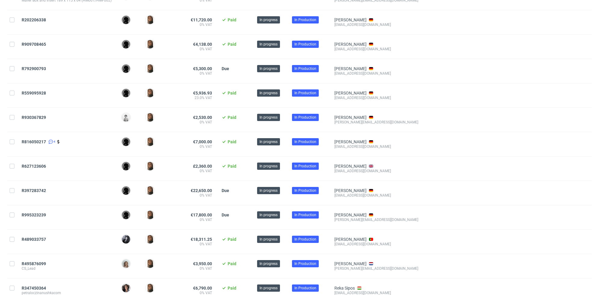
scroll to position [561, 0]
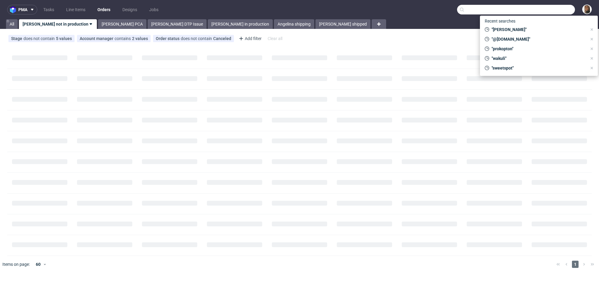
click at [557, 9] on input "text" at bounding box center [516, 10] width 118 height 10
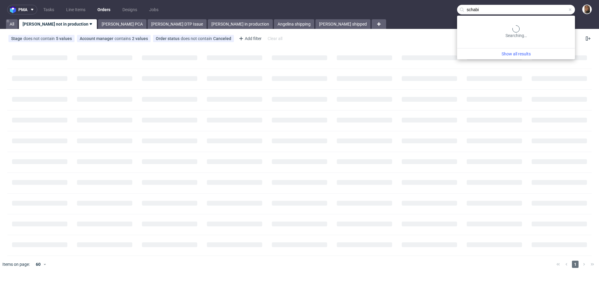
type input "schabi"
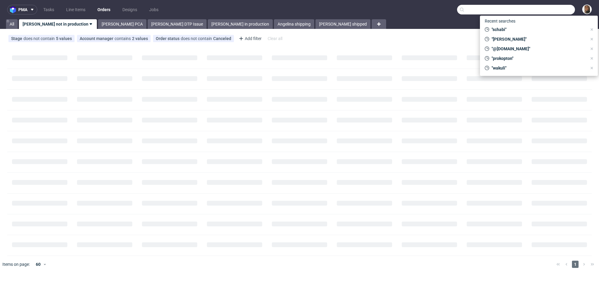
click at [561, 10] on input "text" at bounding box center [516, 10] width 118 height 10
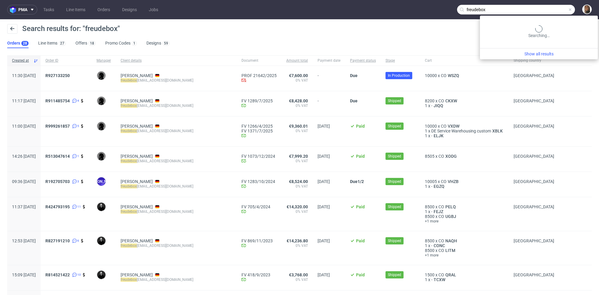
click at [545, 12] on input "freudebox" at bounding box center [516, 10] width 118 height 10
type input "bloomon"
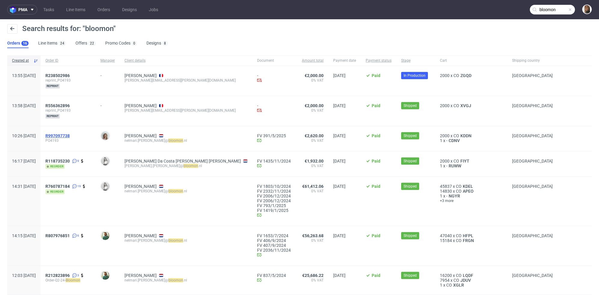
click at [70, 135] on span "R997097738" at bounding box center [57, 135] width 24 height 5
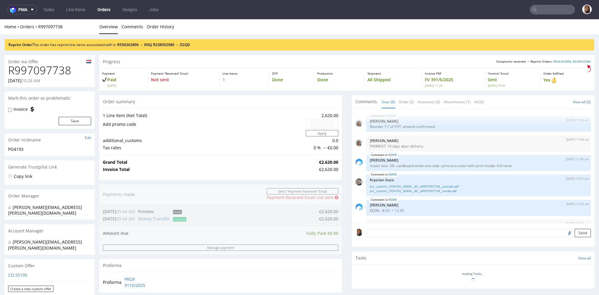
scroll to position [16, 0]
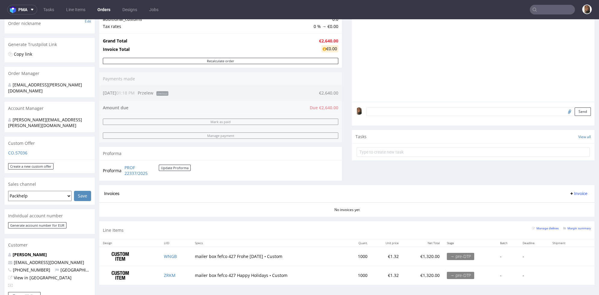
scroll to position [110, 0]
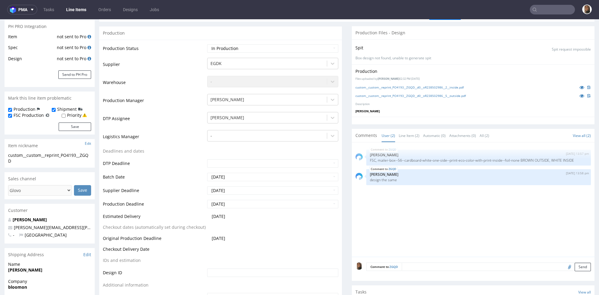
scroll to position [118, 0]
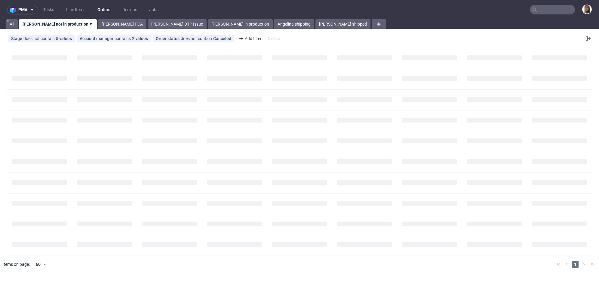
click at [553, 9] on input "text" at bounding box center [552, 10] width 45 height 10
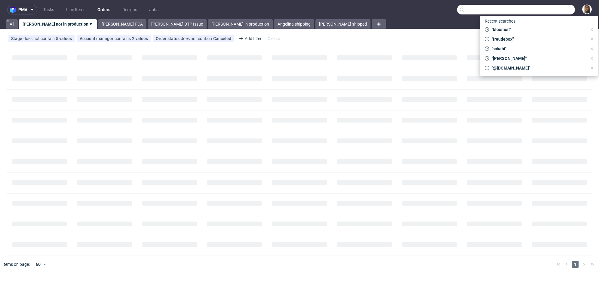
paste input "[PERSON_NAME][EMAIL_ADDRESS][DOMAIN_NAME]"
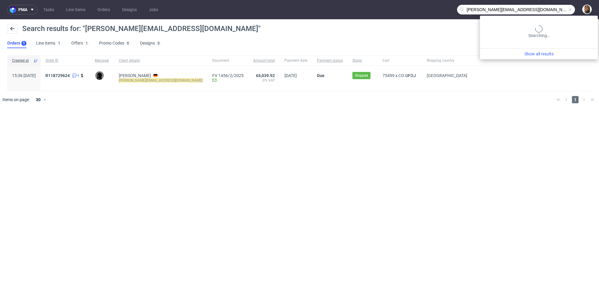
click at [559, 9] on input "[PERSON_NAME][EMAIL_ADDRESS][DOMAIN_NAME]" at bounding box center [516, 10] width 118 height 10
type input "h"
type input "gnatyshyn"
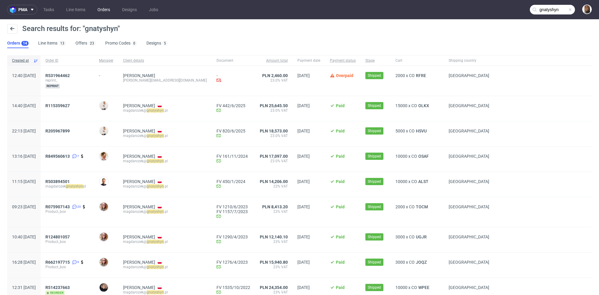
click at [105, 10] on link "Orders" at bounding box center [104, 10] width 20 height 10
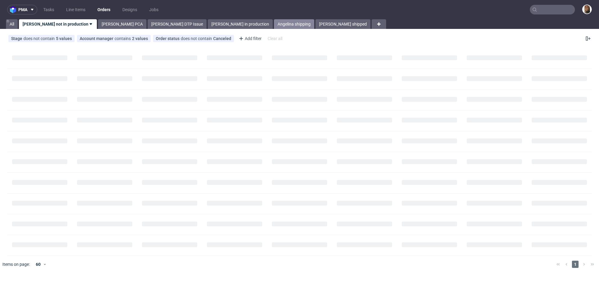
click at [274, 24] on link "Angelina shipping" at bounding box center [294, 24] width 40 height 10
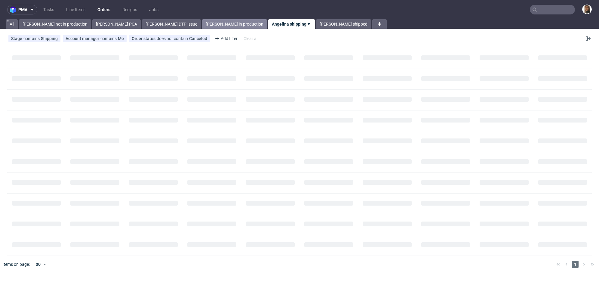
click at [202, 26] on link "[PERSON_NAME] in production" at bounding box center [234, 24] width 65 height 10
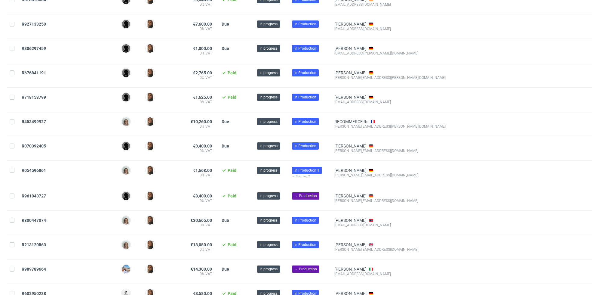
scroll to position [118, 0]
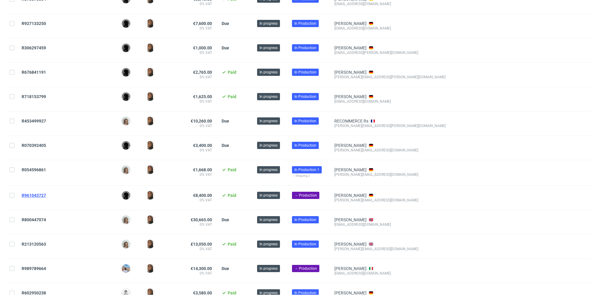
click at [43, 193] on span "R961043727" at bounding box center [34, 195] width 24 height 5
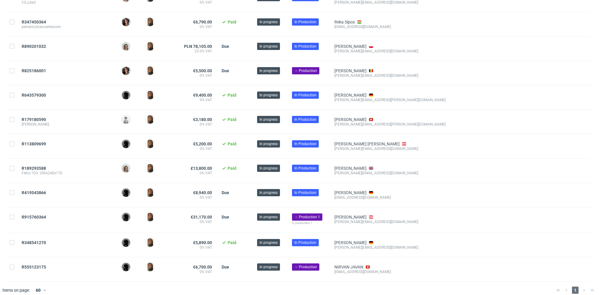
scroll to position [829, 0]
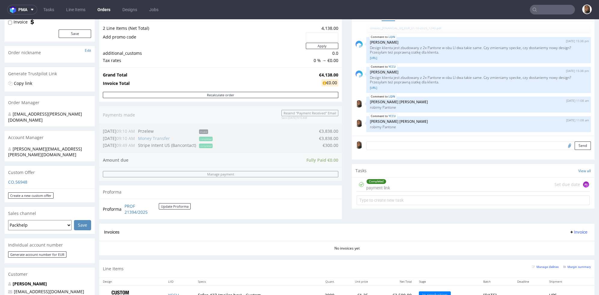
scroll to position [99, 0]
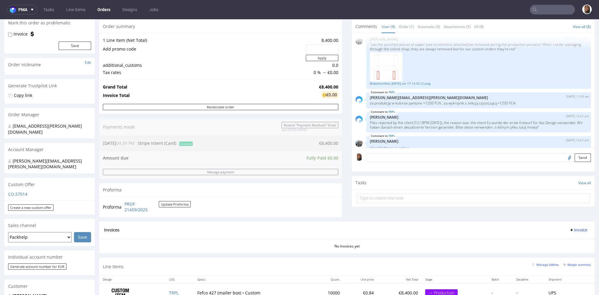
scroll to position [58, 0]
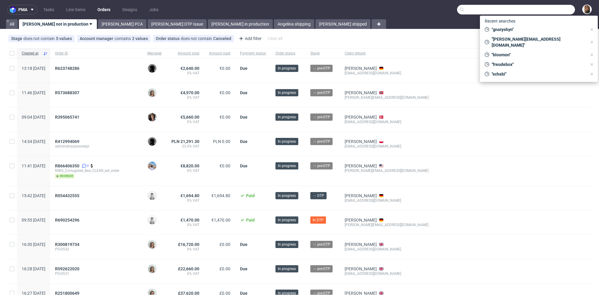
click at [559, 7] on input "text" at bounding box center [516, 10] width 118 height 10
paste input "FREUDEBOX"
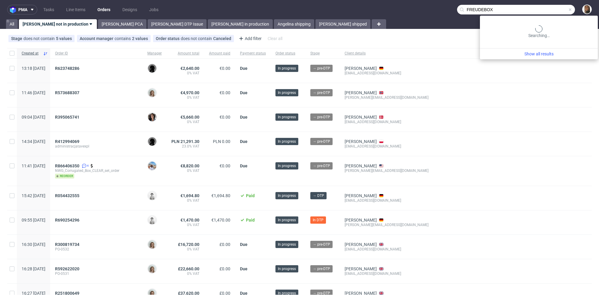
type input "FREUDEBOX"
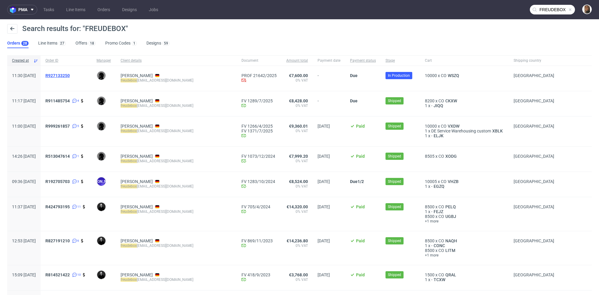
click at [70, 75] on span "R927133250" at bounding box center [57, 75] width 24 height 5
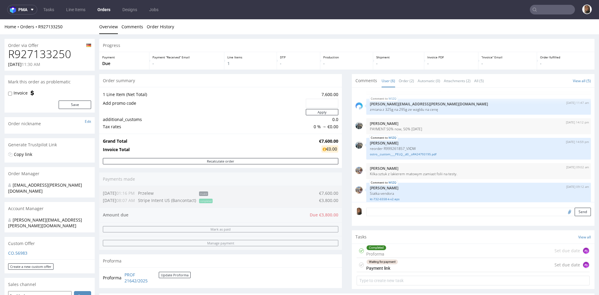
click at [52, 51] on h1 "R927133250" at bounding box center [49, 54] width 83 height 12
copy h1 "R927133250"
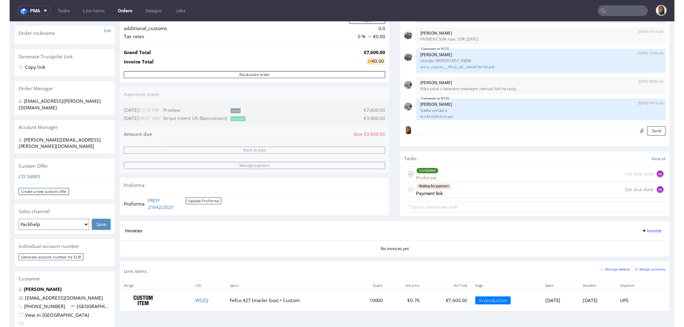
scroll to position [91, 0]
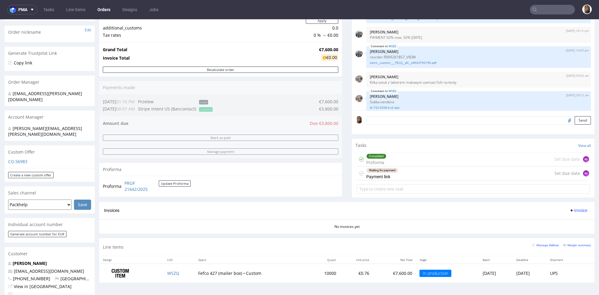
click at [242, 208] on div "Invoices Invoice" at bounding box center [346, 211] width 485 height 8
